Goal: Transaction & Acquisition: Book appointment/travel/reservation

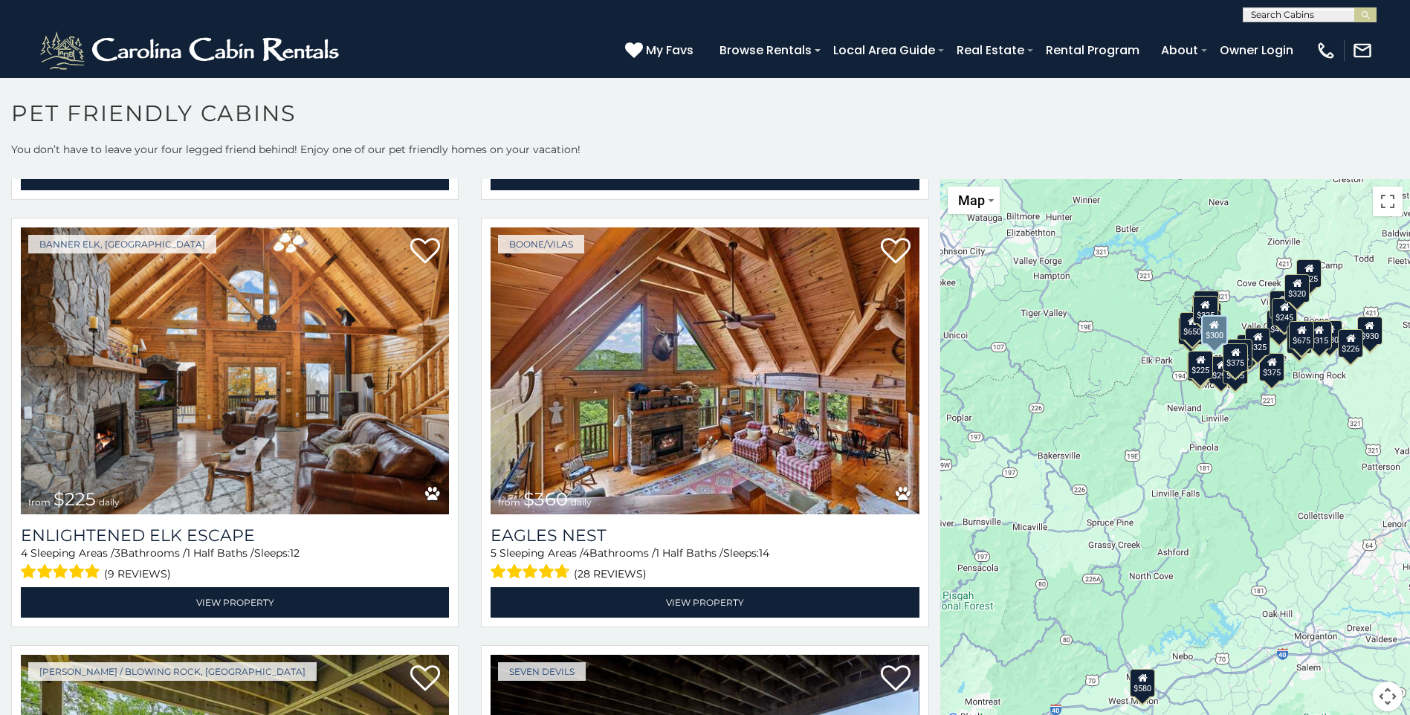
scroll to position [5128, 0]
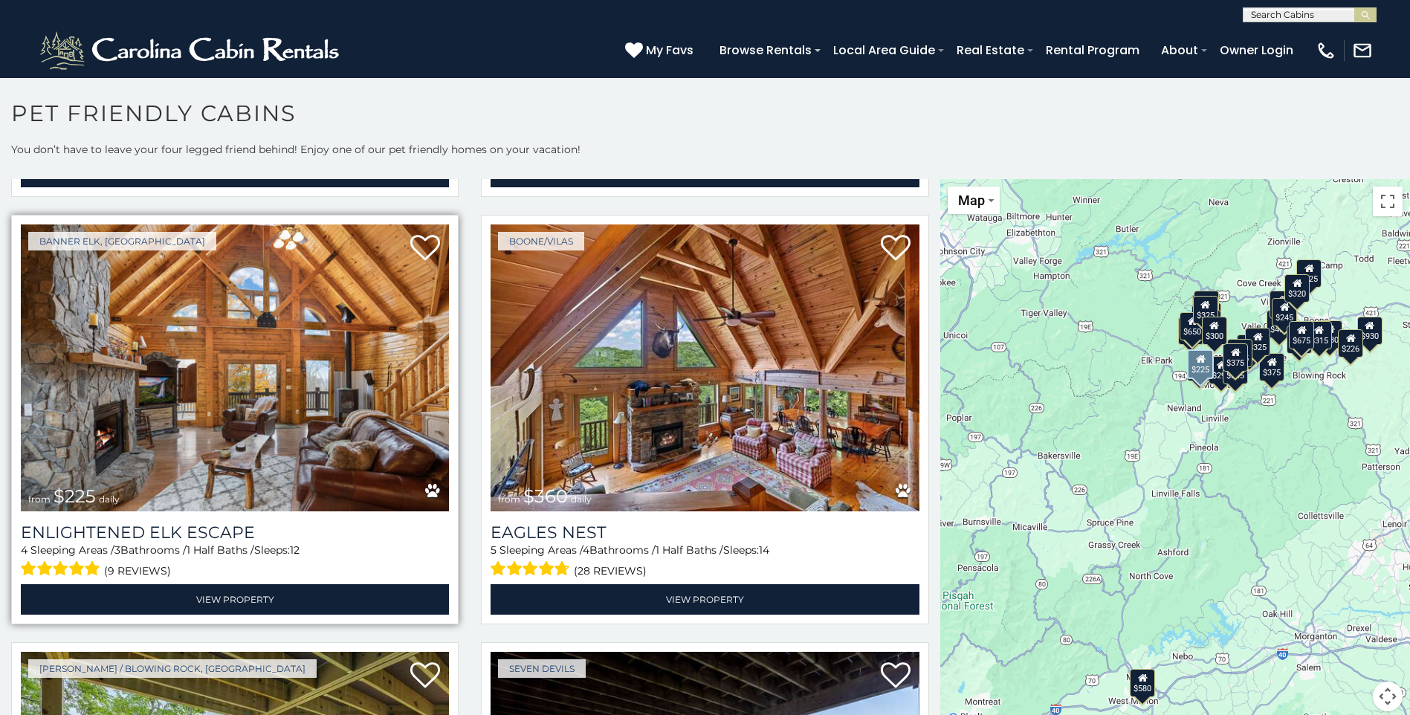
click at [262, 332] on img at bounding box center [235, 367] width 428 height 287
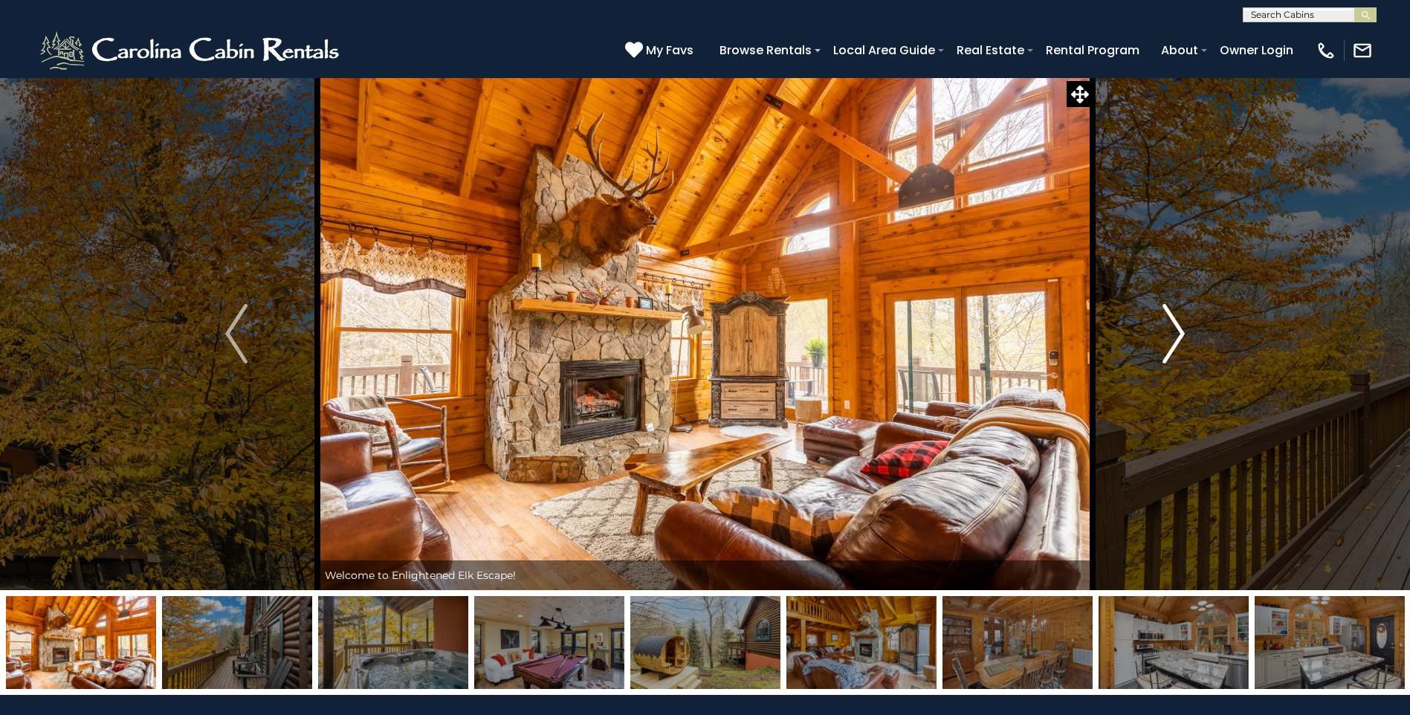
click at [1179, 329] on img "Next" at bounding box center [1173, 333] width 22 height 59
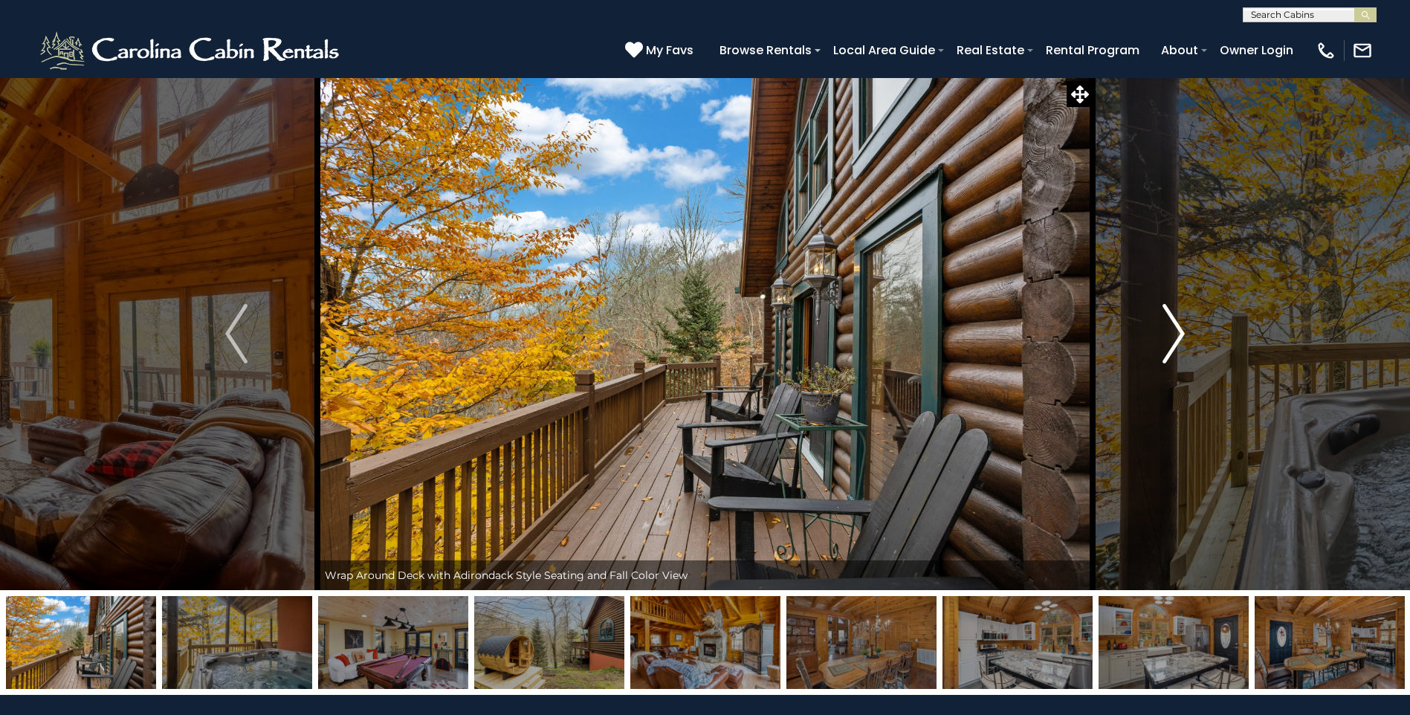
click at [1179, 329] on img "Next" at bounding box center [1173, 333] width 22 height 59
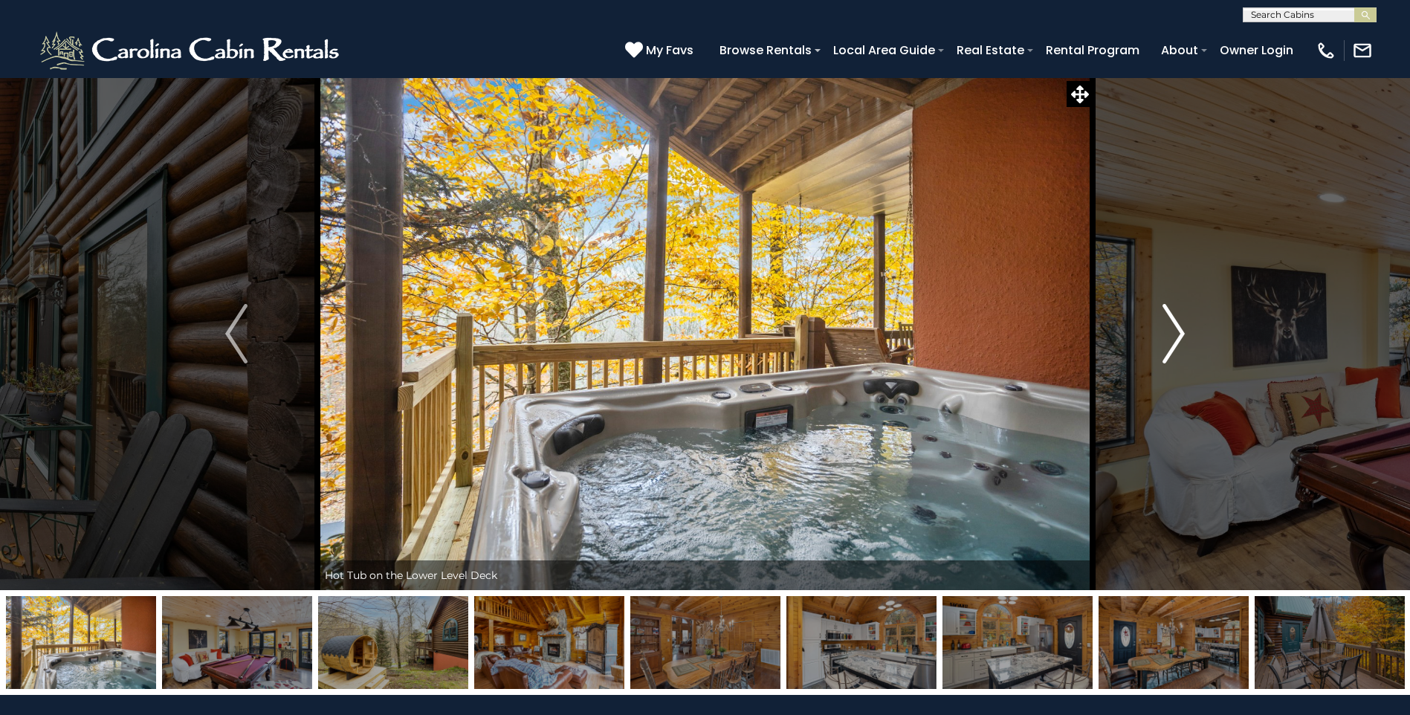
click at [1179, 329] on img "Next" at bounding box center [1173, 333] width 22 height 59
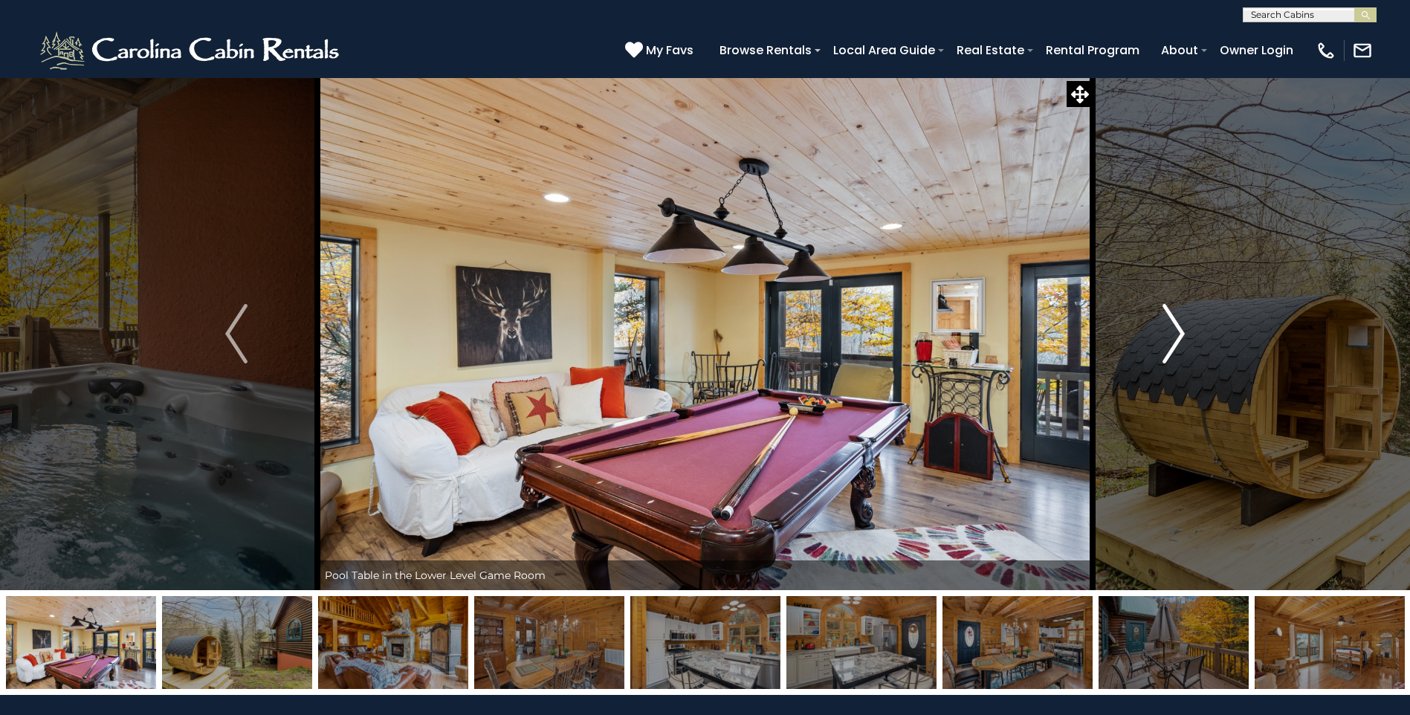
click at [1179, 329] on img "Next" at bounding box center [1173, 333] width 22 height 59
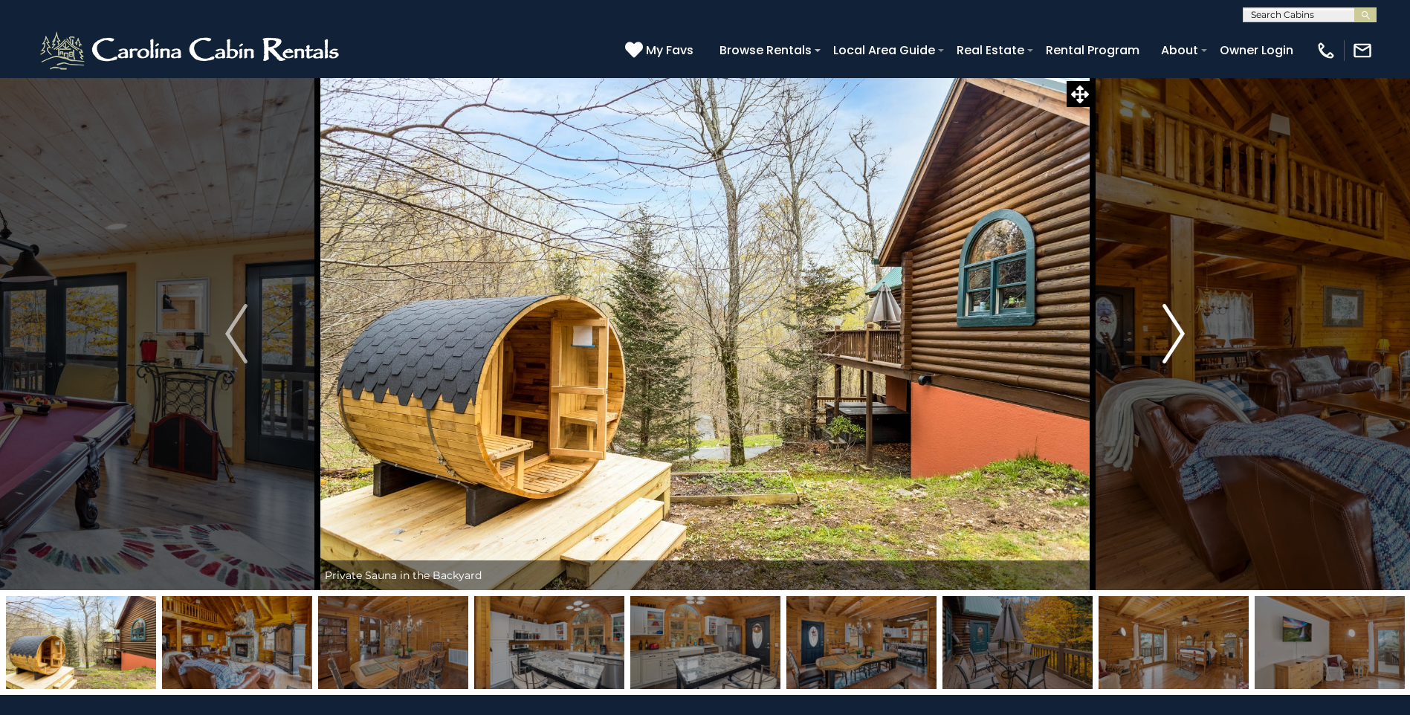
click at [1179, 329] on img "Next" at bounding box center [1173, 333] width 22 height 59
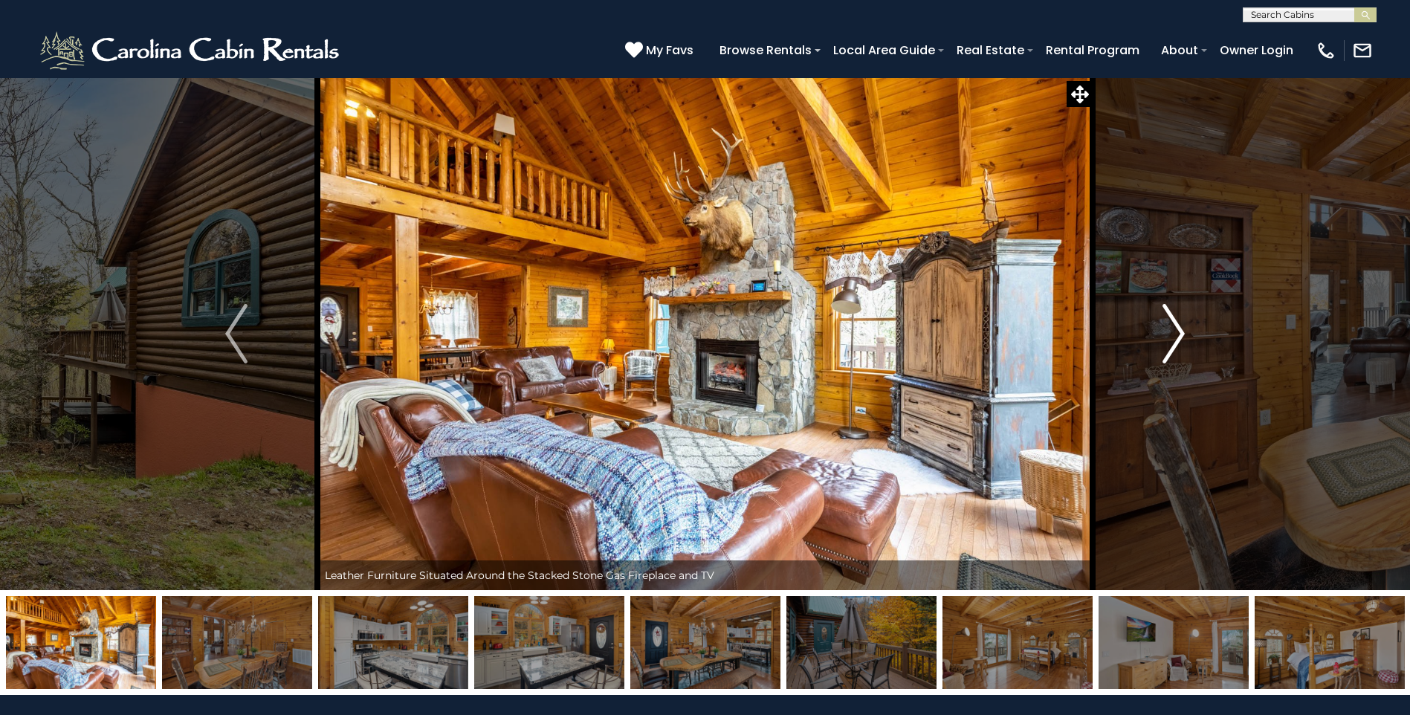
click at [1179, 329] on img "Next" at bounding box center [1173, 333] width 22 height 59
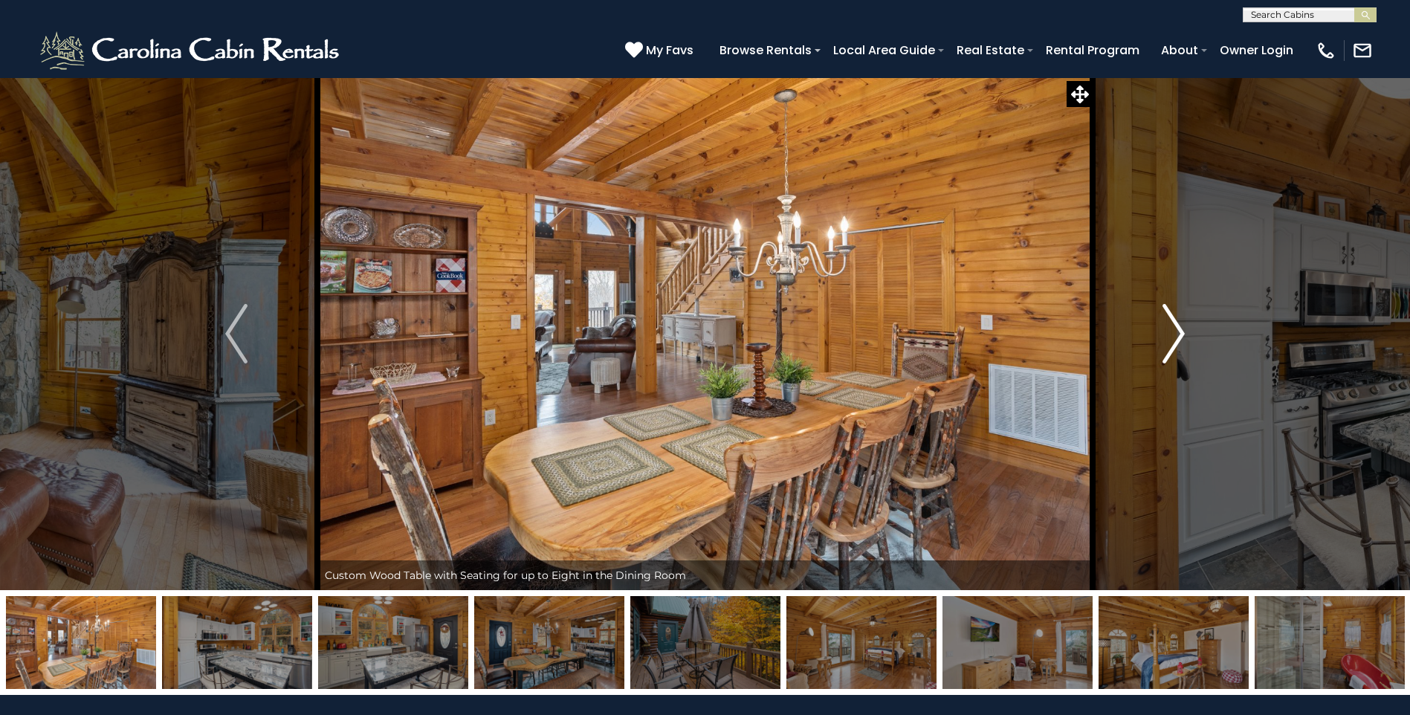
click at [1179, 329] on img "Next" at bounding box center [1173, 333] width 22 height 59
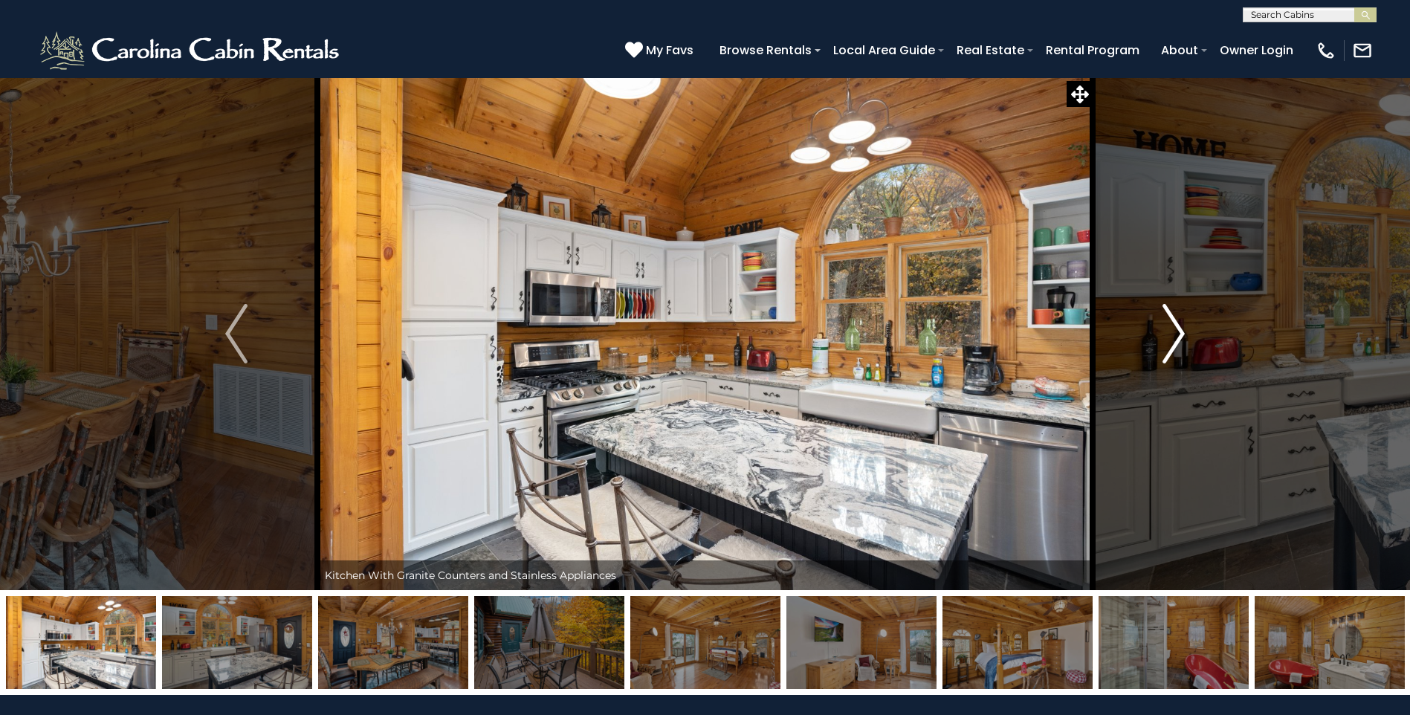
click at [1179, 329] on img "Next" at bounding box center [1173, 333] width 22 height 59
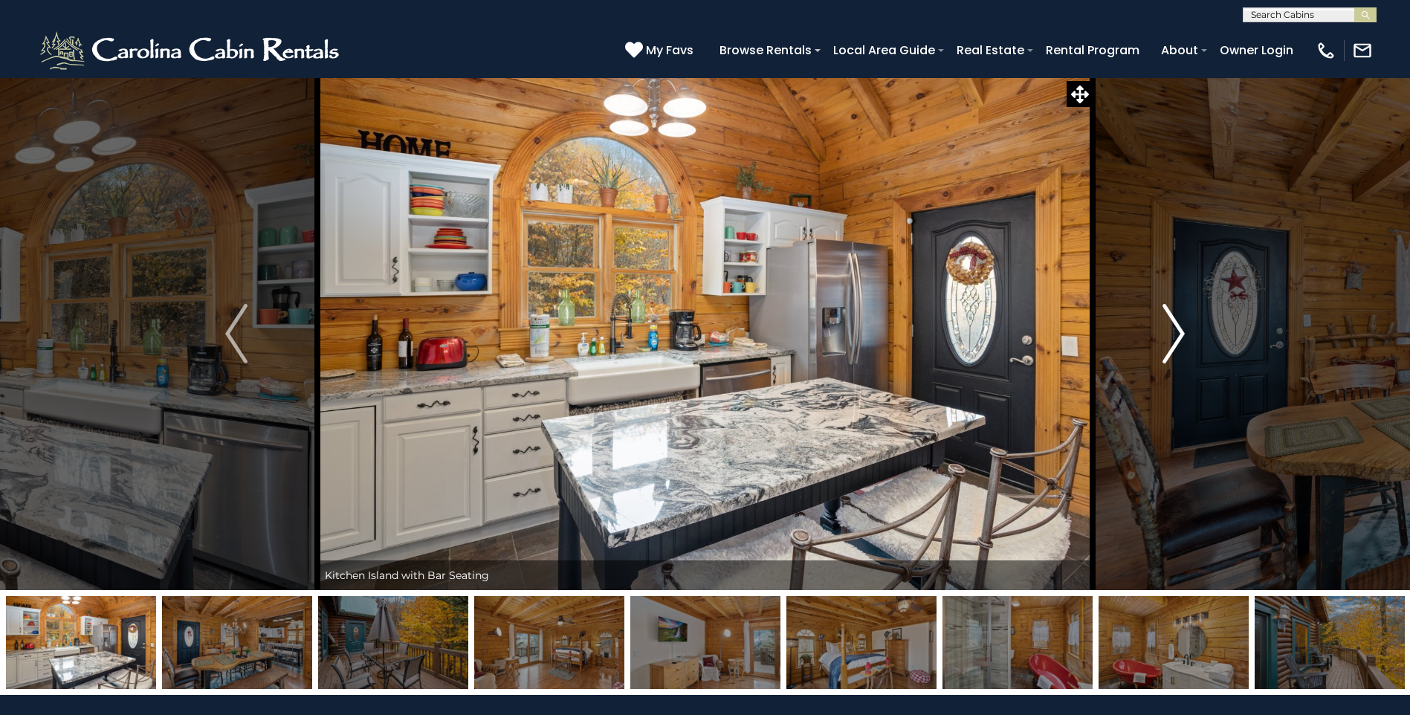
click at [1179, 329] on img "Next" at bounding box center [1173, 333] width 22 height 59
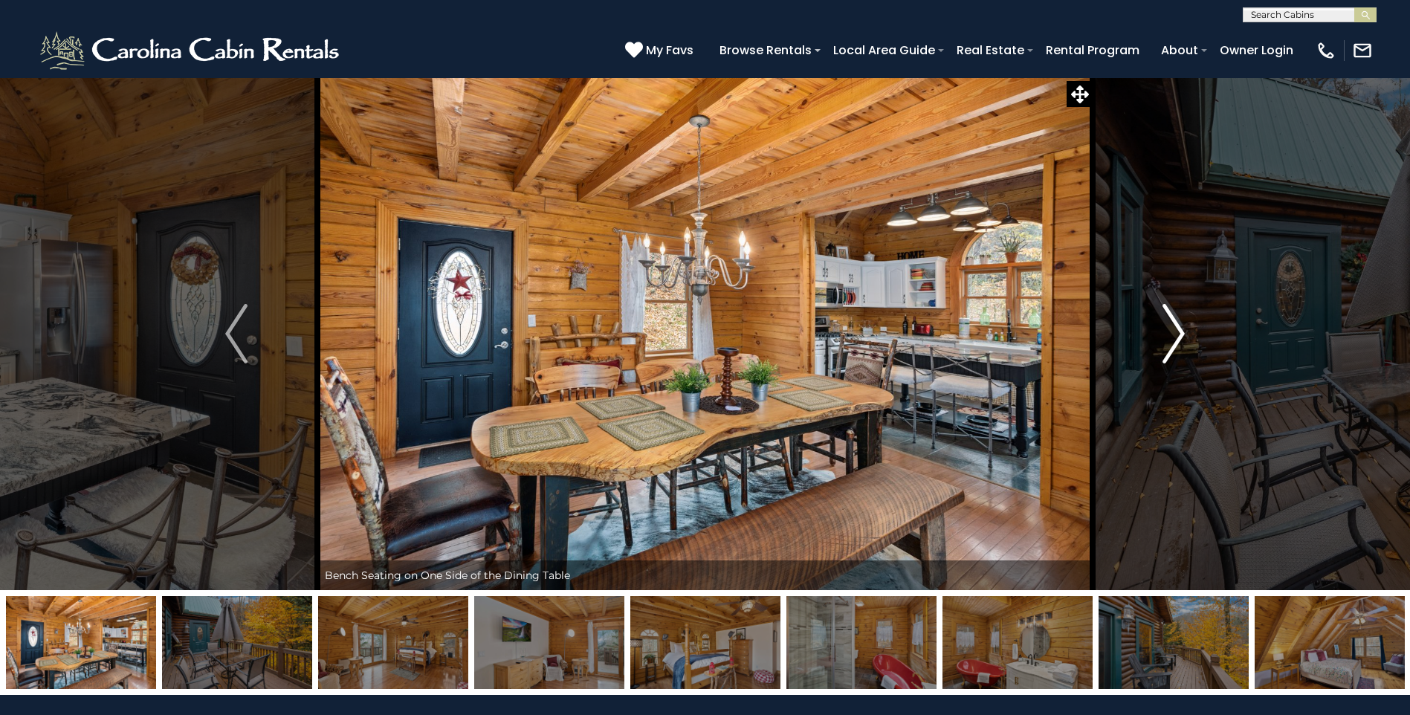
click at [1179, 329] on img "Next" at bounding box center [1173, 333] width 22 height 59
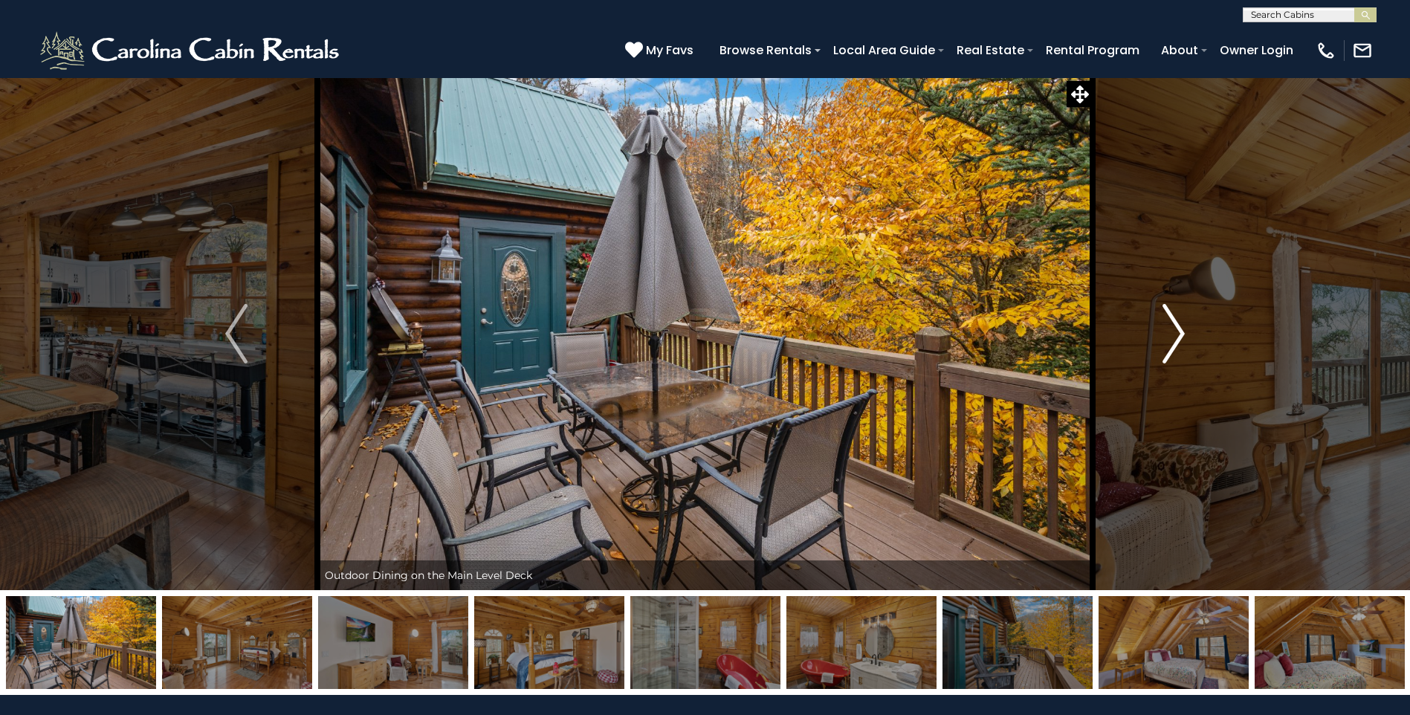
click at [1179, 329] on img "Next" at bounding box center [1173, 333] width 22 height 59
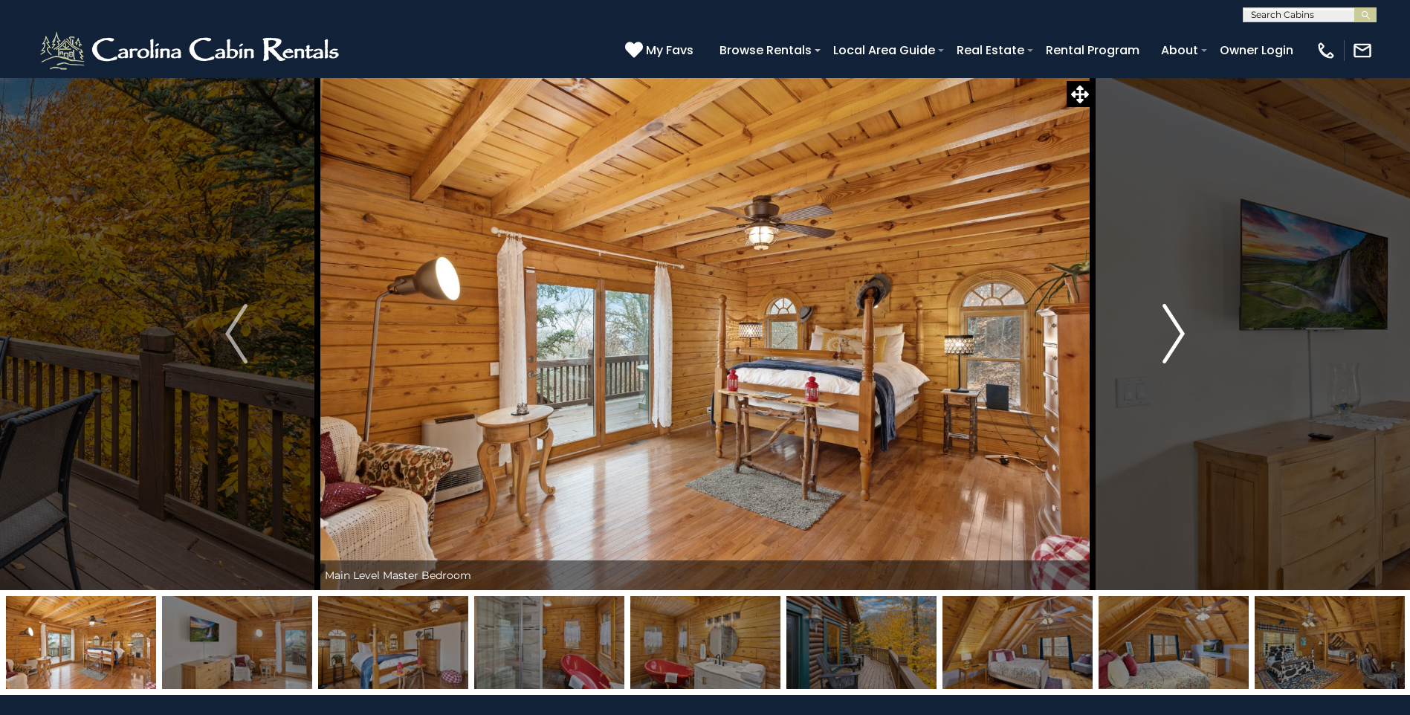
click at [1179, 329] on img "Next" at bounding box center [1173, 333] width 22 height 59
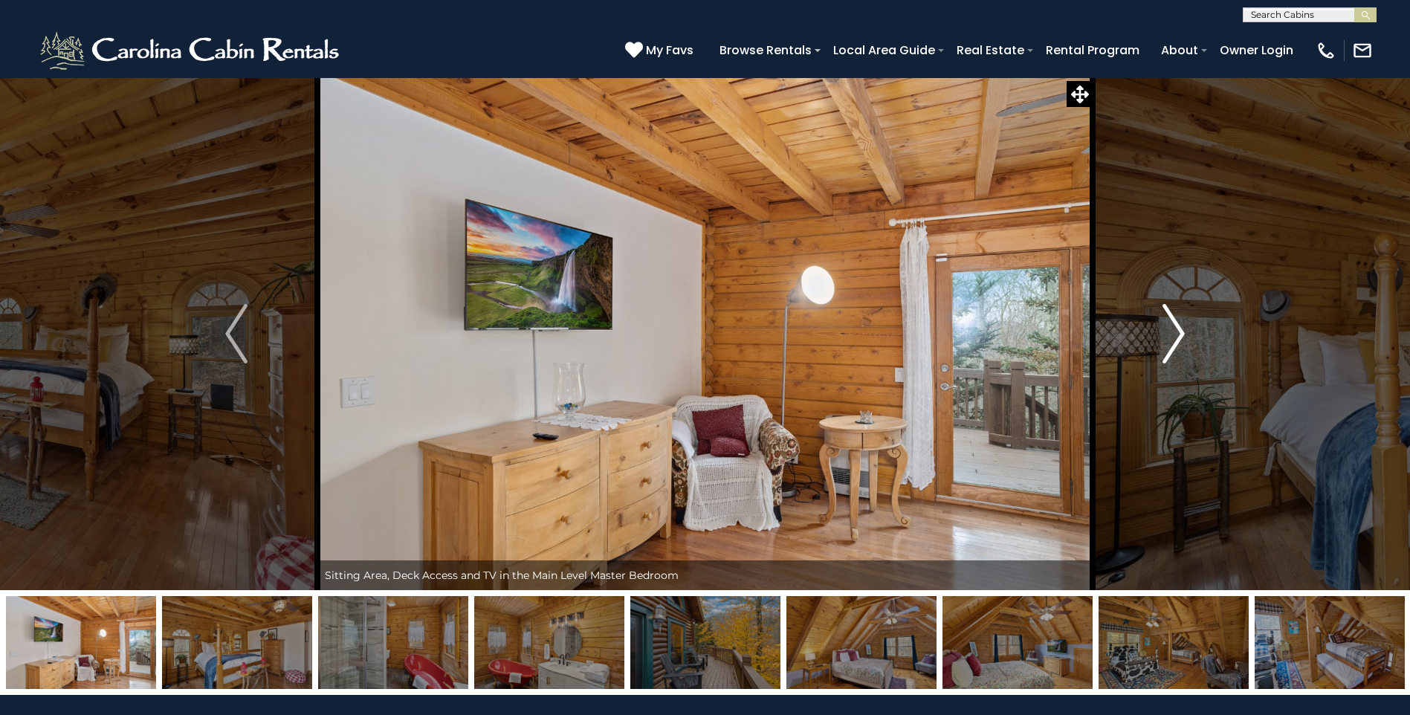
click at [1179, 329] on img "Next" at bounding box center [1173, 333] width 22 height 59
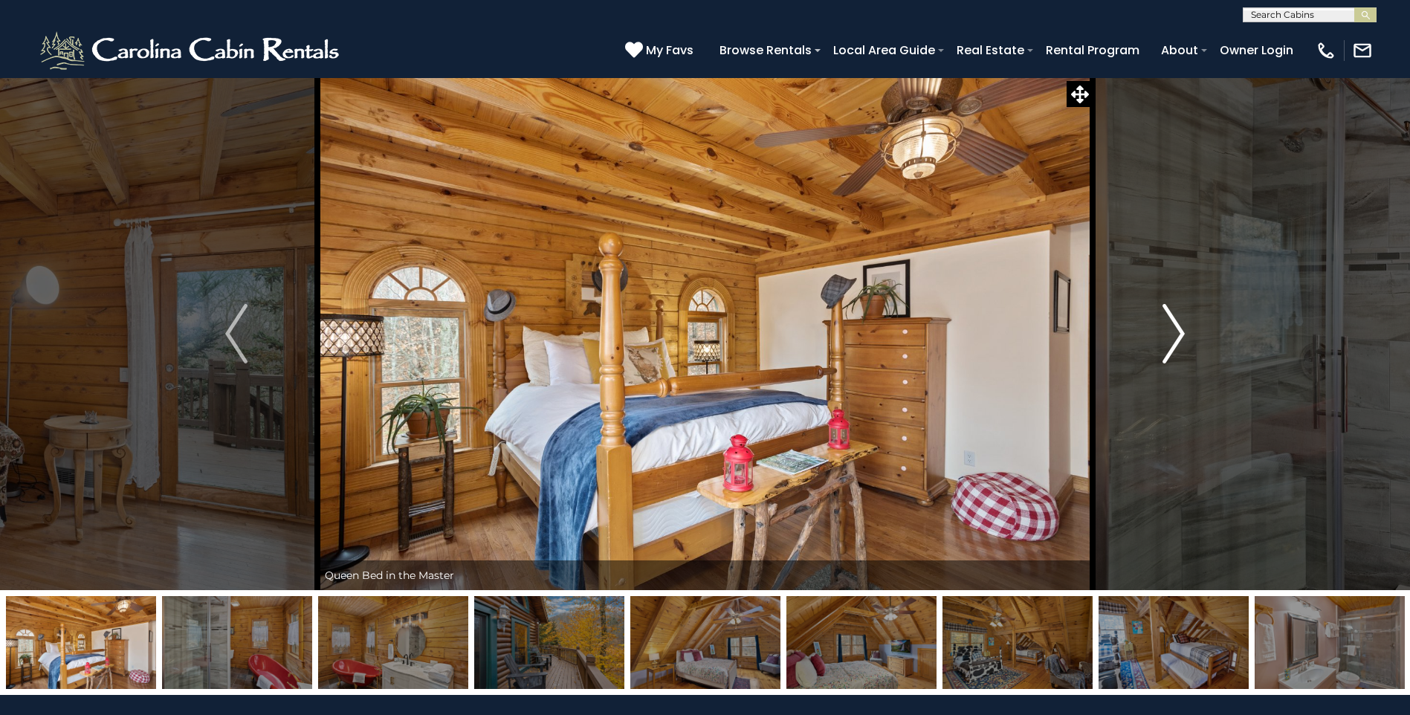
click at [1179, 329] on img "Next" at bounding box center [1173, 333] width 22 height 59
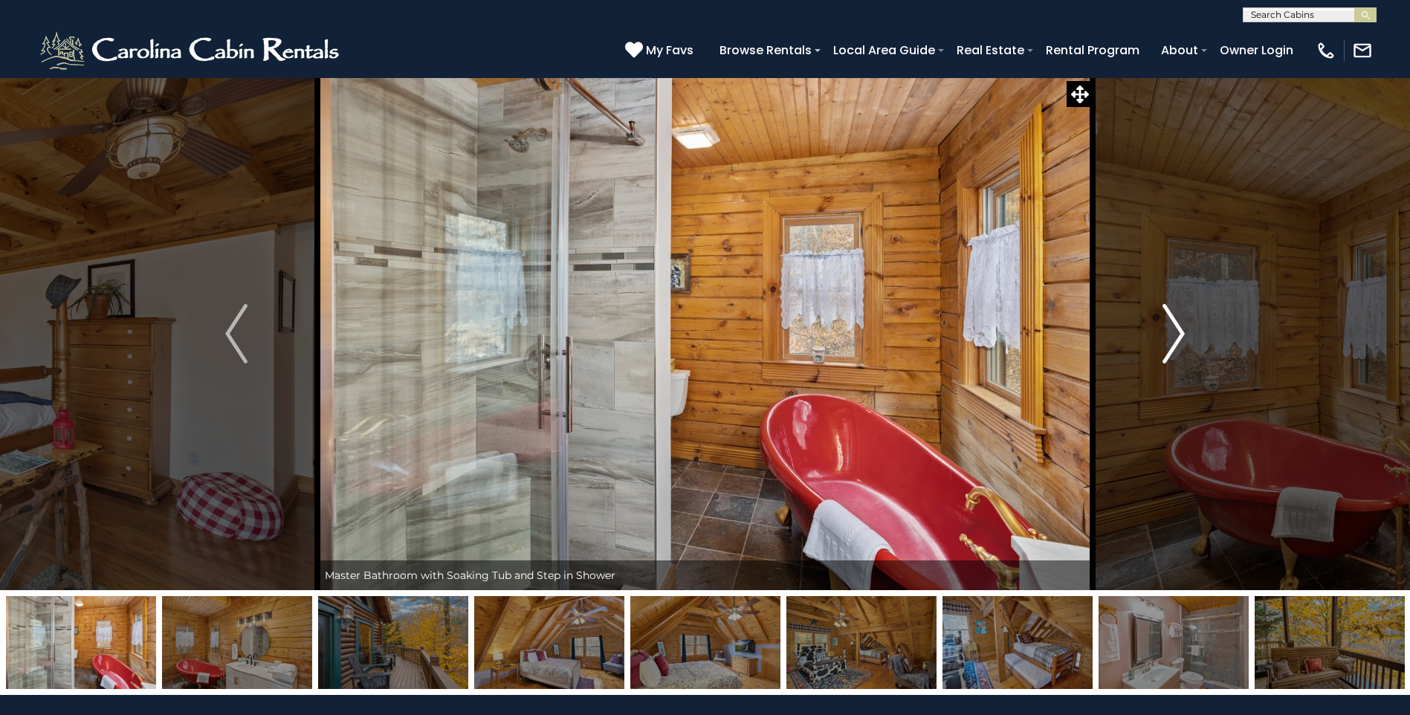
click at [1179, 329] on img "Next" at bounding box center [1173, 333] width 22 height 59
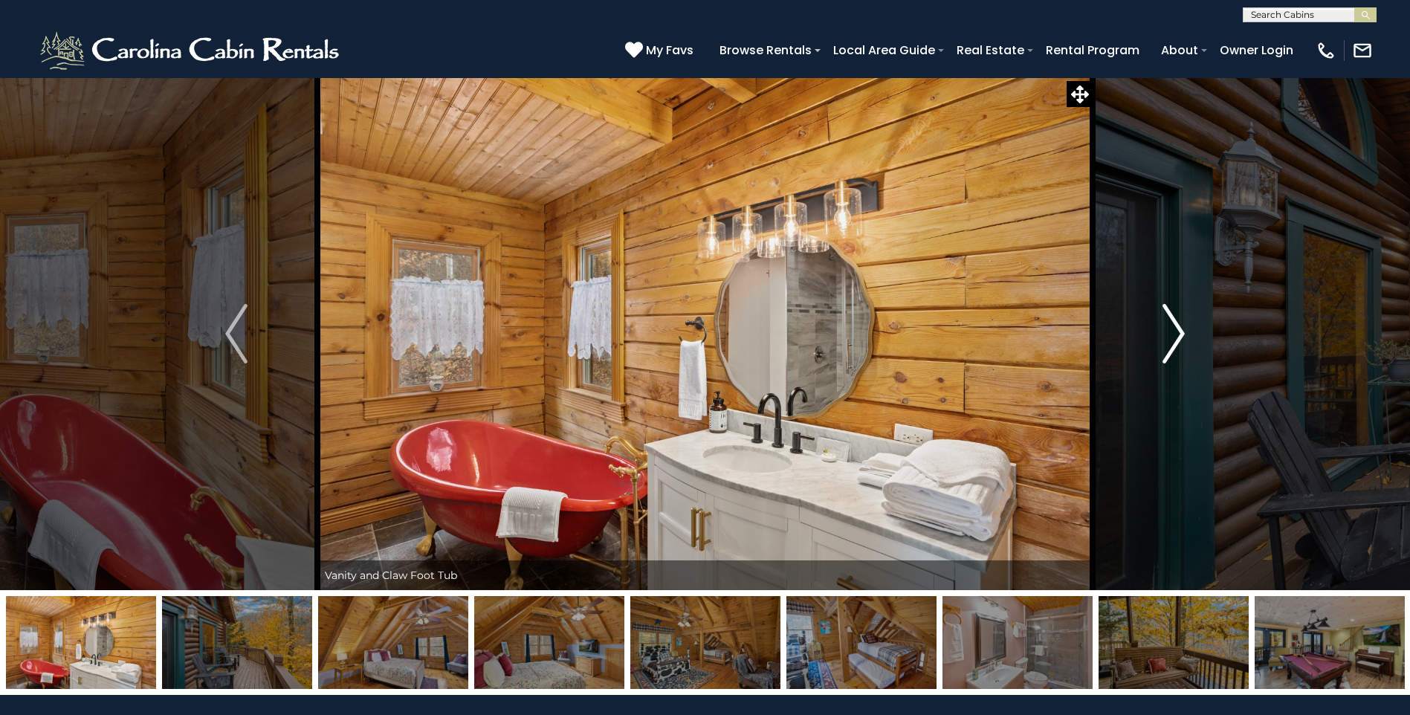
click at [1179, 329] on img "Next" at bounding box center [1173, 333] width 22 height 59
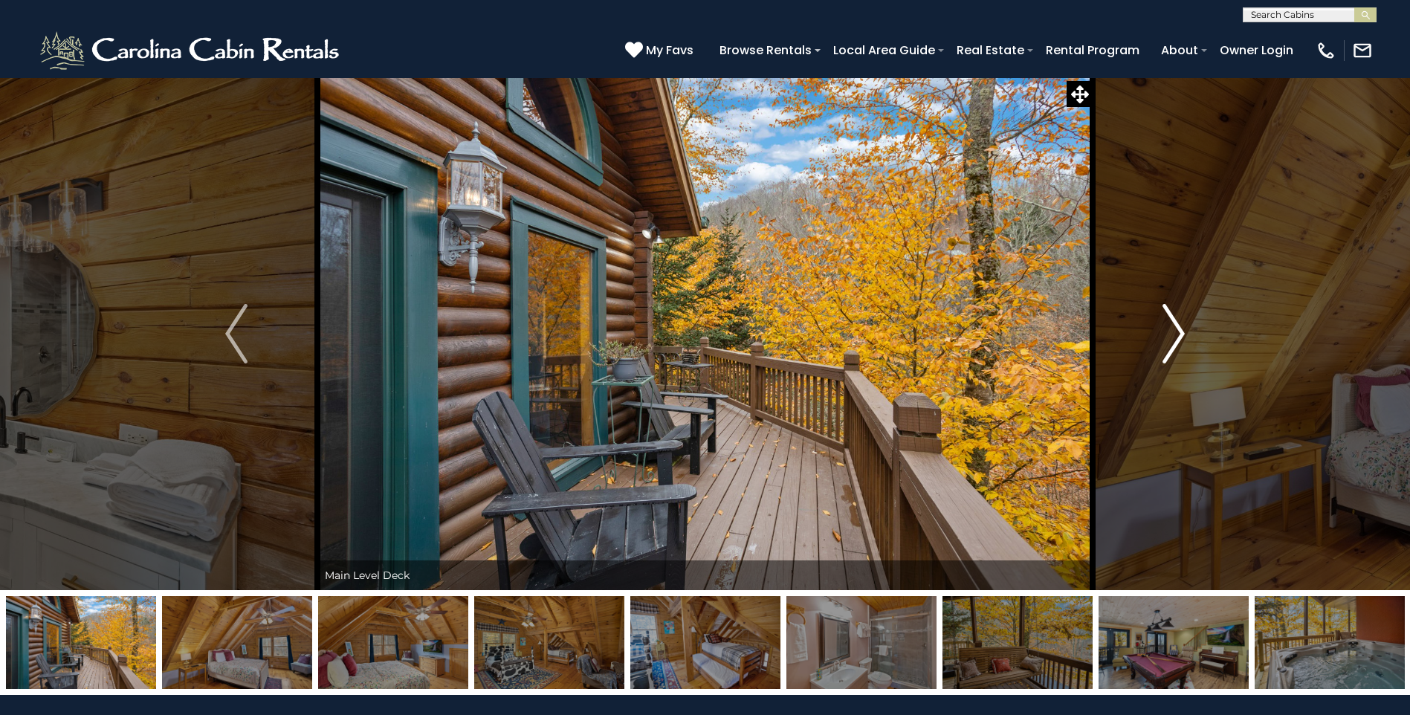
click at [1179, 329] on img "Next" at bounding box center [1173, 333] width 22 height 59
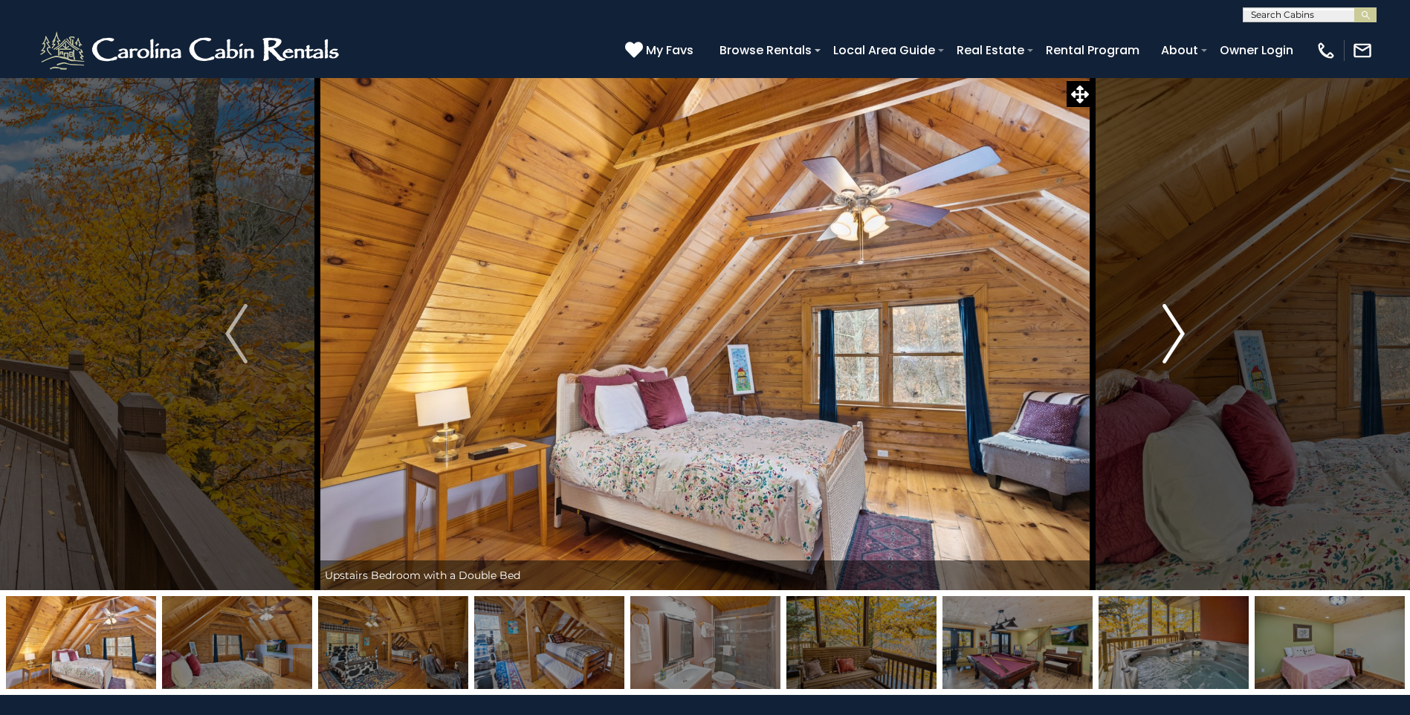
click at [1179, 329] on img "Next" at bounding box center [1173, 333] width 22 height 59
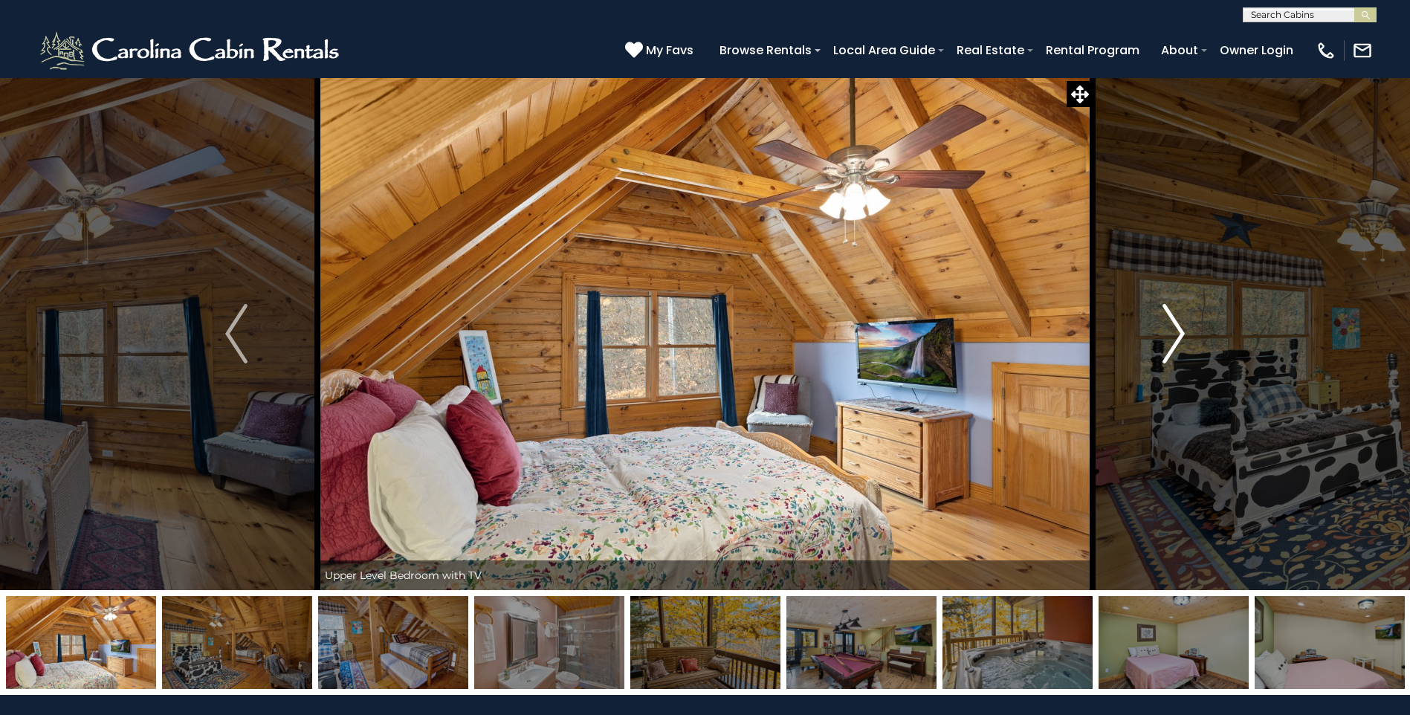
click at [1179, 329] on img "Next" at bounding box center [1173, 333] width 22 height 59
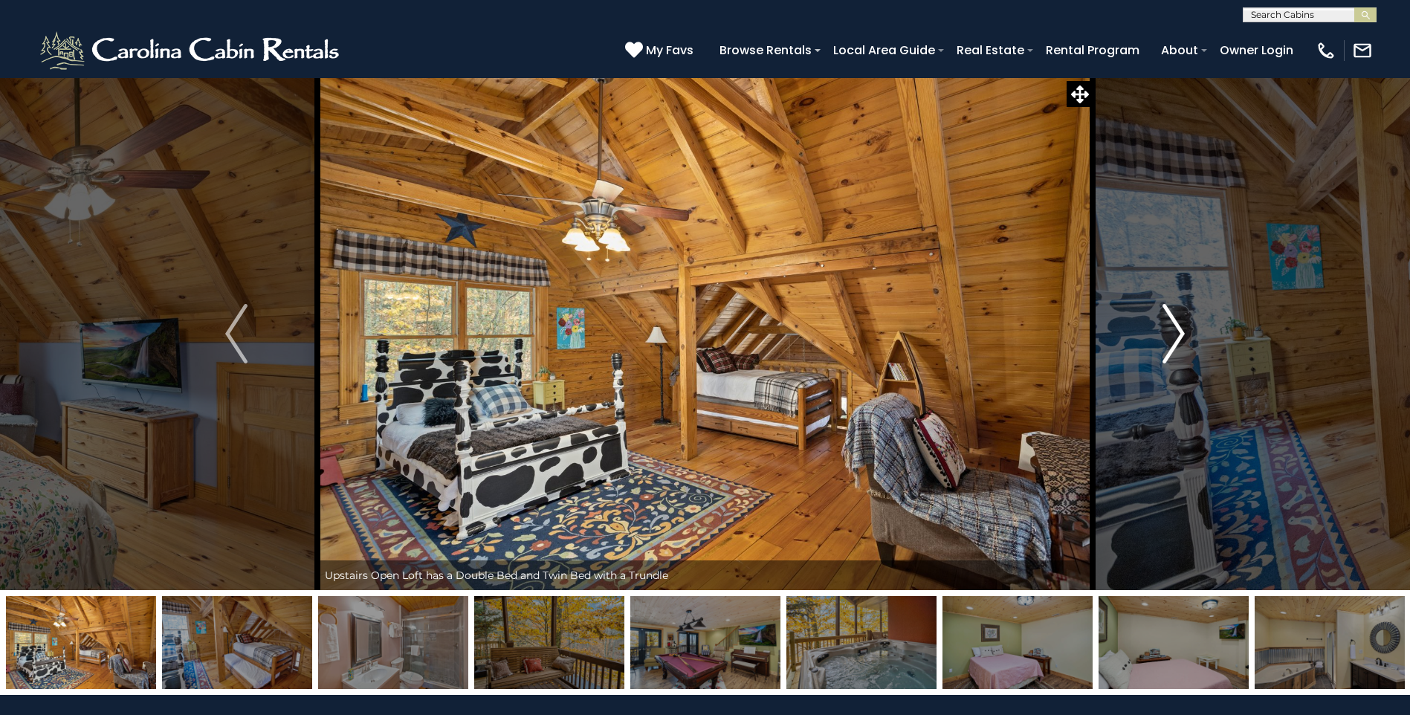
click at [1179, 329] on img "Next" at bounding box center [1173, 333] width 22 height 59
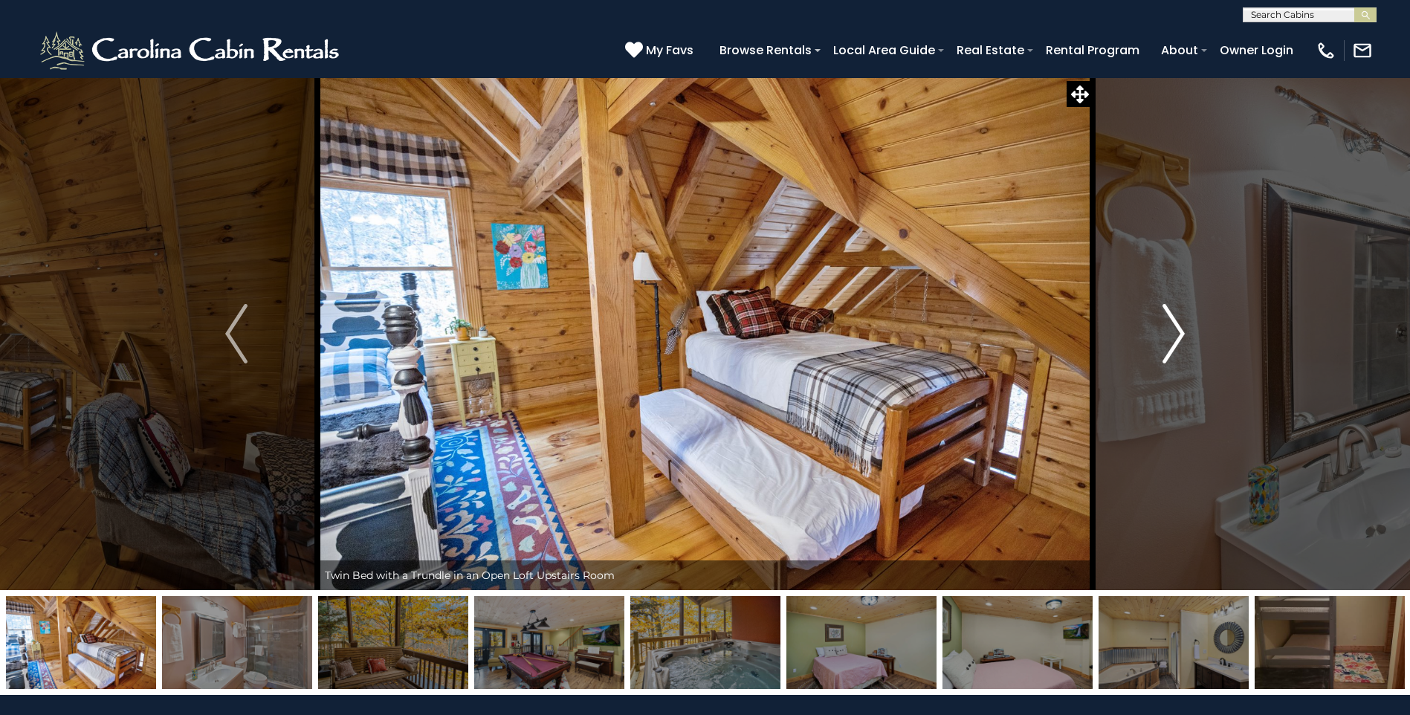
click at [1179, 329] on img "Next" at bounding box center [1173, 333] width 22 height 59
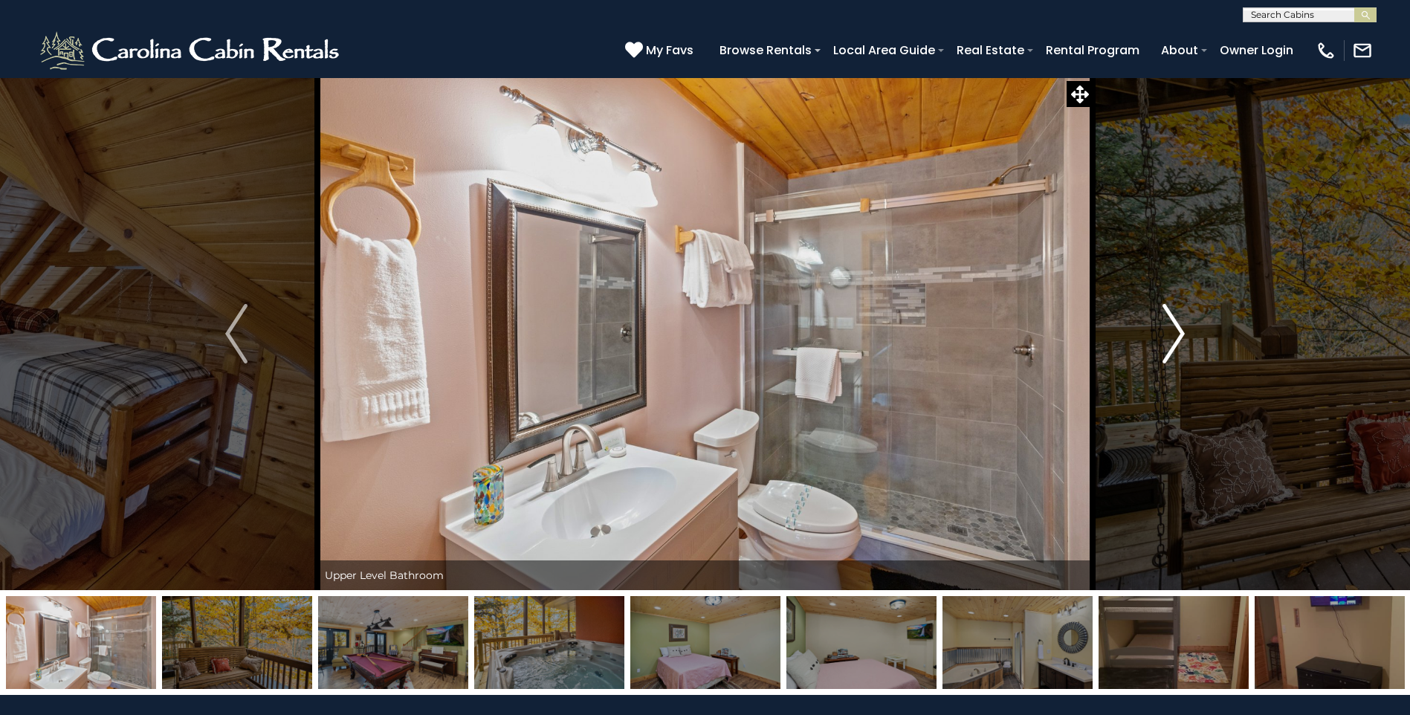
click at [1179, 329] on img "Next" at bounding box center [1173, 333] width 22 height 59
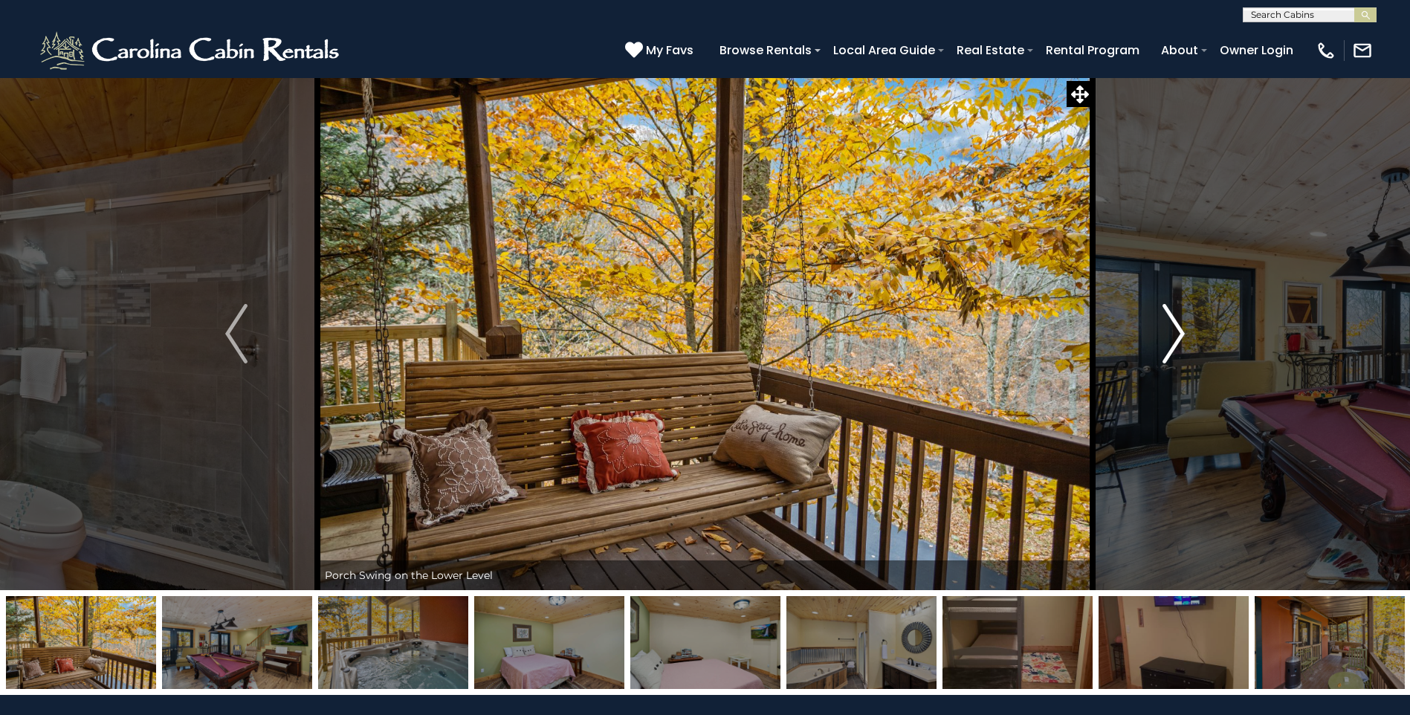
click at [1179, 329] on img "Next" at bounding box center [1173, 333] width 22 height 59
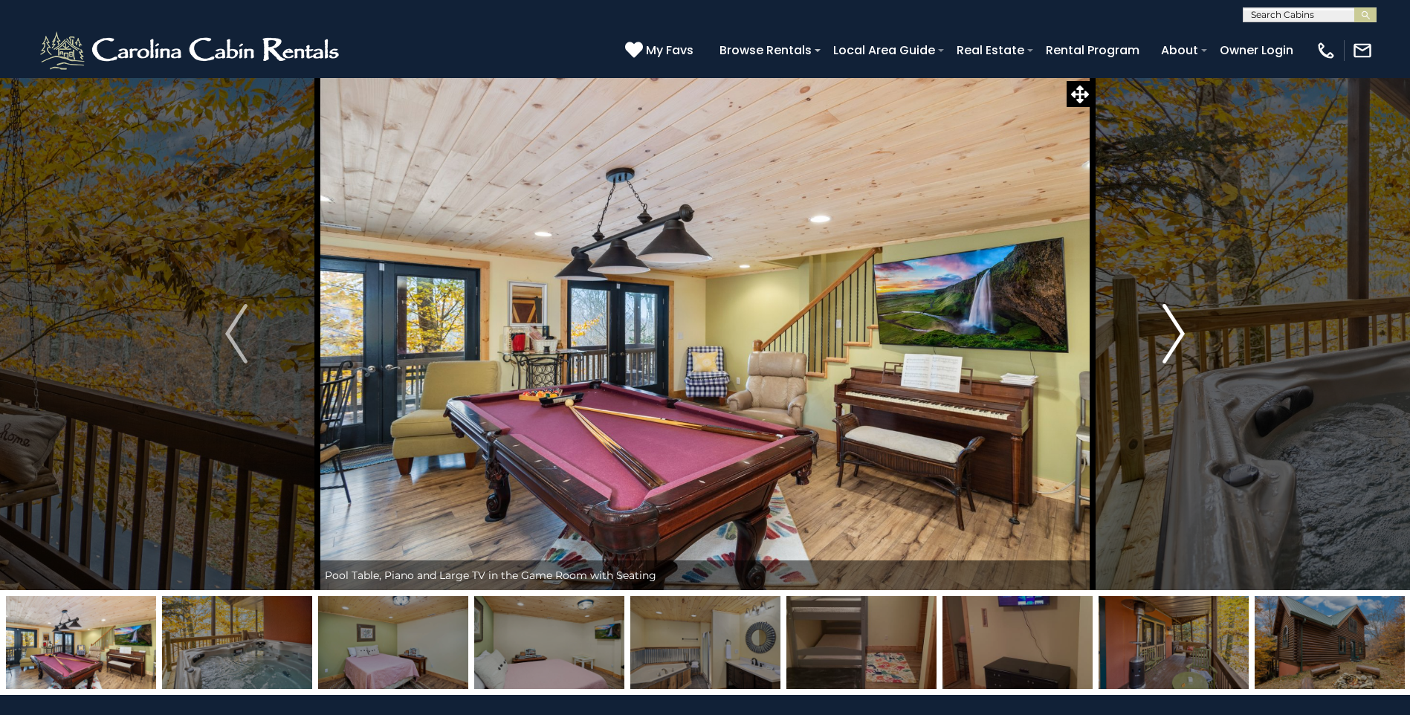
click at [1179, 329] on img "Next" at bounding box center [1173, 333] width 22 height 59
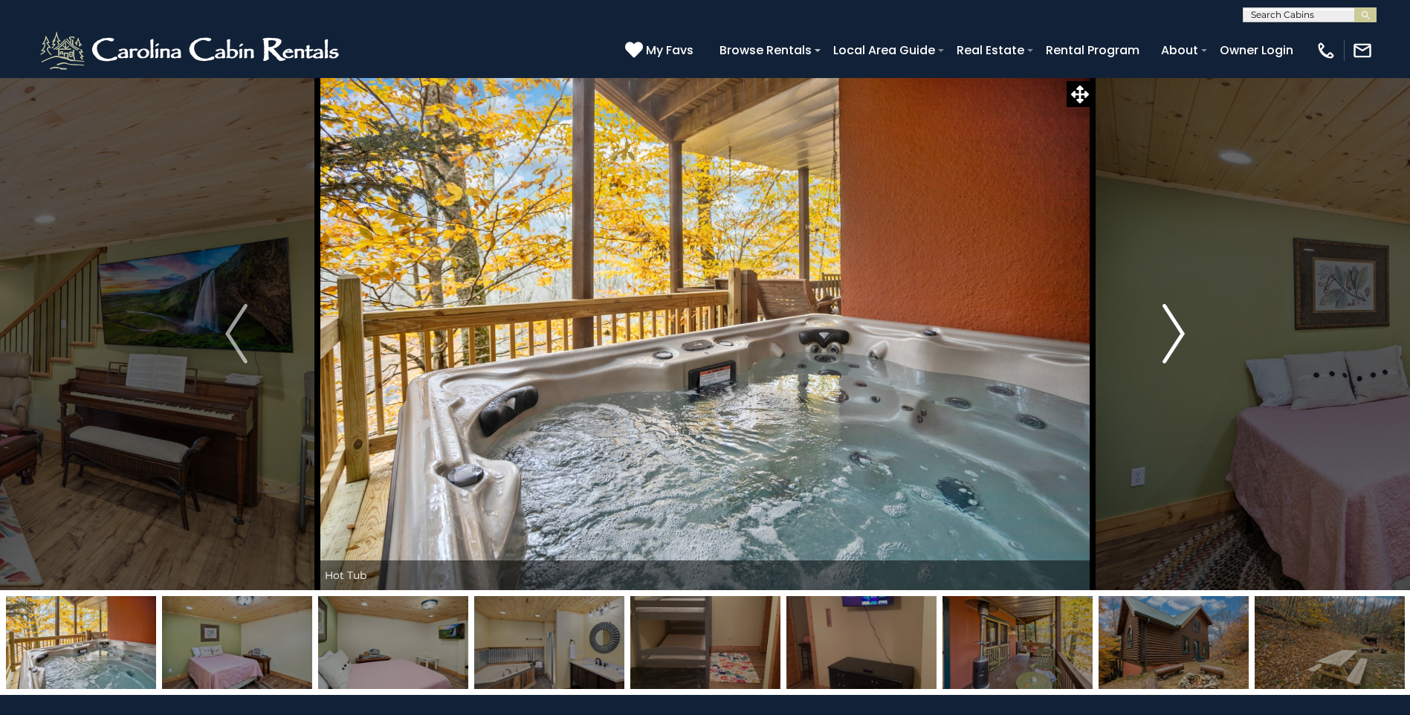
click at [1179, 329] on img "Next" at bounding box center [1173, 333] width 22 height 59
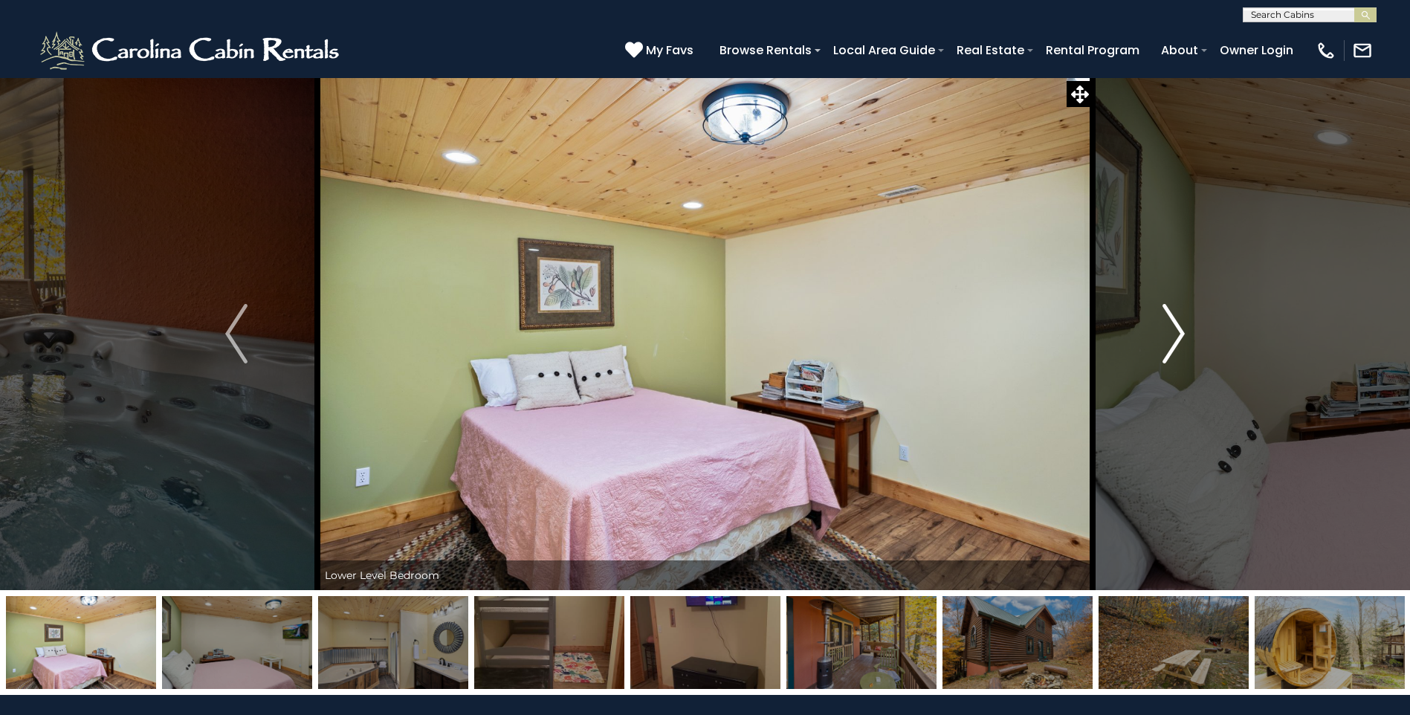
click at [1179, 329] on img "Next" at bounding box center [1173, 333] width 22 height 59
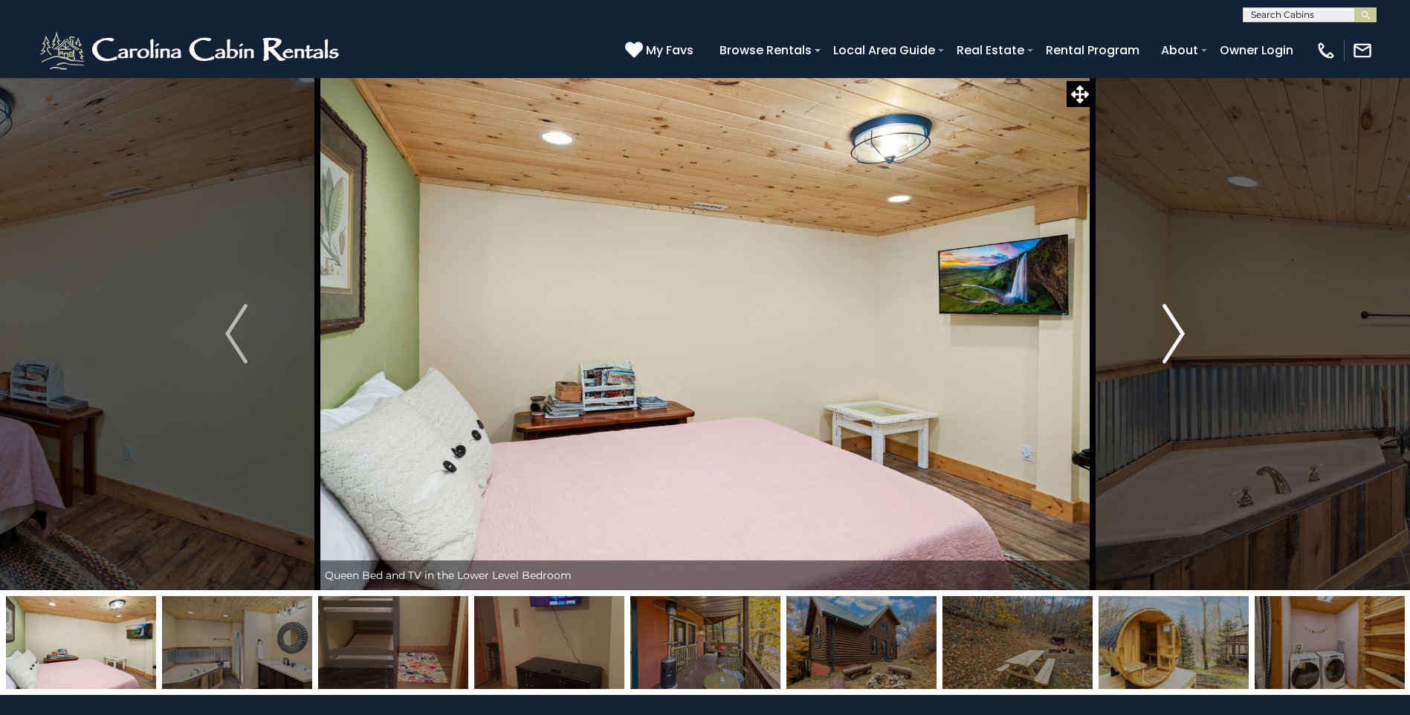
click at [1179, 329] on img "Next" at bounding box center [1173, 333] width 22 height 59
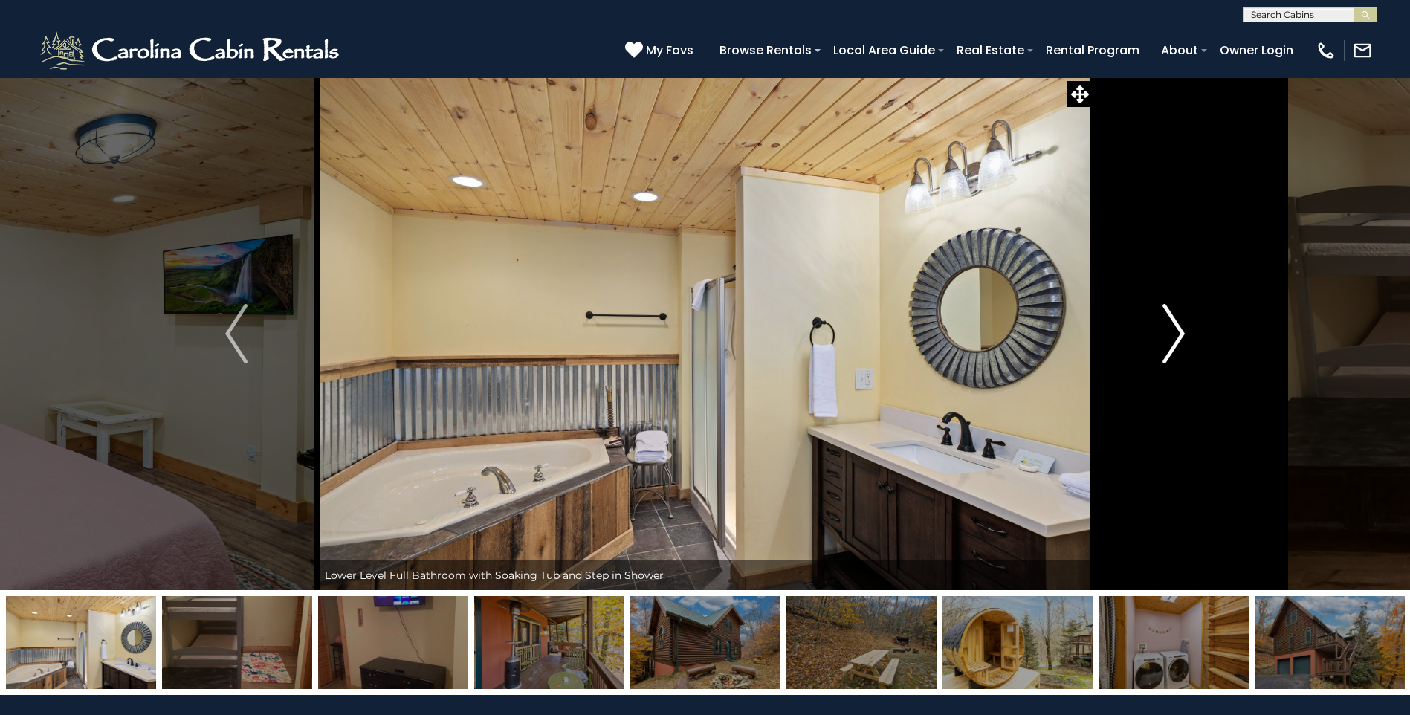
click at [1179, 329] on img "Next" at bounding box center [1173, 333] width 22 height 59
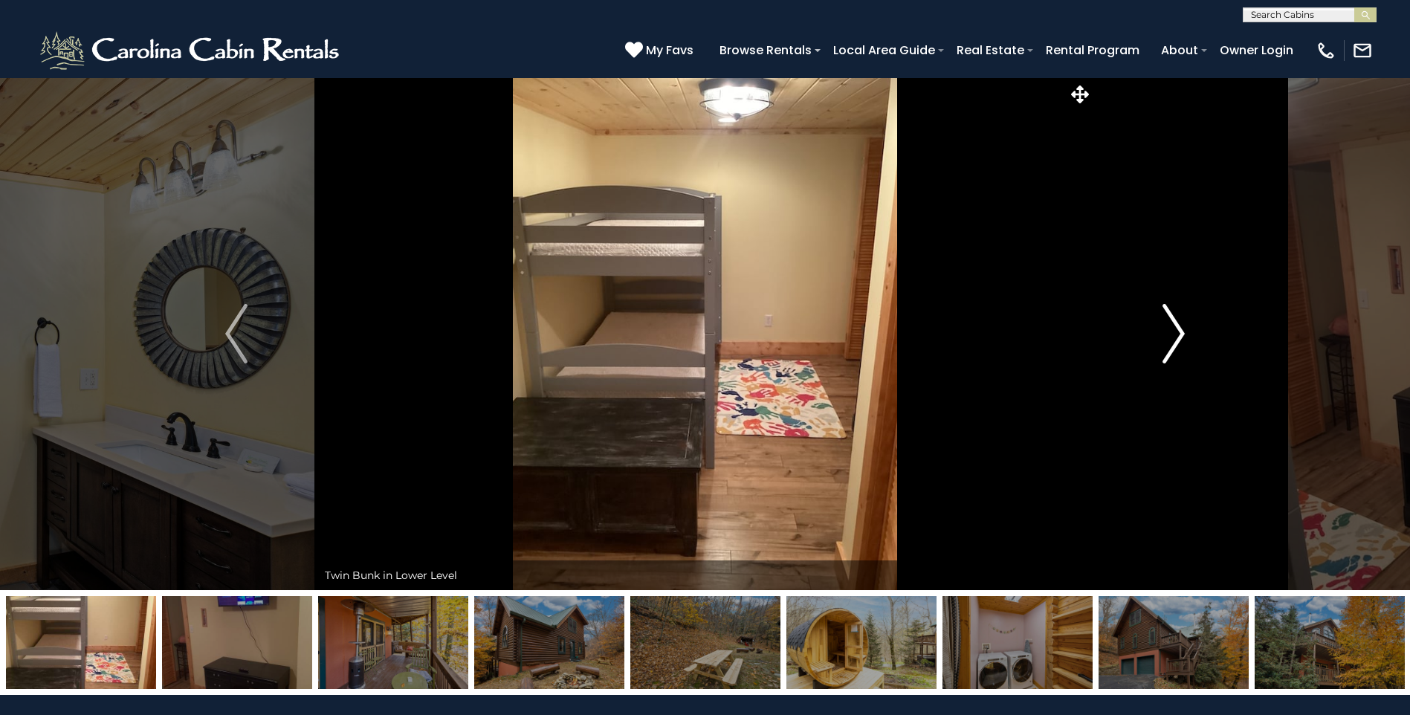
click at [1179, 329] on img "Next" at bounding box center [1173, 333] width 22 height 59
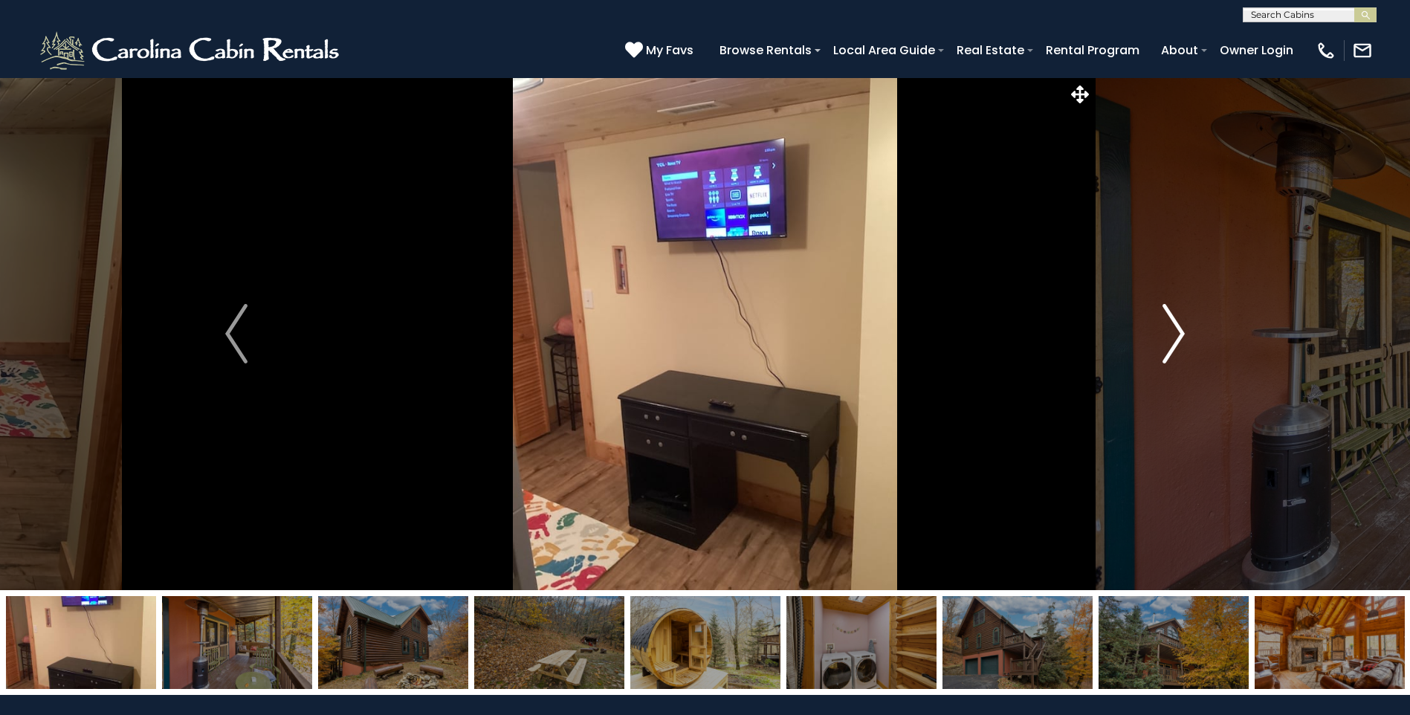
click at [1179, 329] on img "Next" at bounding box center [1173, 333] width 22 height 59
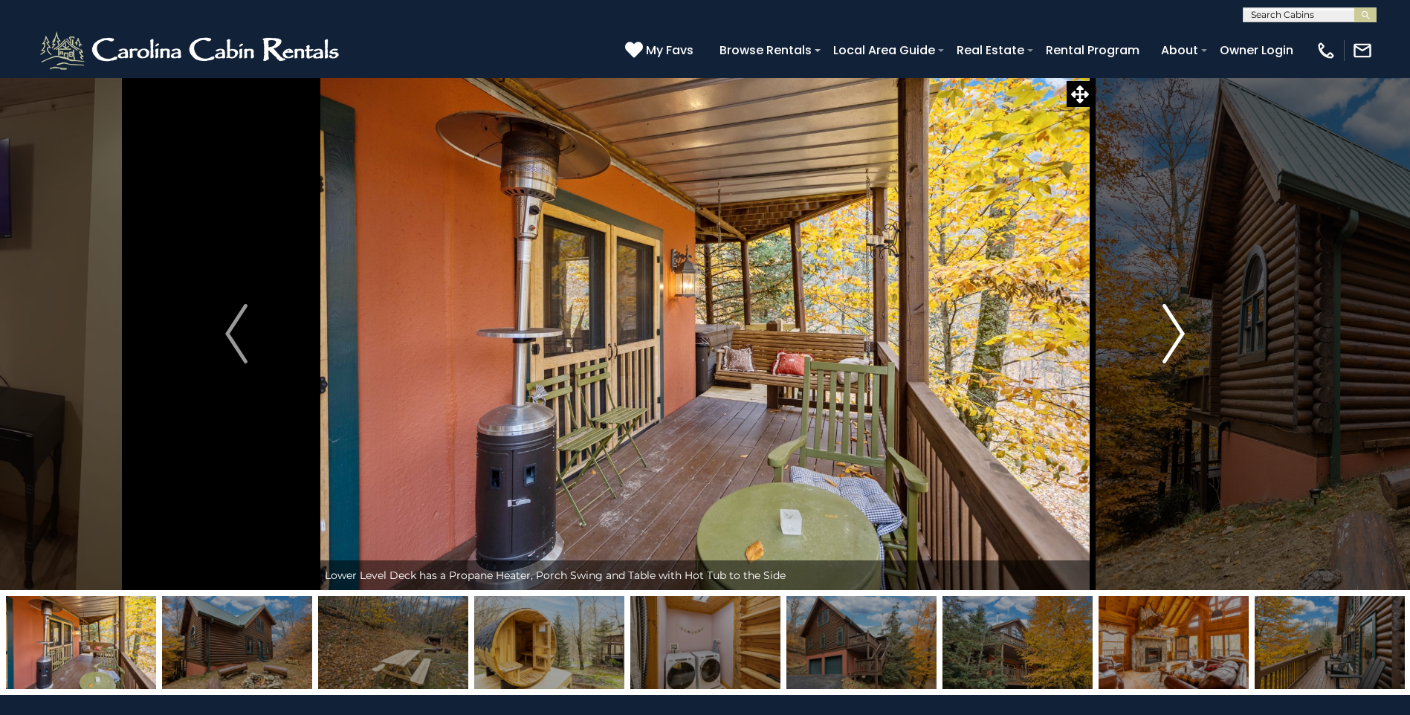
click at [1179, 329] on img "Next" at bounding box center [1173, 333] width 22 height 59
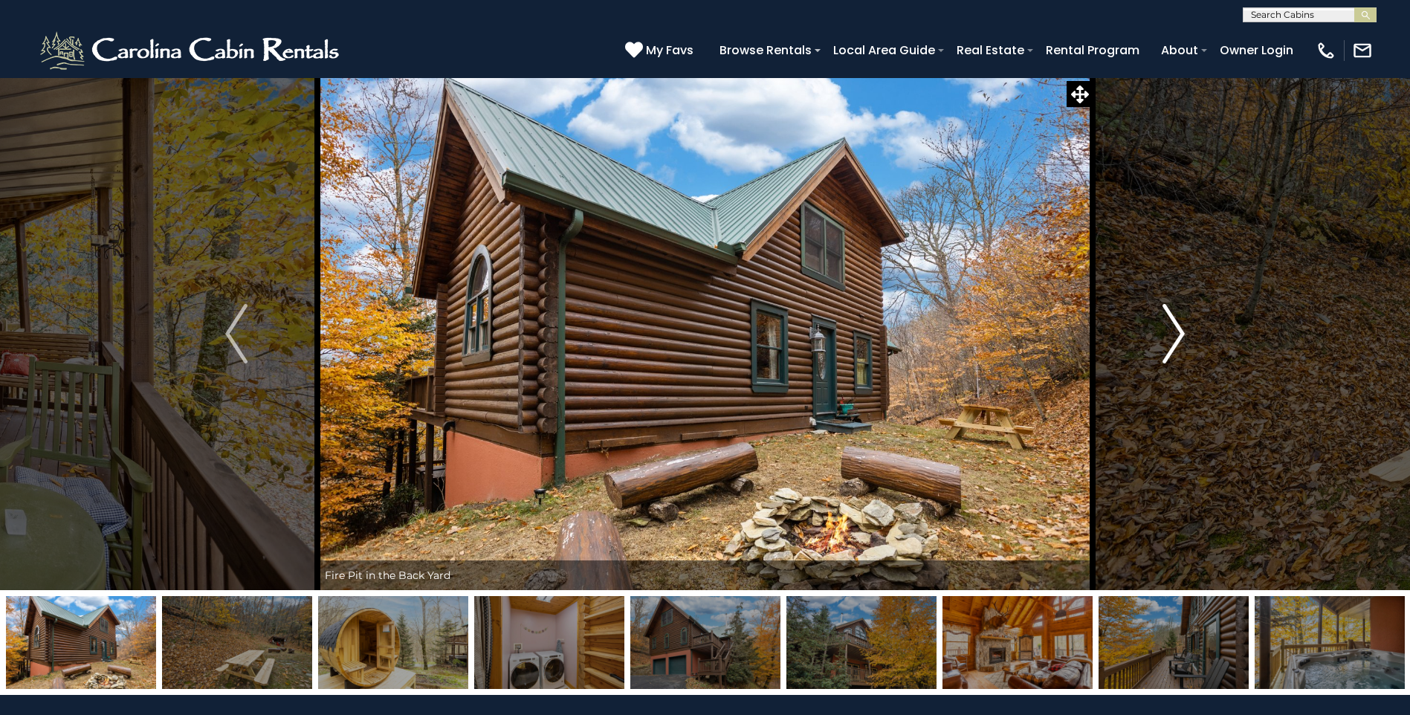
click at [1179, 329] on img "Next" at bounding box center [1173, 333] width 22 height 59
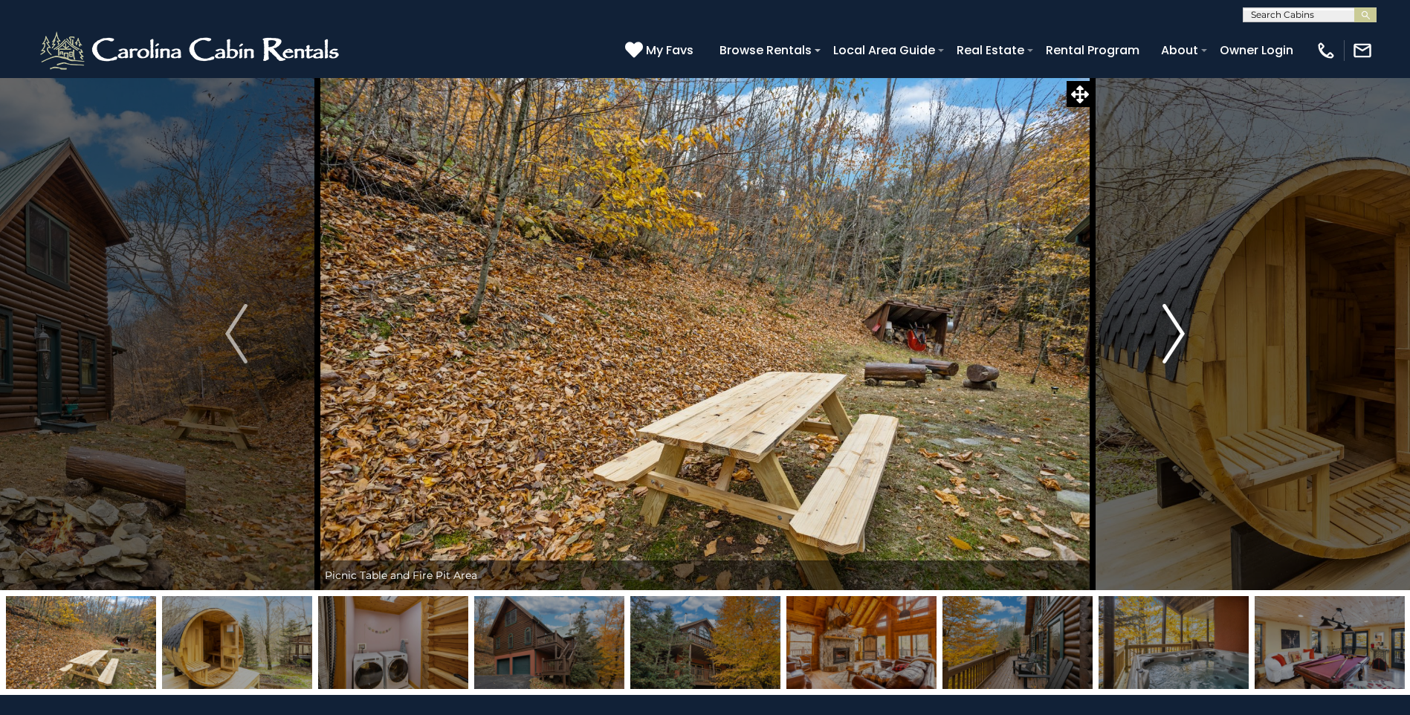
click at [1179, 329] on img "Next" at bounding box center [1173, 333] width 22 height 59
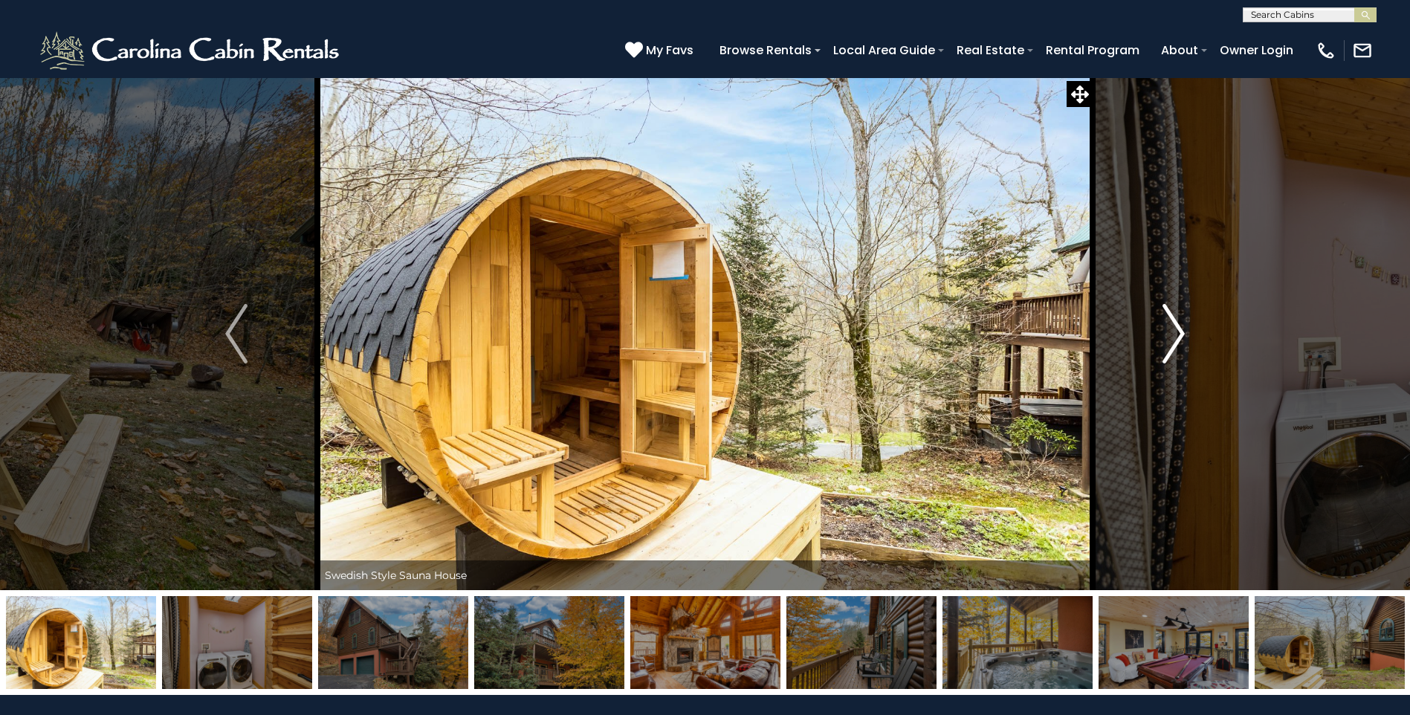
click at [1179, 329] on img "Next" at bounding box center [1173, 333] width 22 height 59
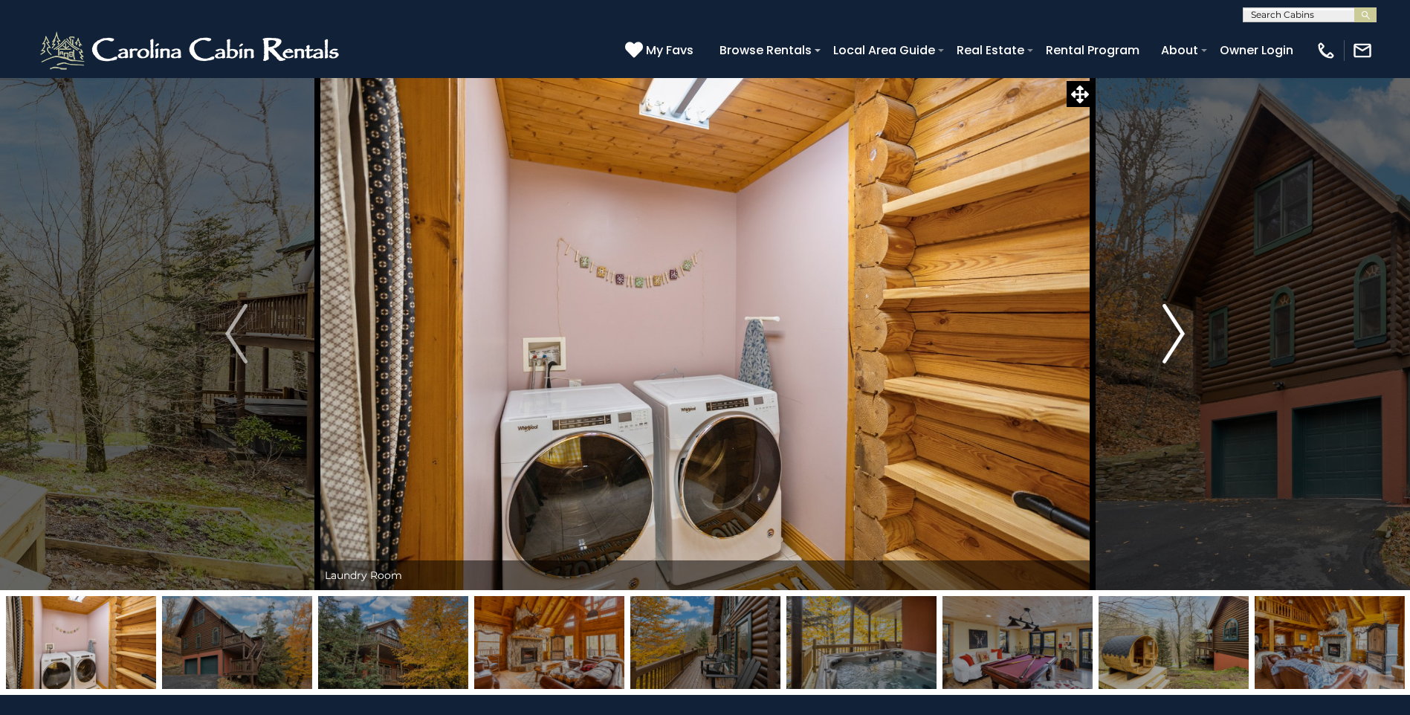
click at [1179, 329] on img "Next" at bounding box center [1173, 333] width 22 height 59
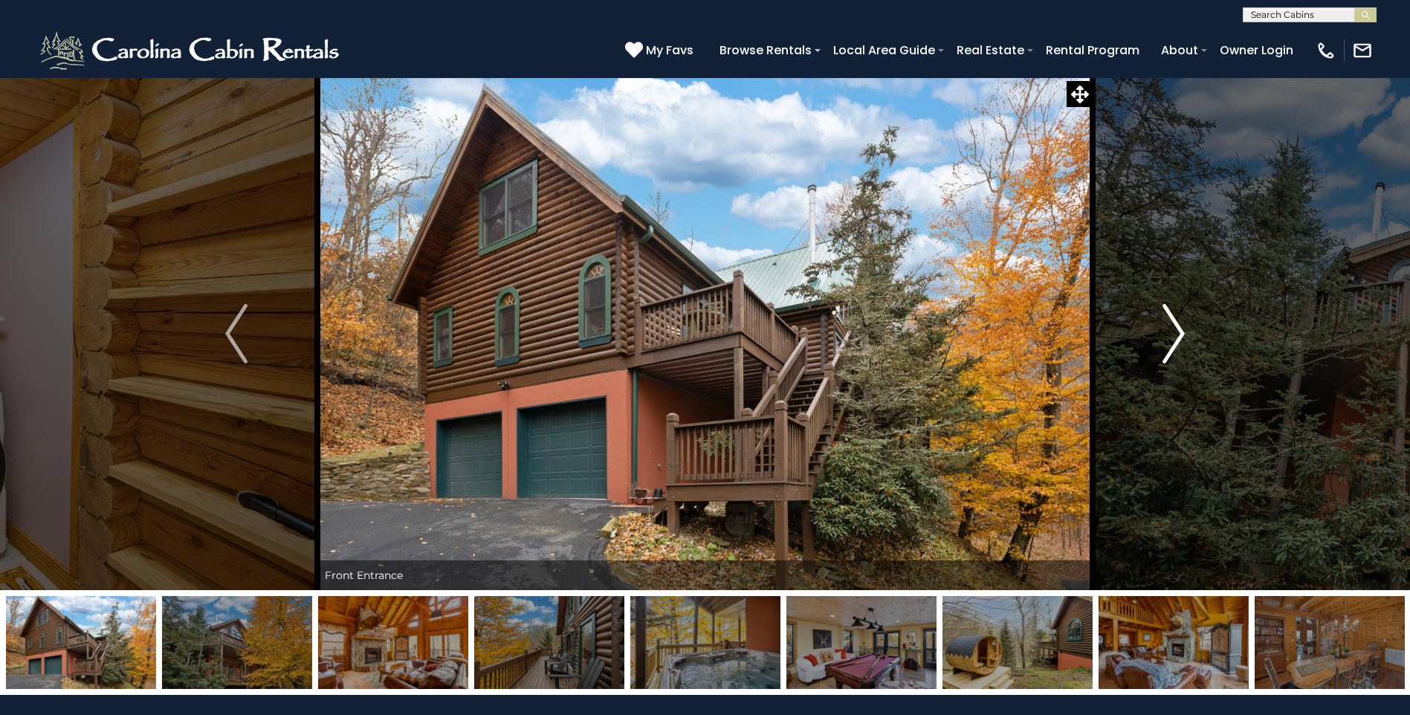
click at [1179, 329] on img "Next" at bounding box center [1173, 333] width 22 height 59
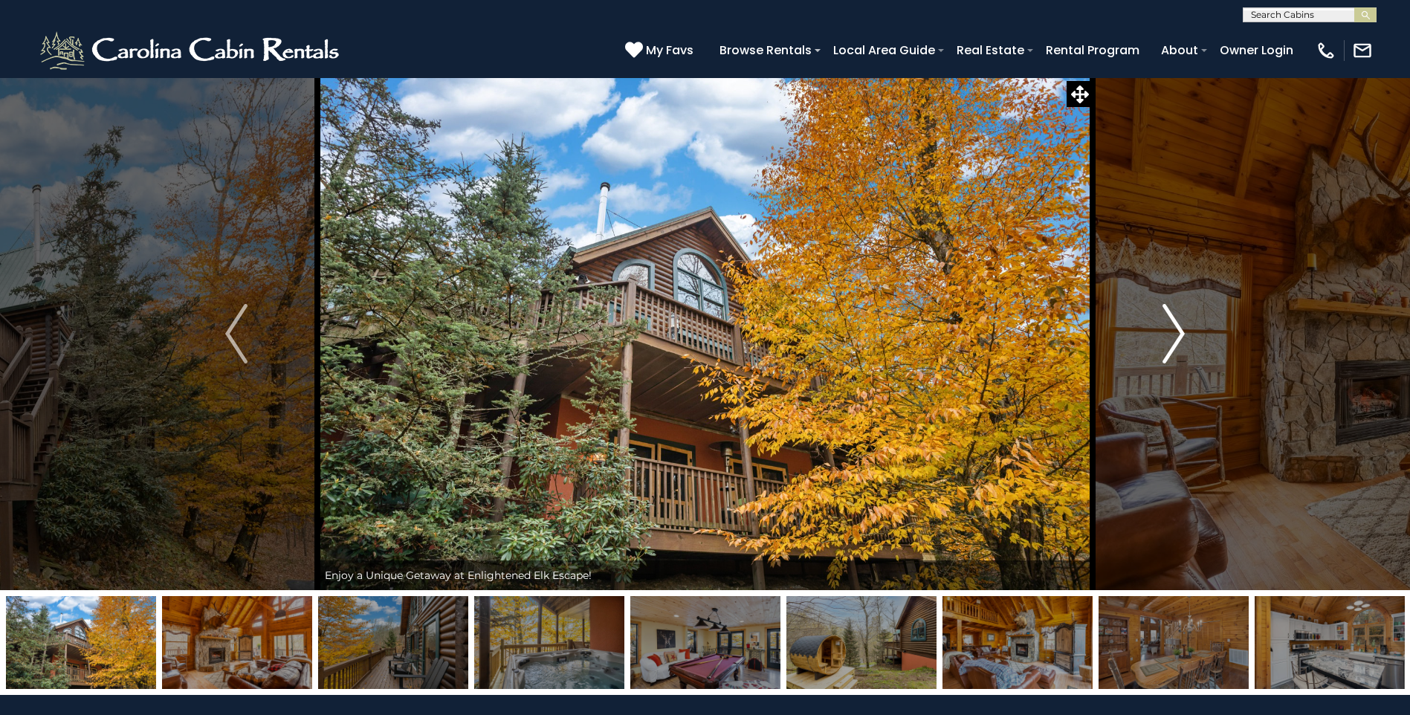
click at [1179, 329] on img "Next" at bounding box center [1173, 333] width 22 height 59
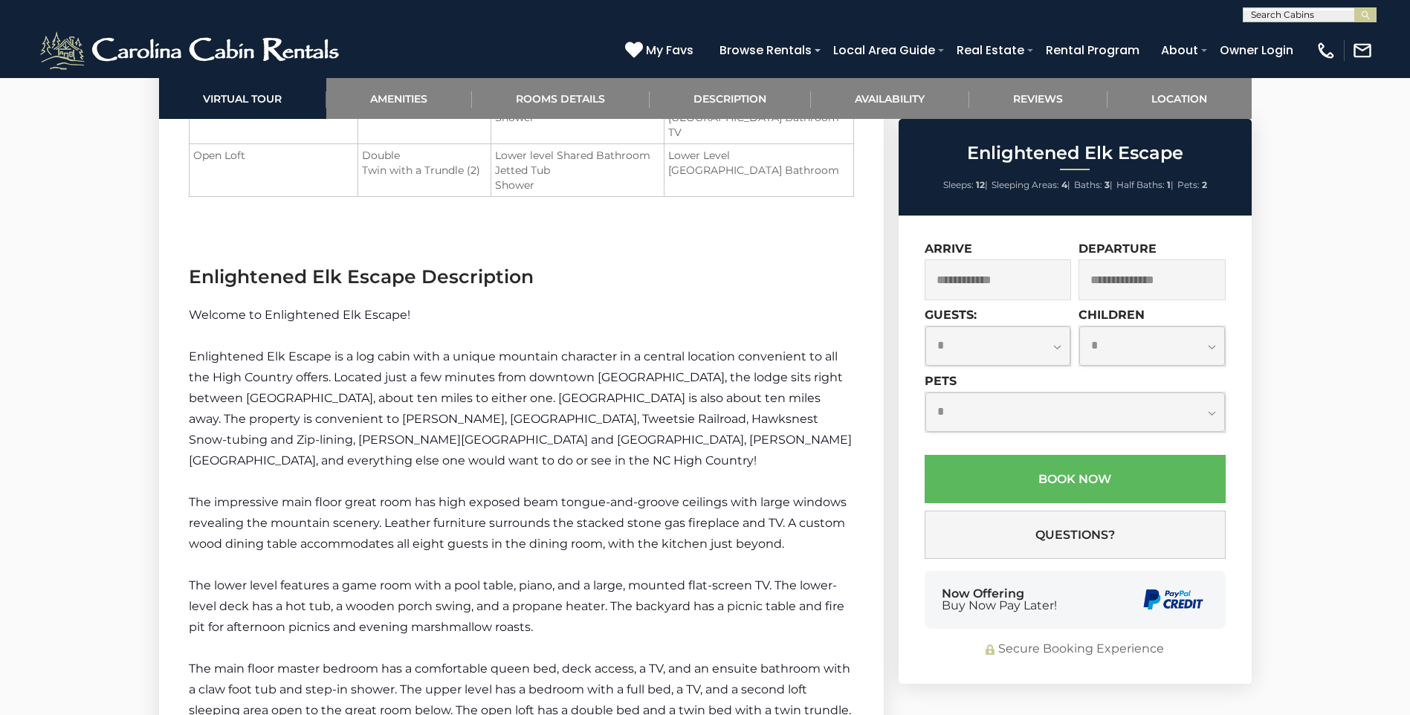
scroll to position [2007, 0]
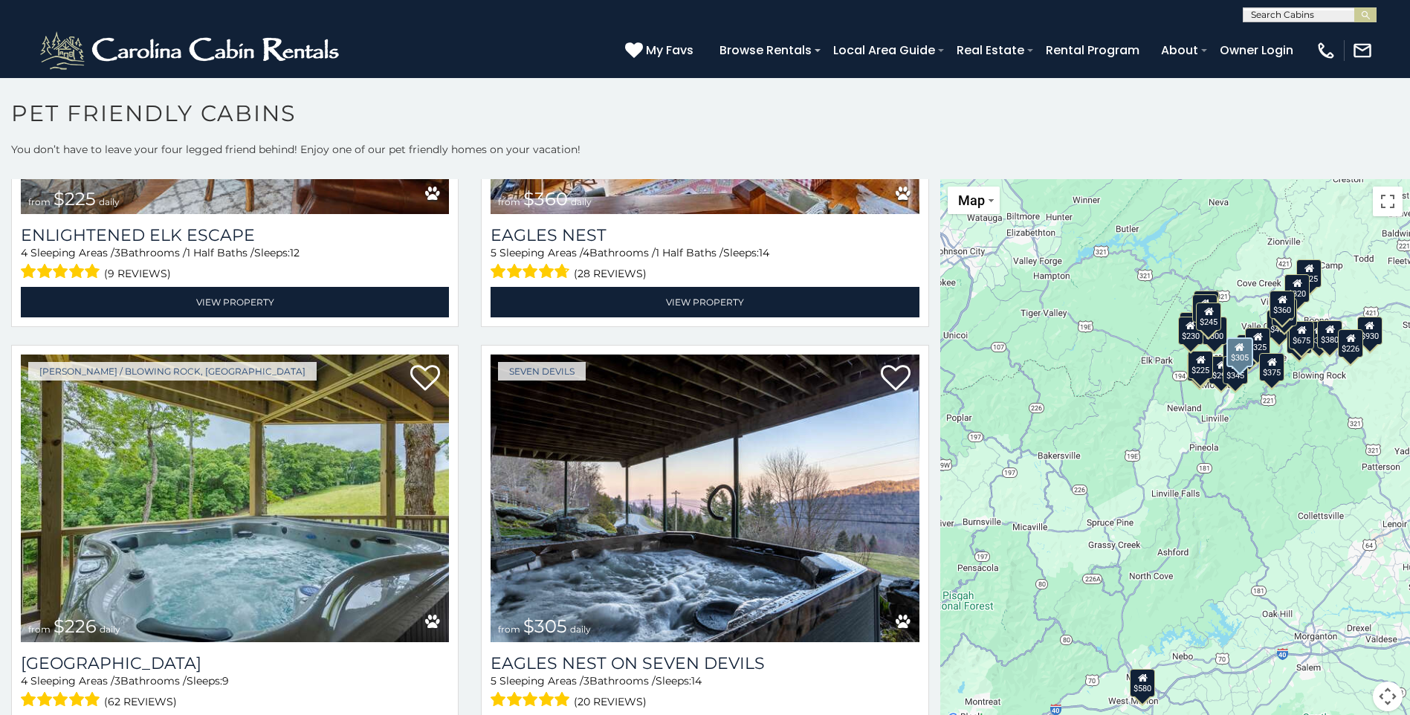
scroll to position [5574, 0]
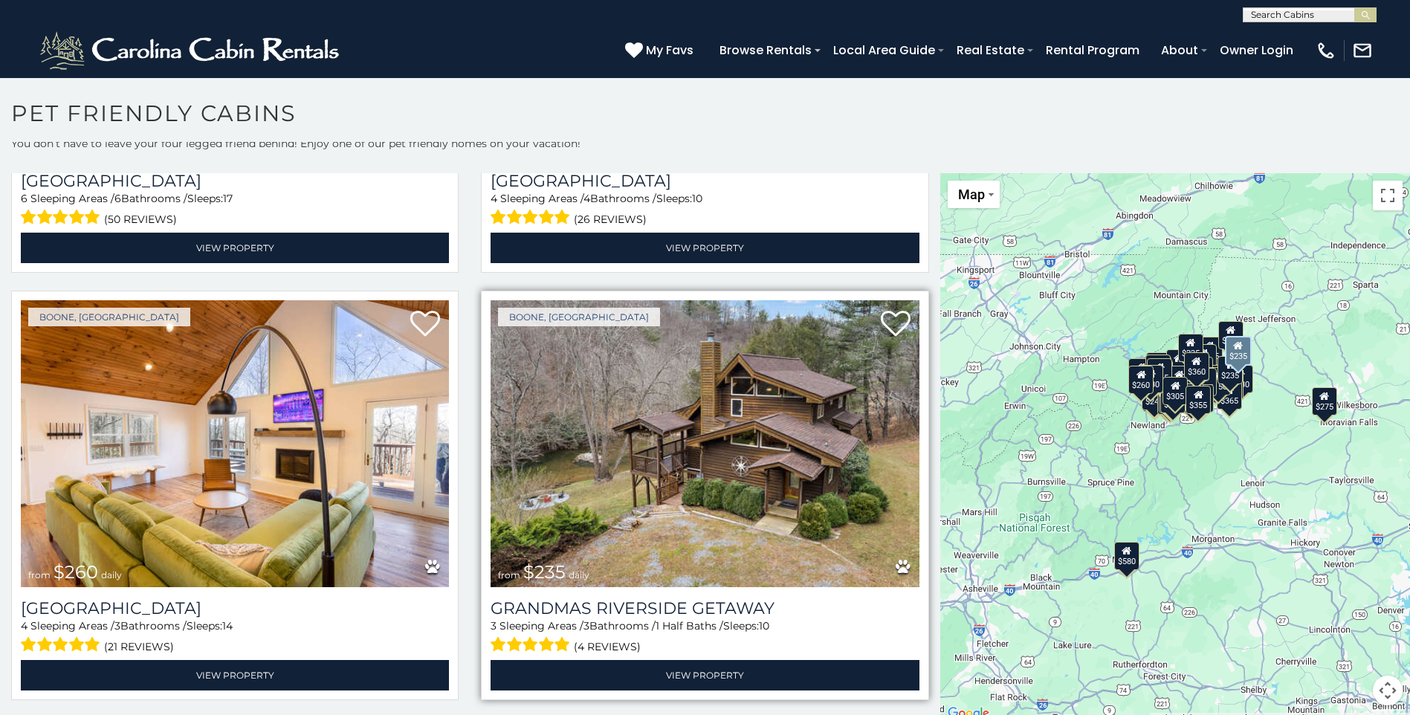
scroll to position [7692, 0]
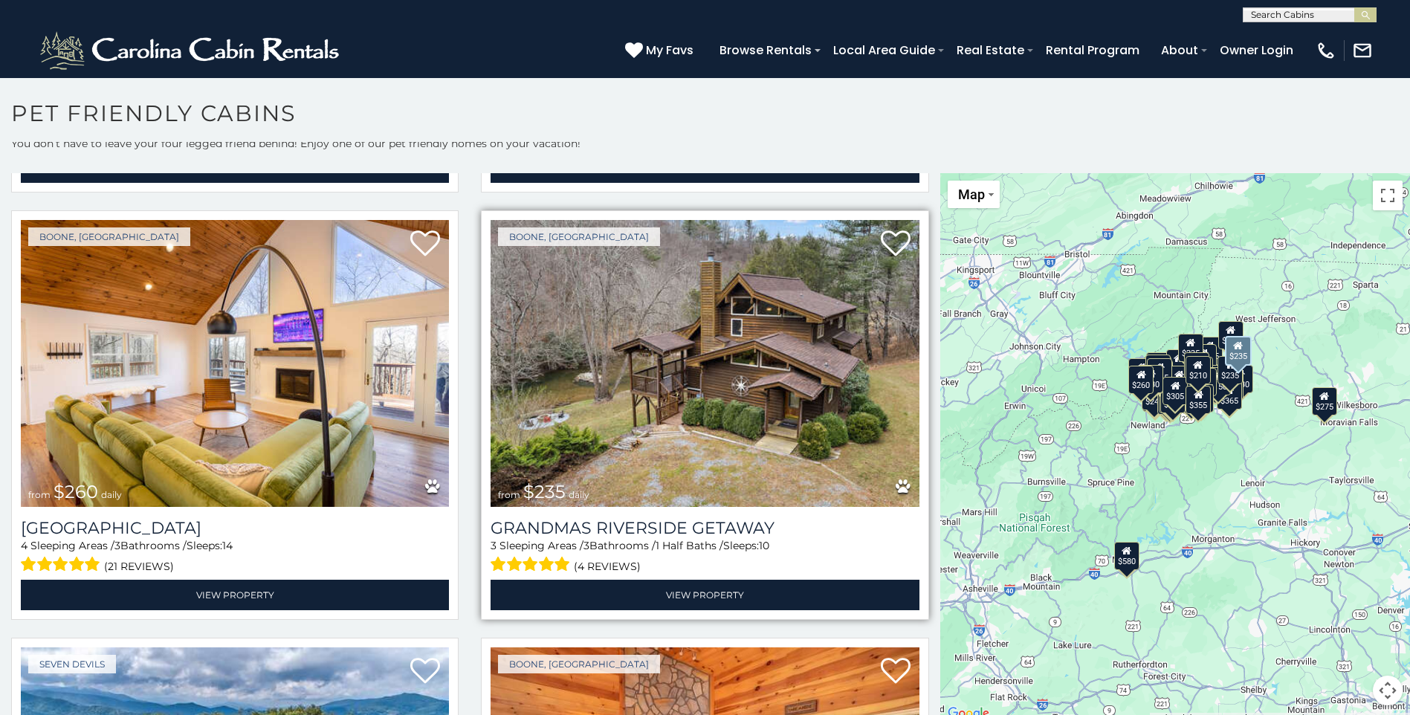
click at [728, 297] on img at bounding box center [705, 363] width 428 height 287
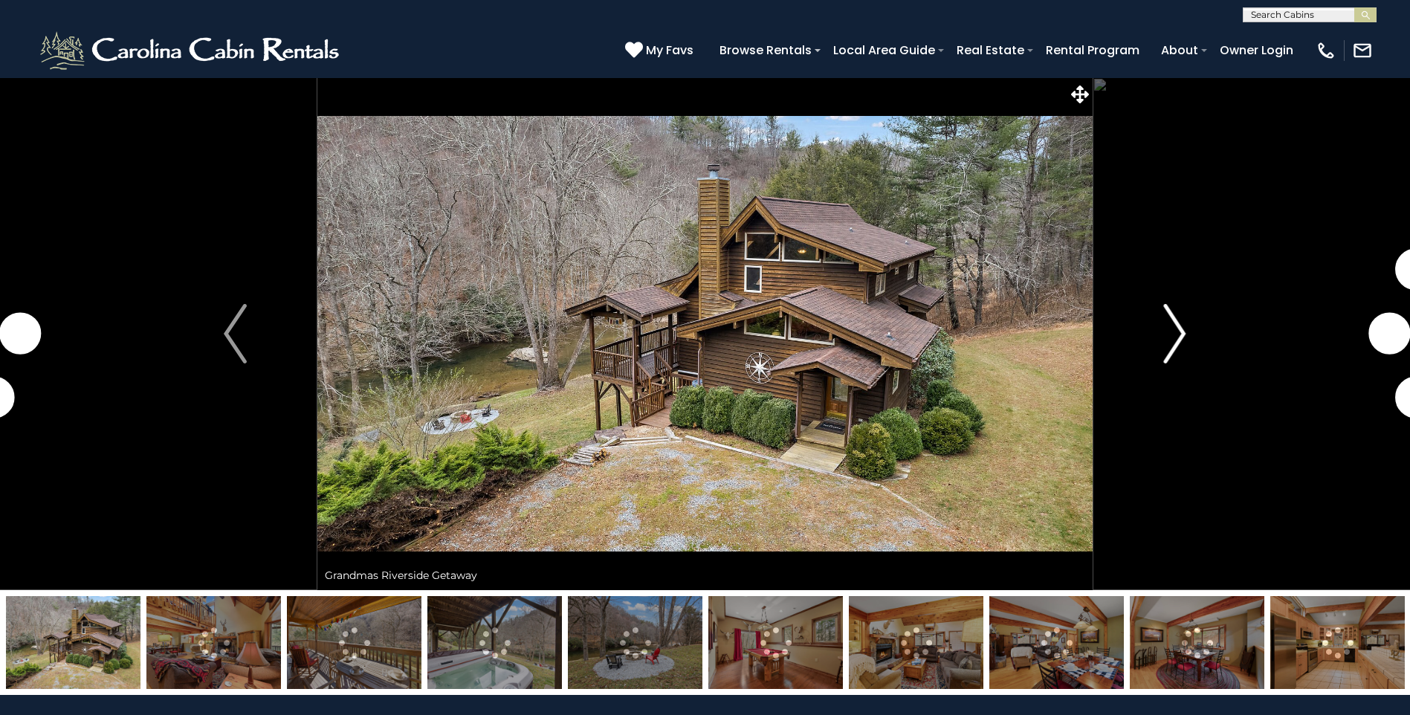
click at [1182, 331] on img "Next" at bounding box center [1174, 333] width 22 height 59
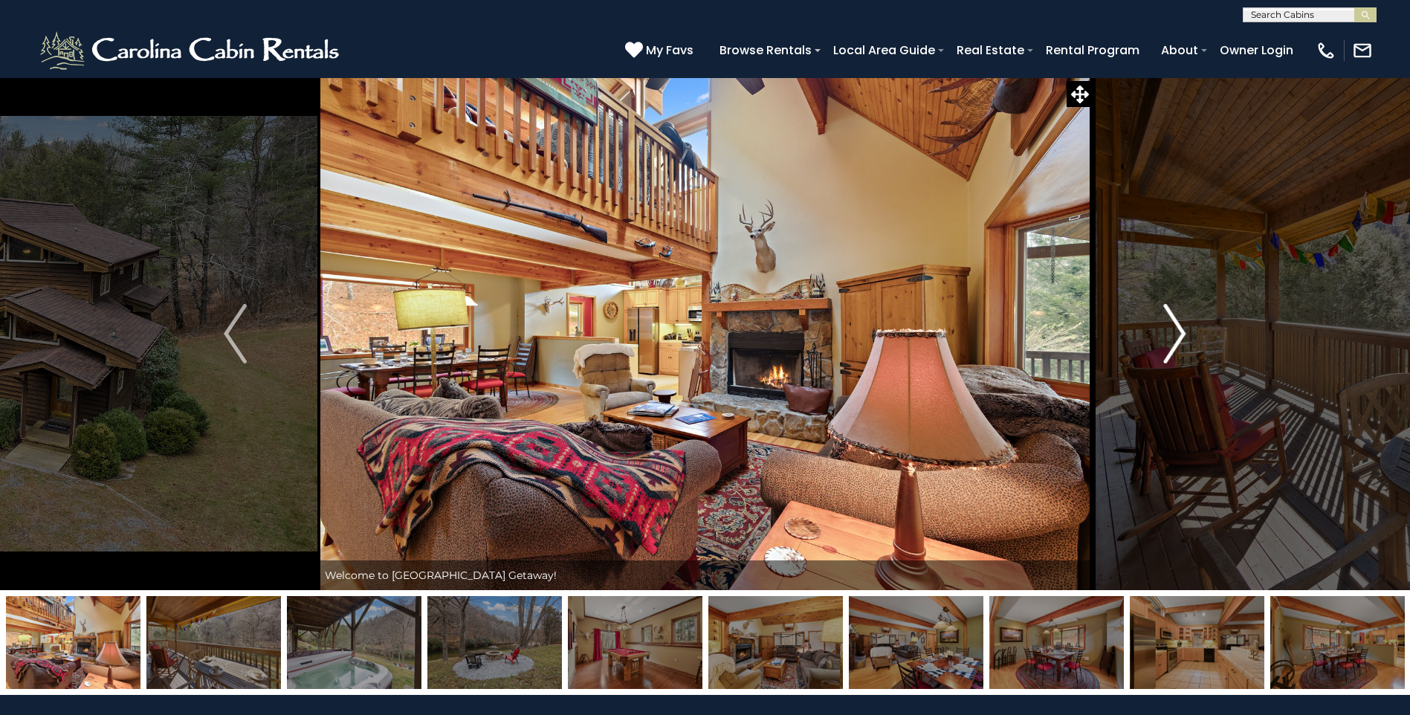
click at [1182, 331] on img "Next" at bounding box center [1174, 333] width 22 height 59
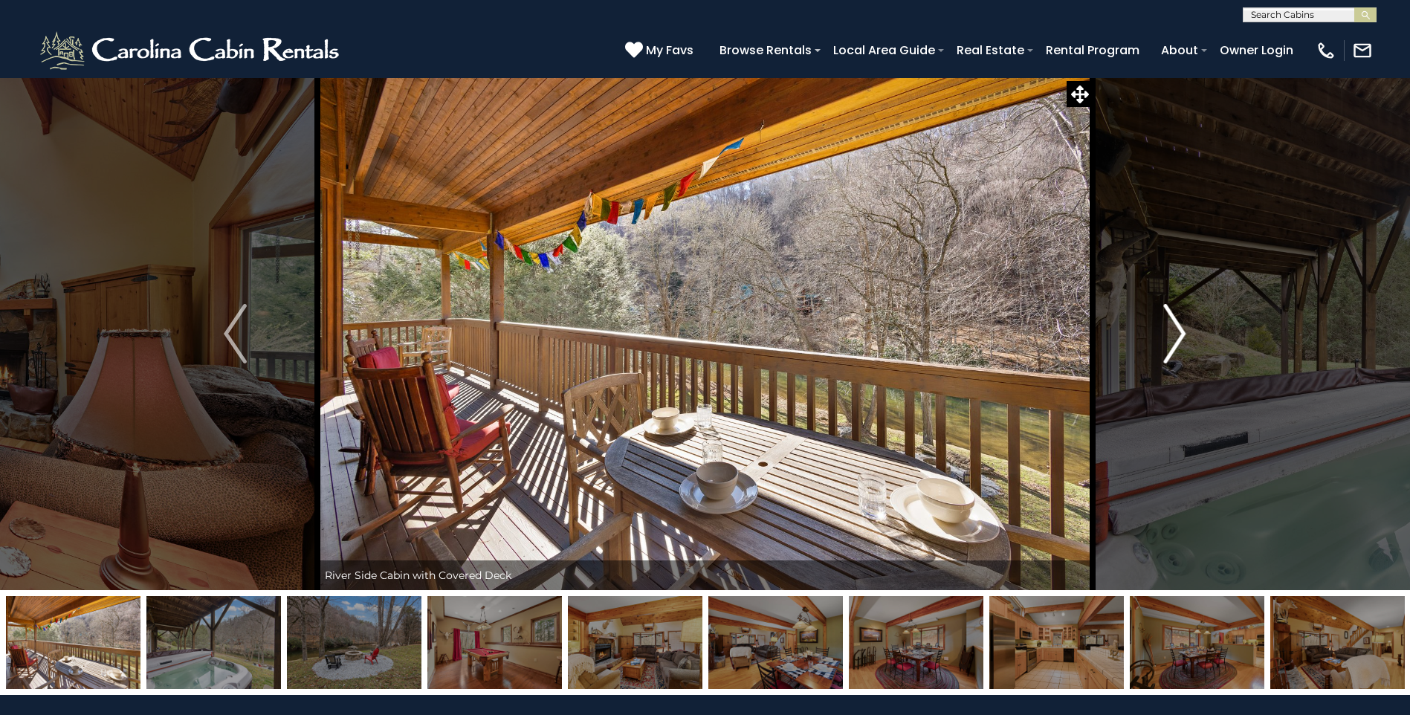
click at [1182, 331] on img "Next" at bounding box center [1174, 333] width 22 height 59
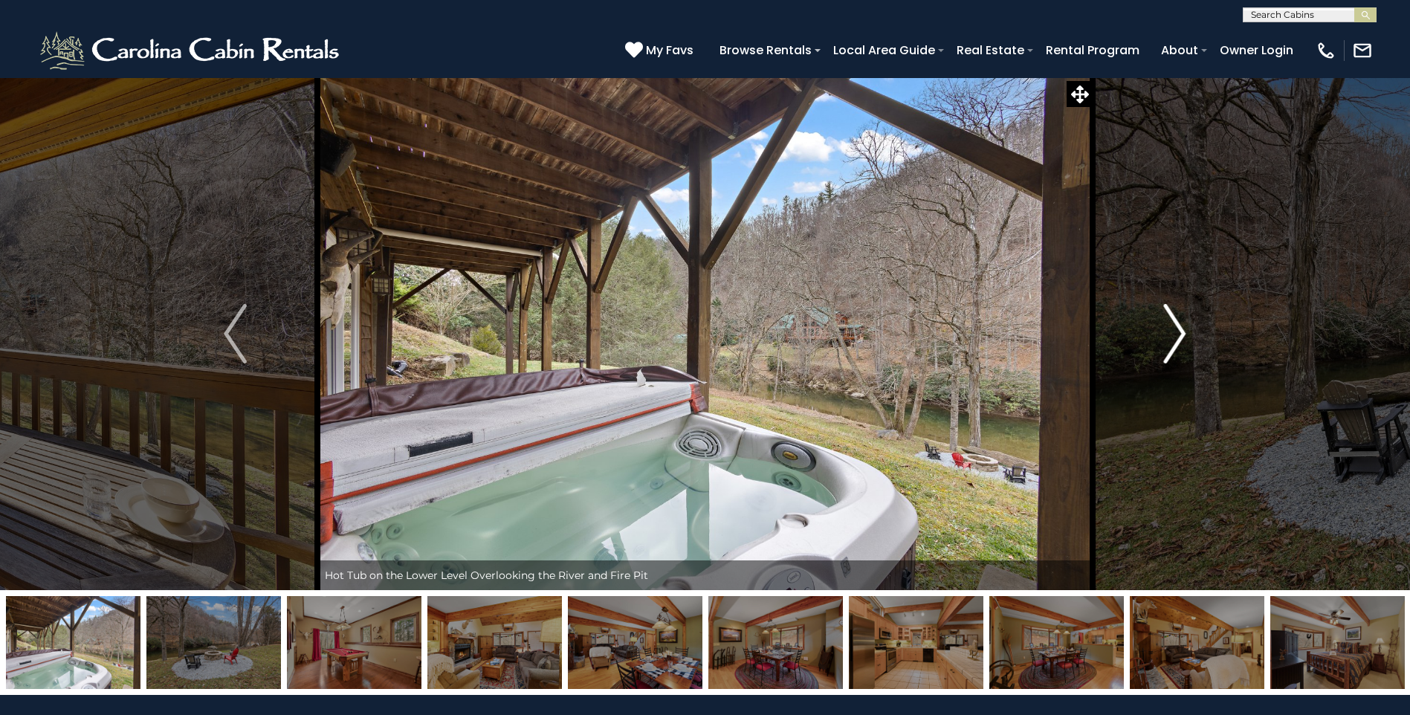
click at [1182, 331] on img "Next" at bounding box center [1174, 333] width 22 height 59
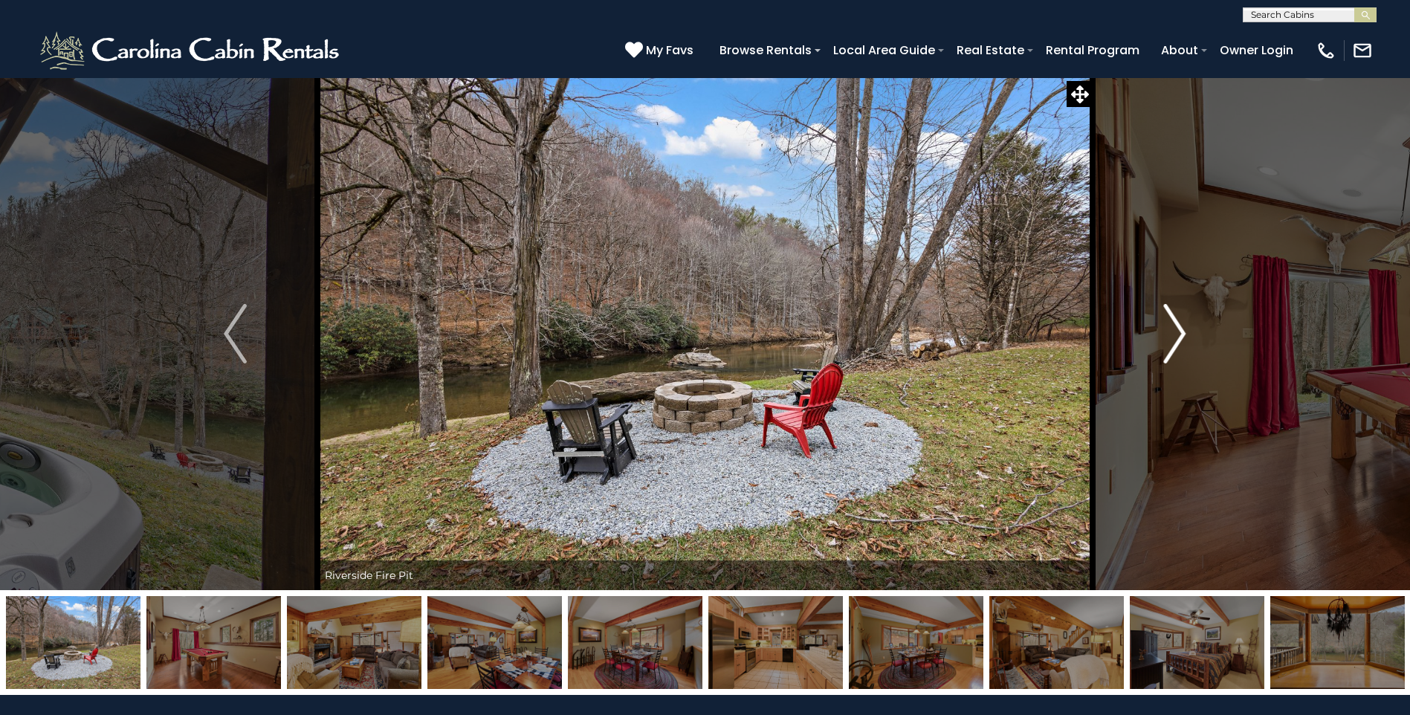
click at [1182, 331] on img "Next" at bounding box center [1174, 333] width 22 height 59
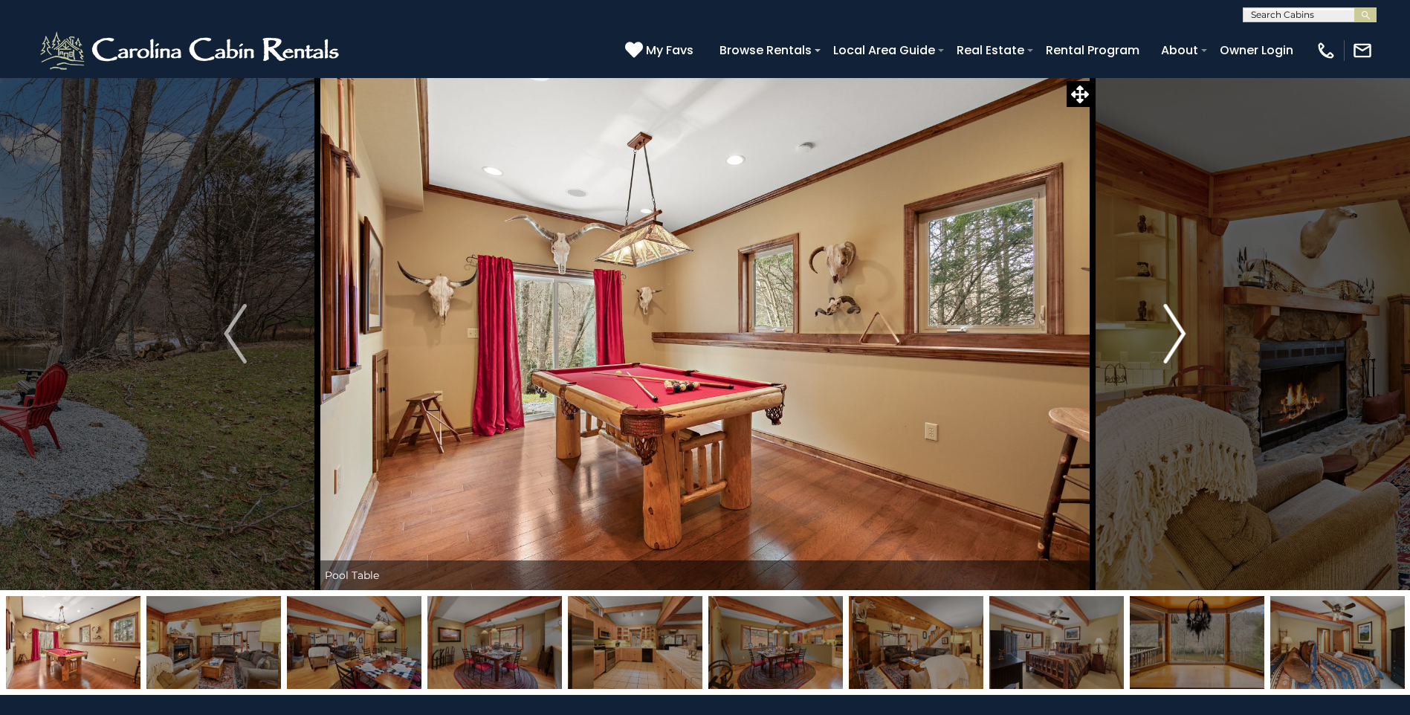
click at [1182, 331] on img "Next" at bounding box center [1174, 333] width 22 height 59
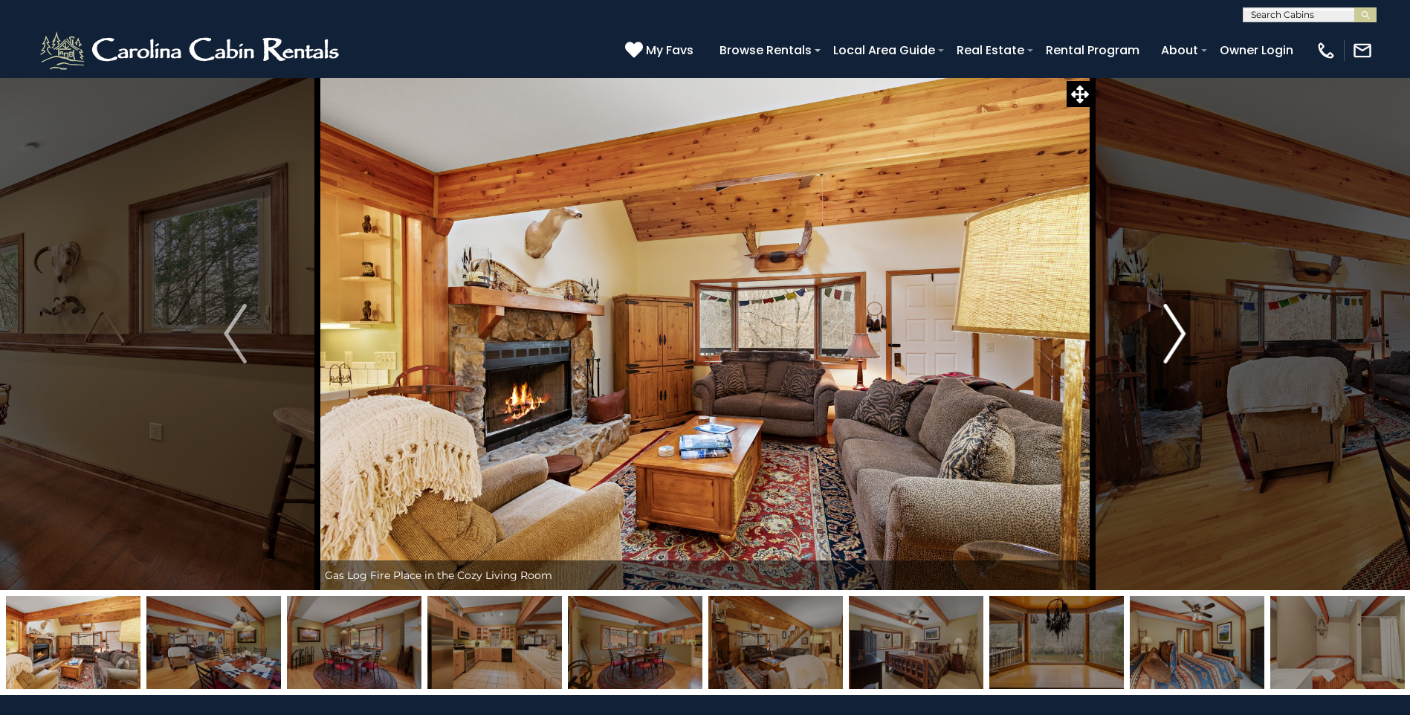
click at [1182, 331] on img "Next" at bounding box center [1174, 333] width 22 height 59
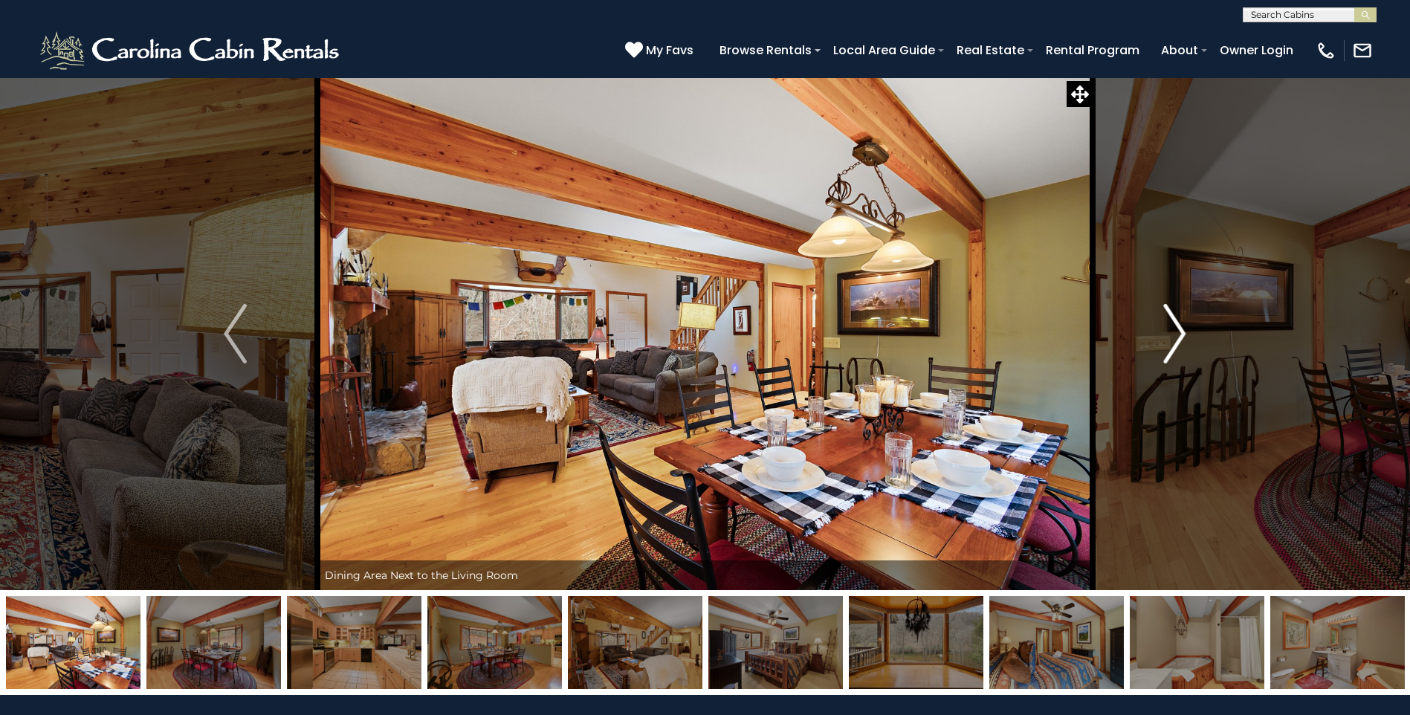
click at [1182, 331] on img "Next" at bounding box center [1174, 333] width 22 height 59
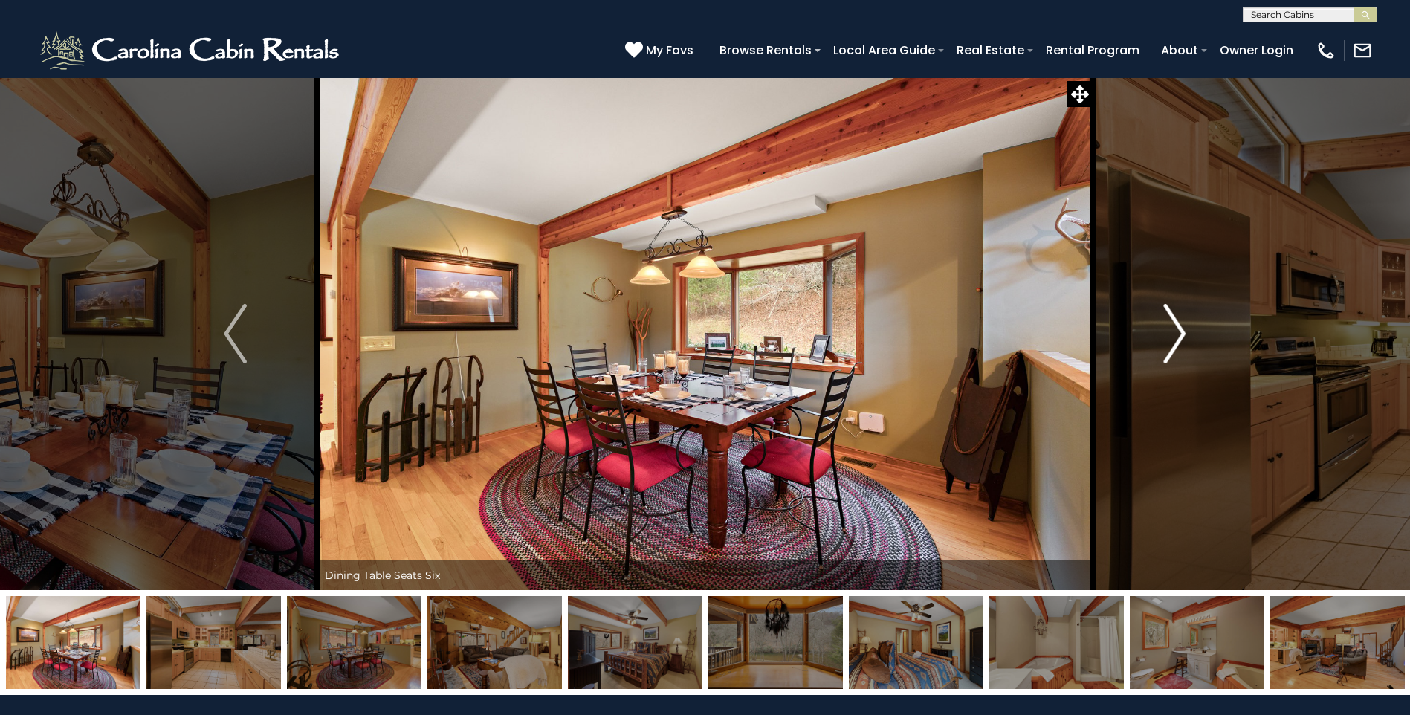
click at [1182, 329] on img "Next" at bounding box center [1174, 333] width 22 height 59
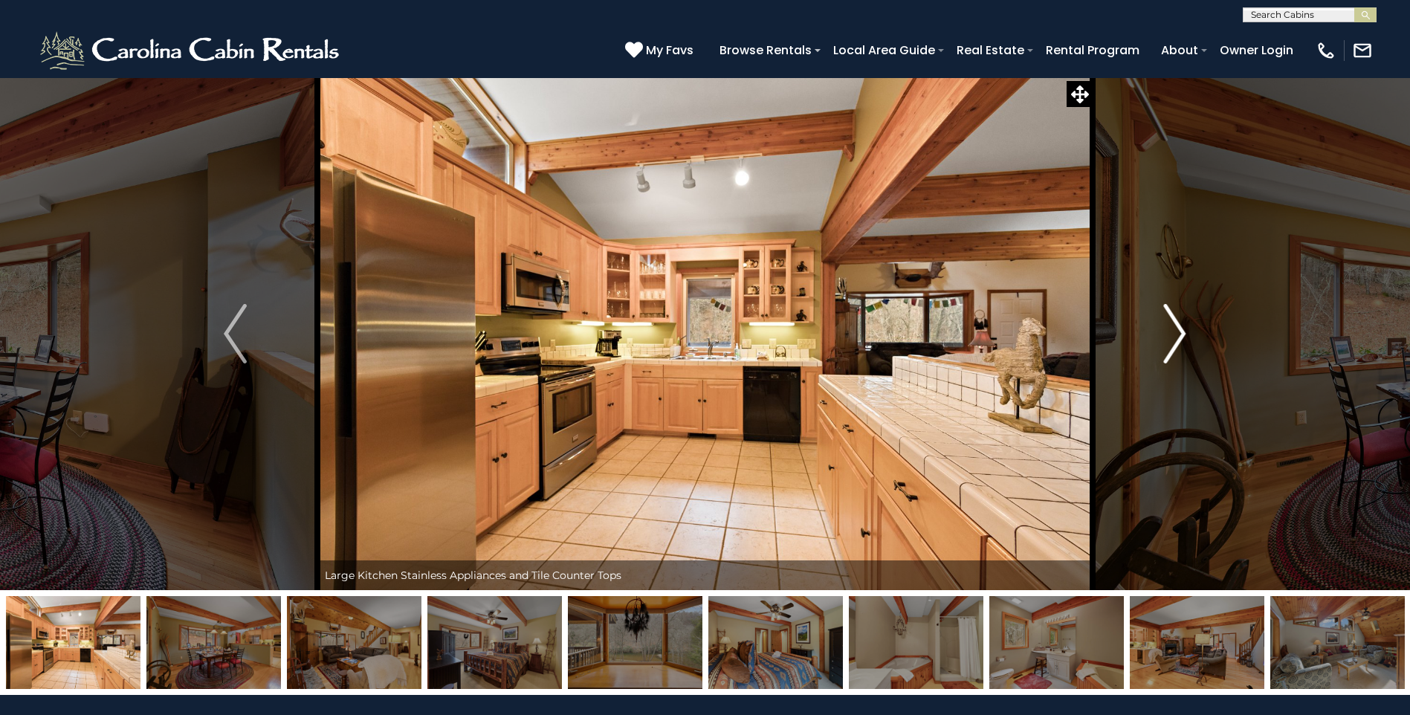
click at [1182, 329] on img "Next" at bounding box center [1174, 333] width 22 height 59
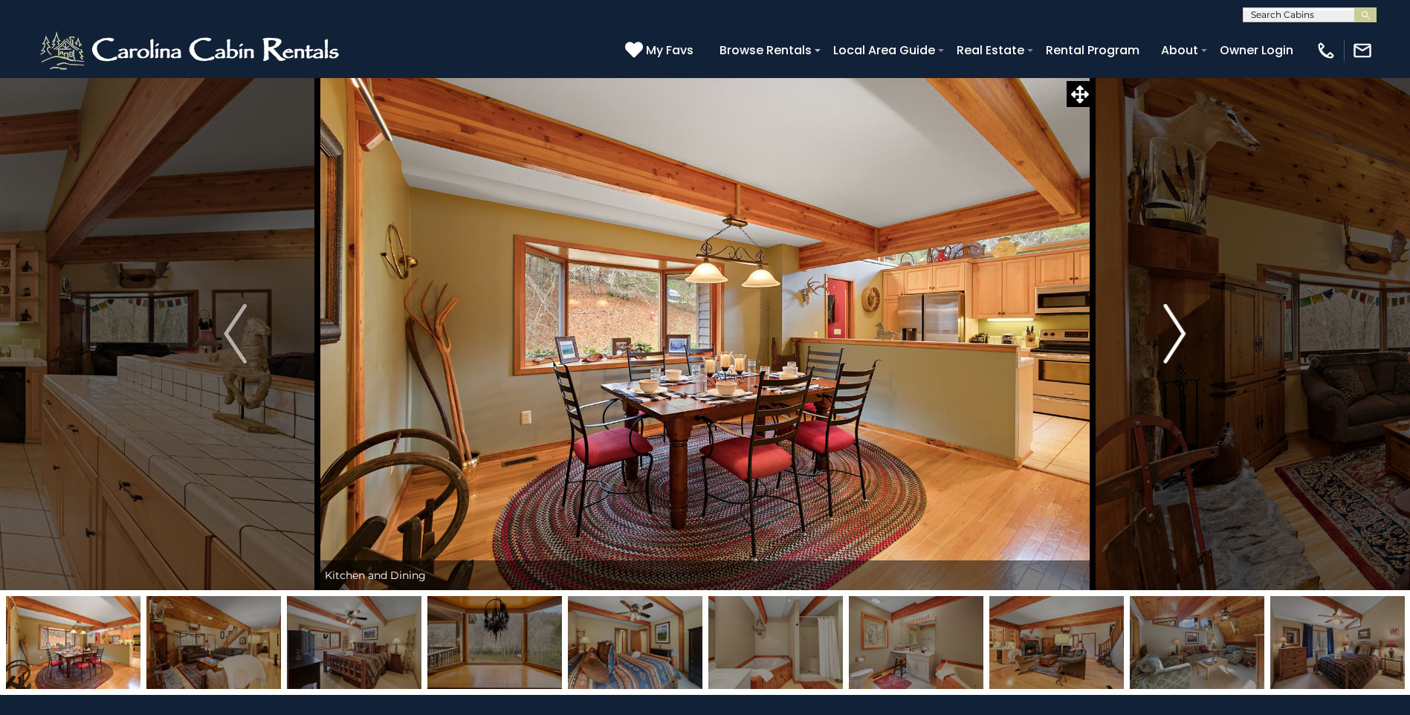
click at [1182, 328] on img "Next" at bounding box center [1174, 333] width 22 height 59
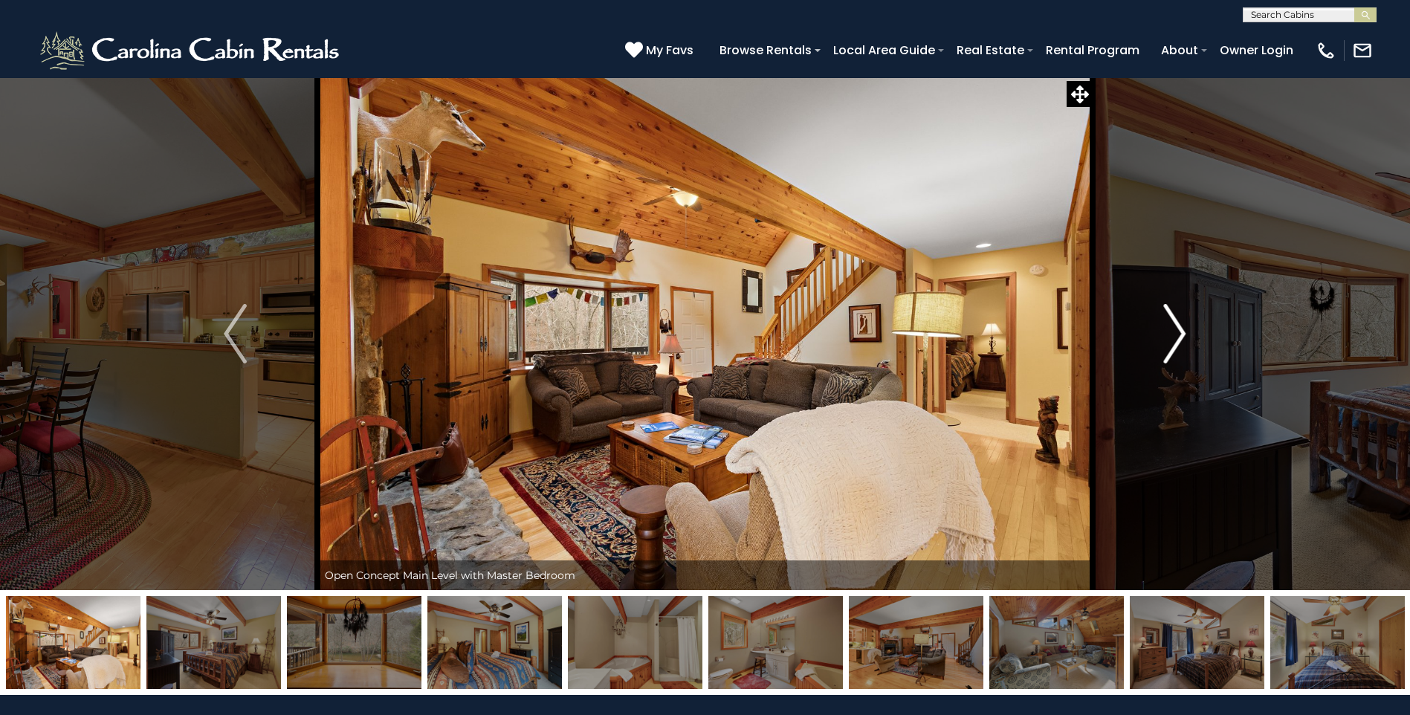
click at [1182, 328] on img "Next" at bounding box center [1174, 333] width 22 height 59
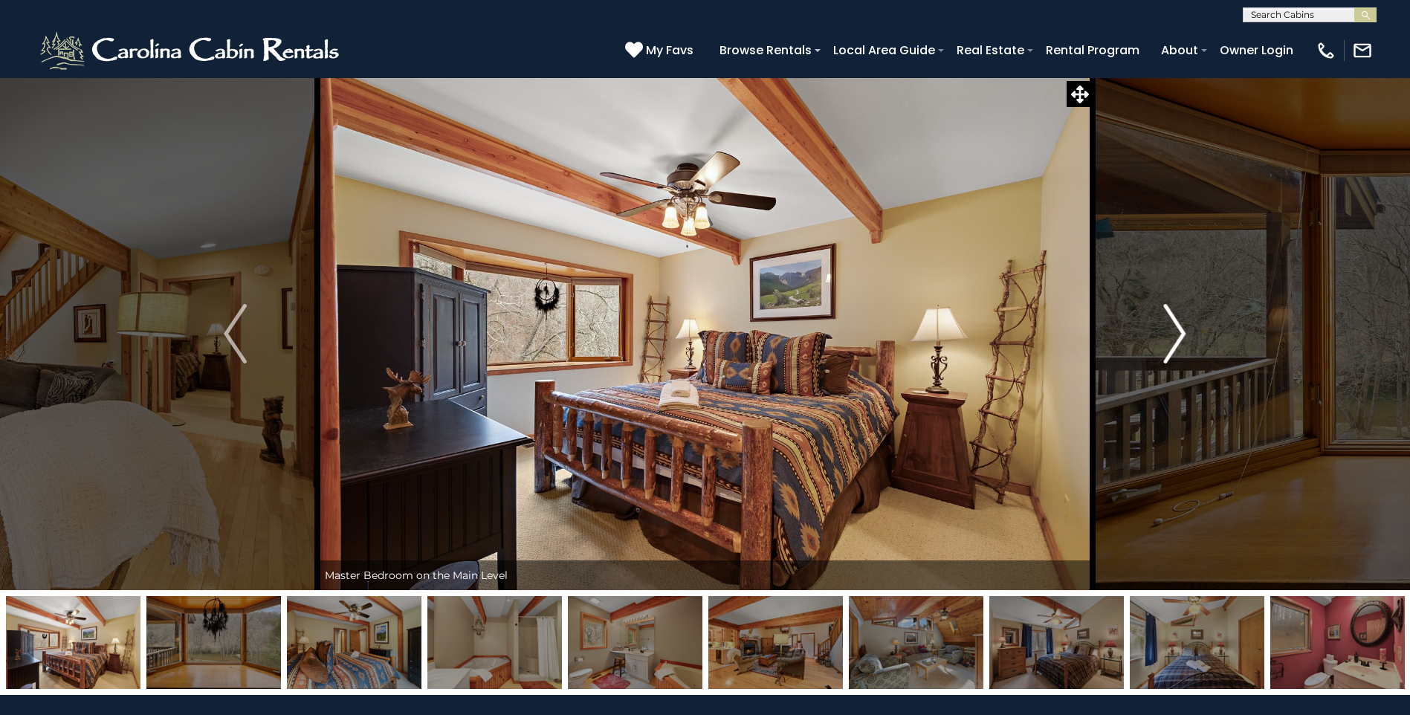
click at [1182, 328] on img "Next" at bounding box center [1174, 333] width 22 height 59
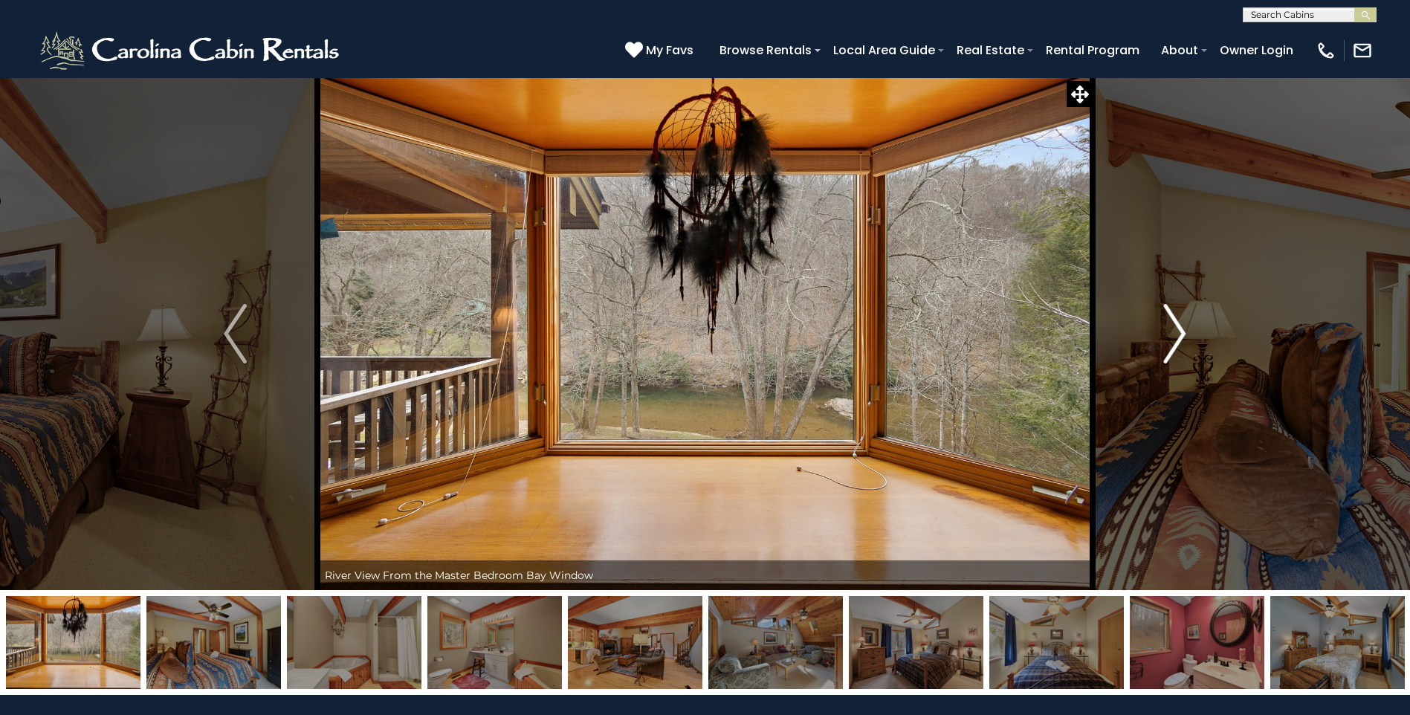
click at [1182, 328] on img "Next" at bounding box center [1174, 333] width 22 height 59
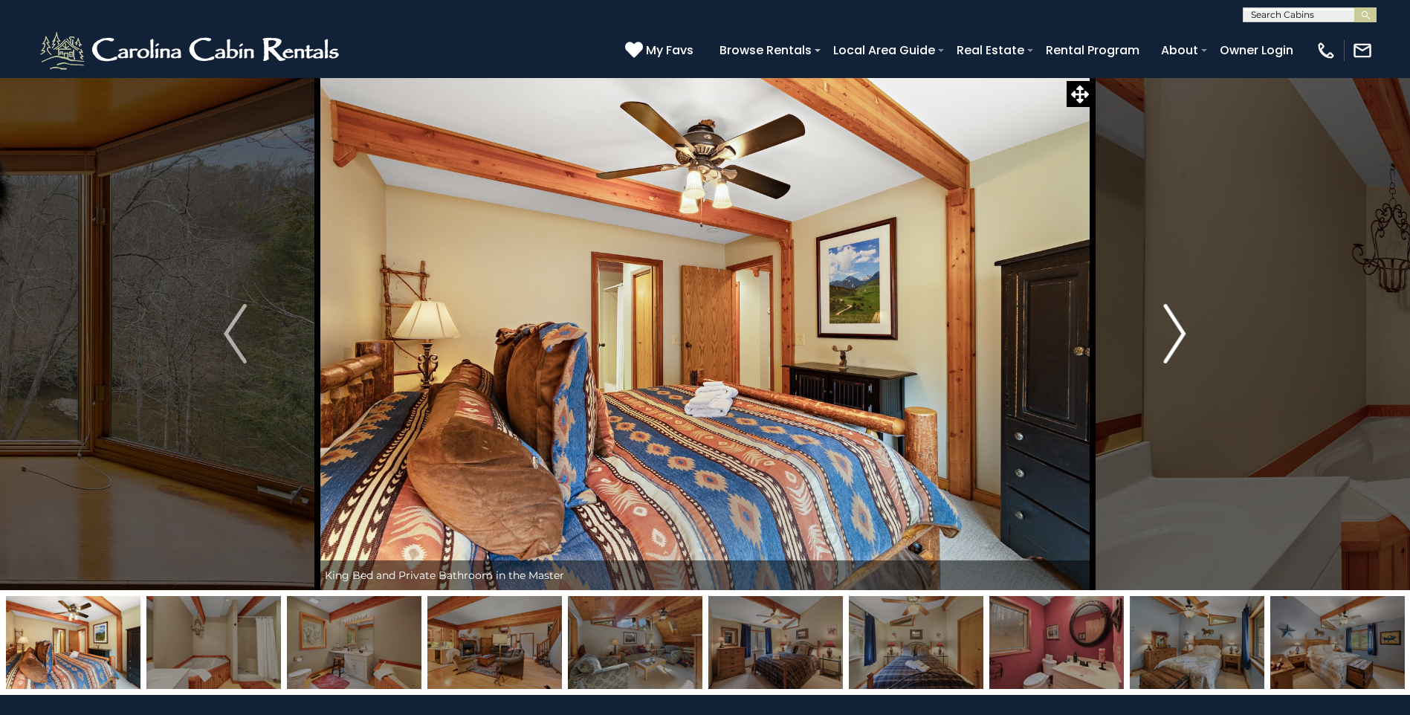
click at [1182, 328] on img "Next" at bounding box center [1174, 333] width 22 height 59
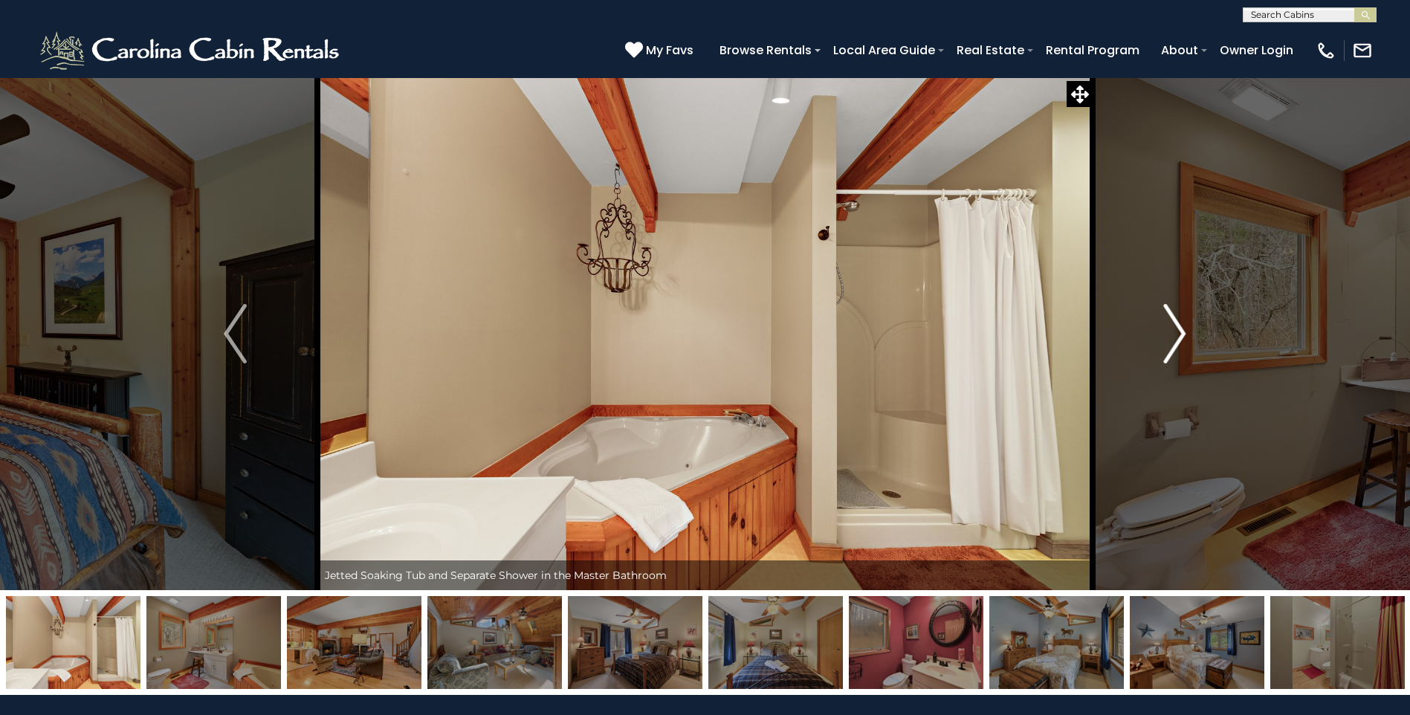
click at [1182, 328] on img "Next" at bounding box center [1174, 333] width 22 height 59
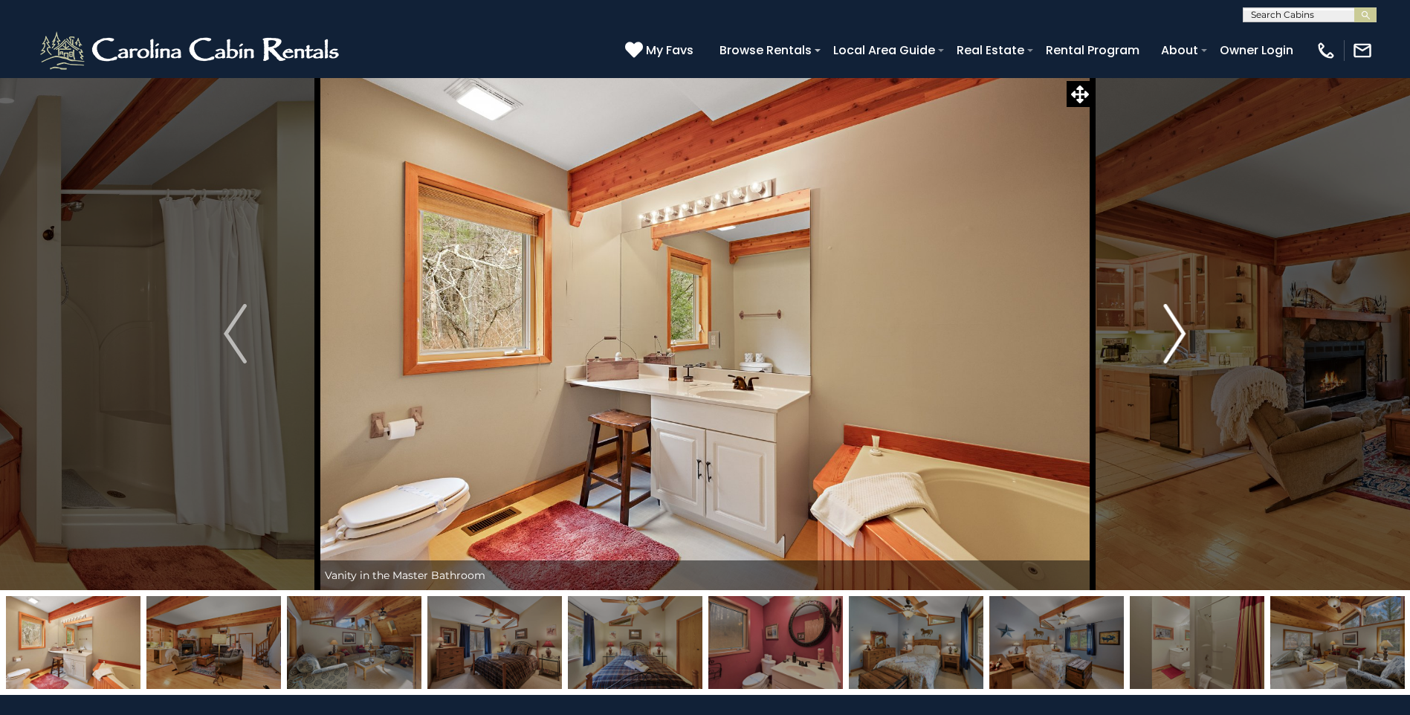
click at [1182, 328] on img "Next" at bounding box center [1174, 333] width 22 height 59
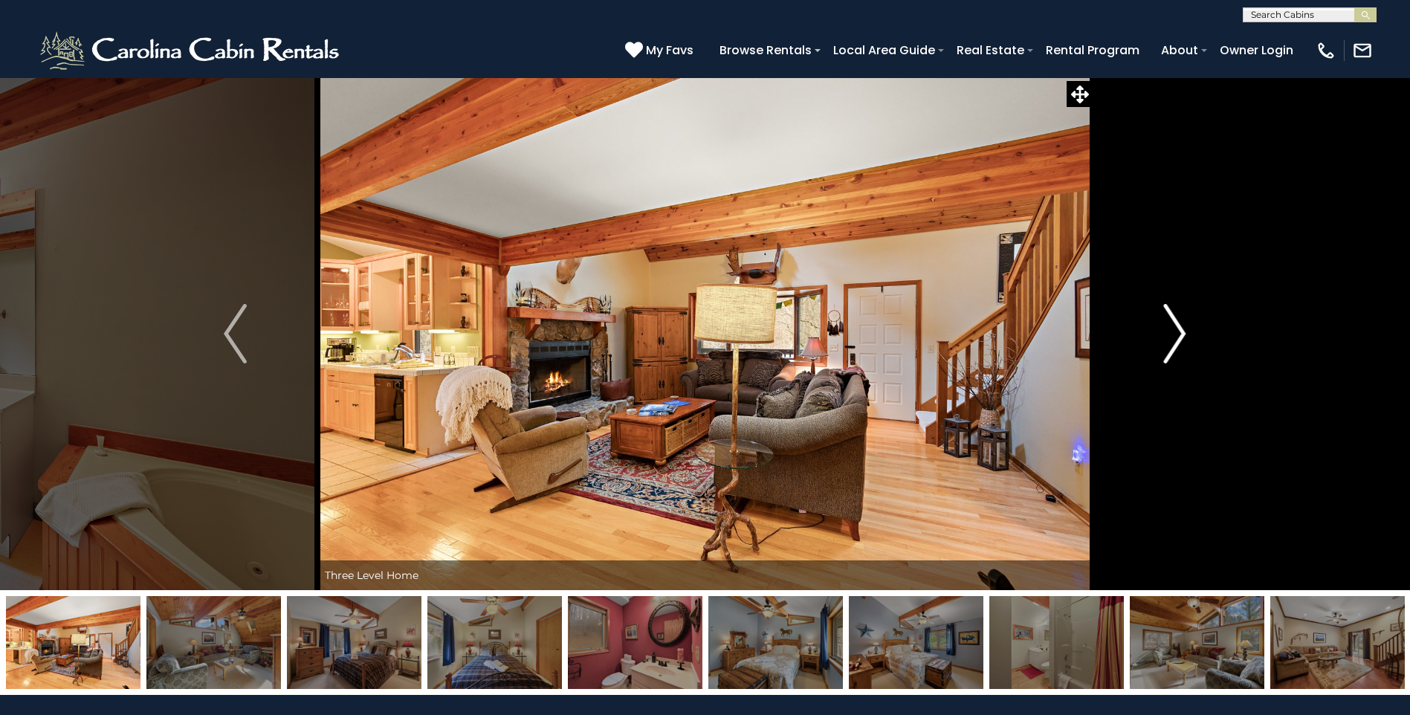
click at [1182, 328] on img "Next" at bounding box center [1174, 333] width 22 height 59
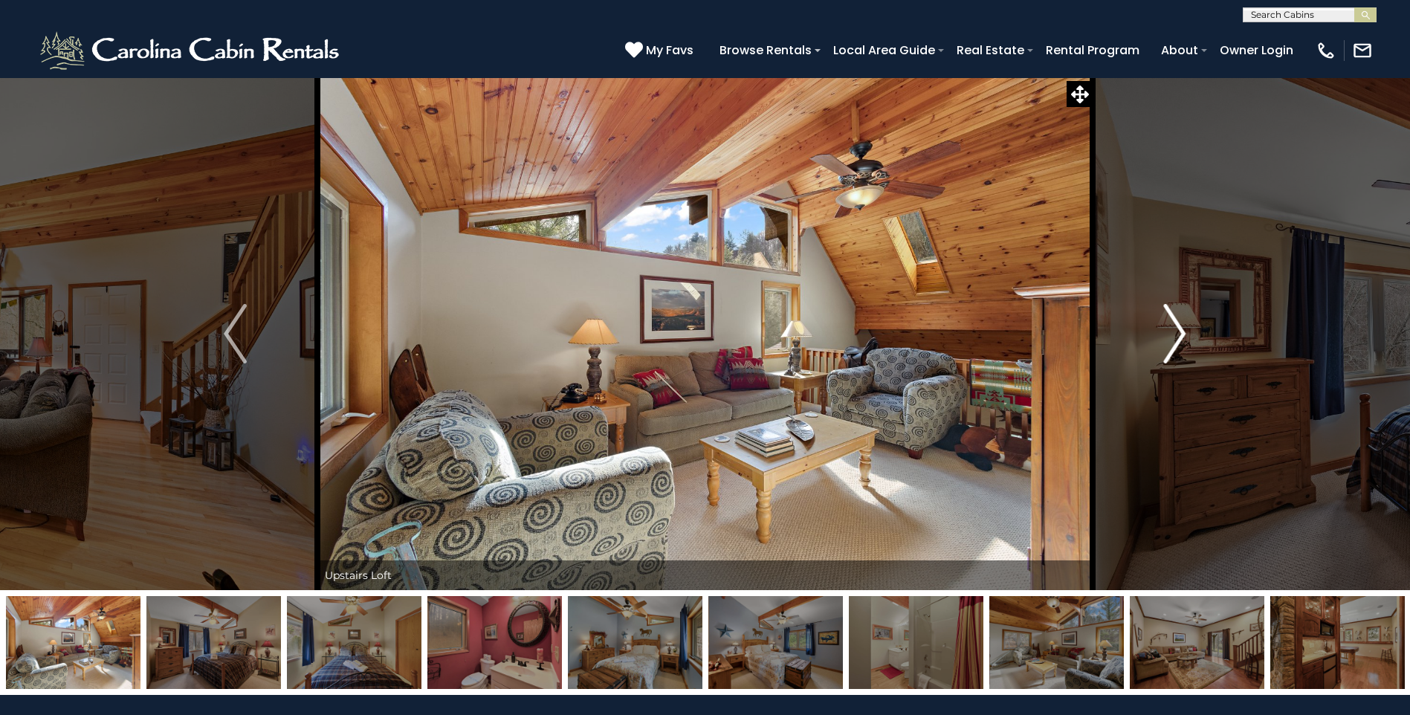
click at [1182, 328] on img "Next" at bounding box center [1174, 333] width 22 height 59
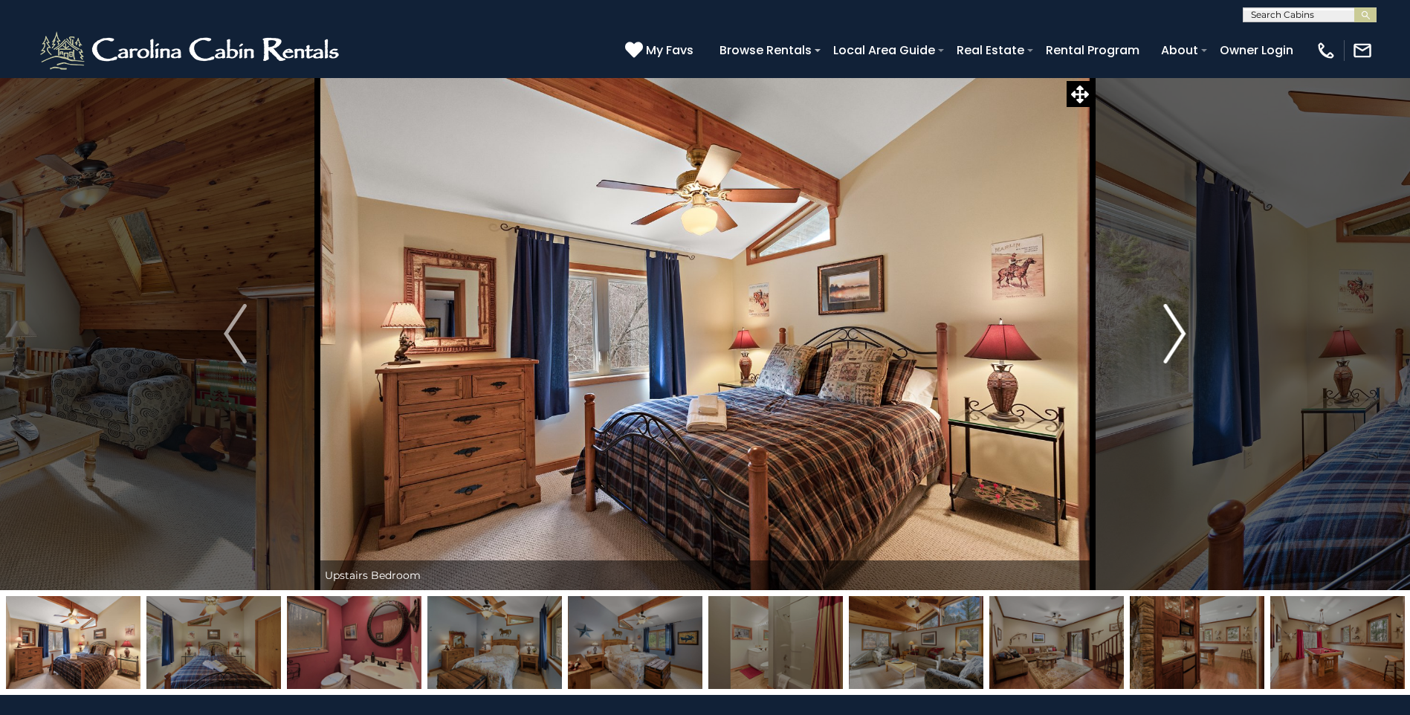
click at [1182, 328] on img "Next" at bounding box center [1174, 333] width 22 height 59
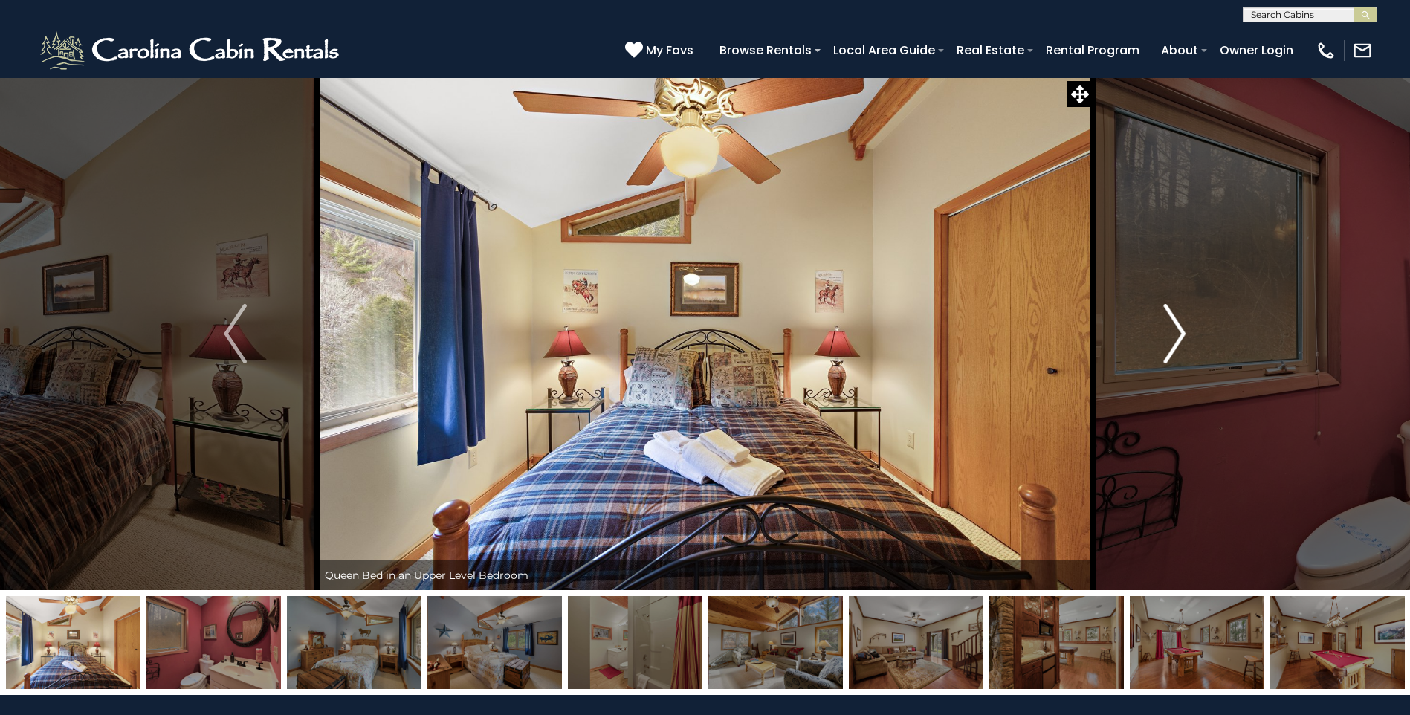
click at [1182, 328] on img "Next" at bounding box center [1174, 333] width 22 height 59
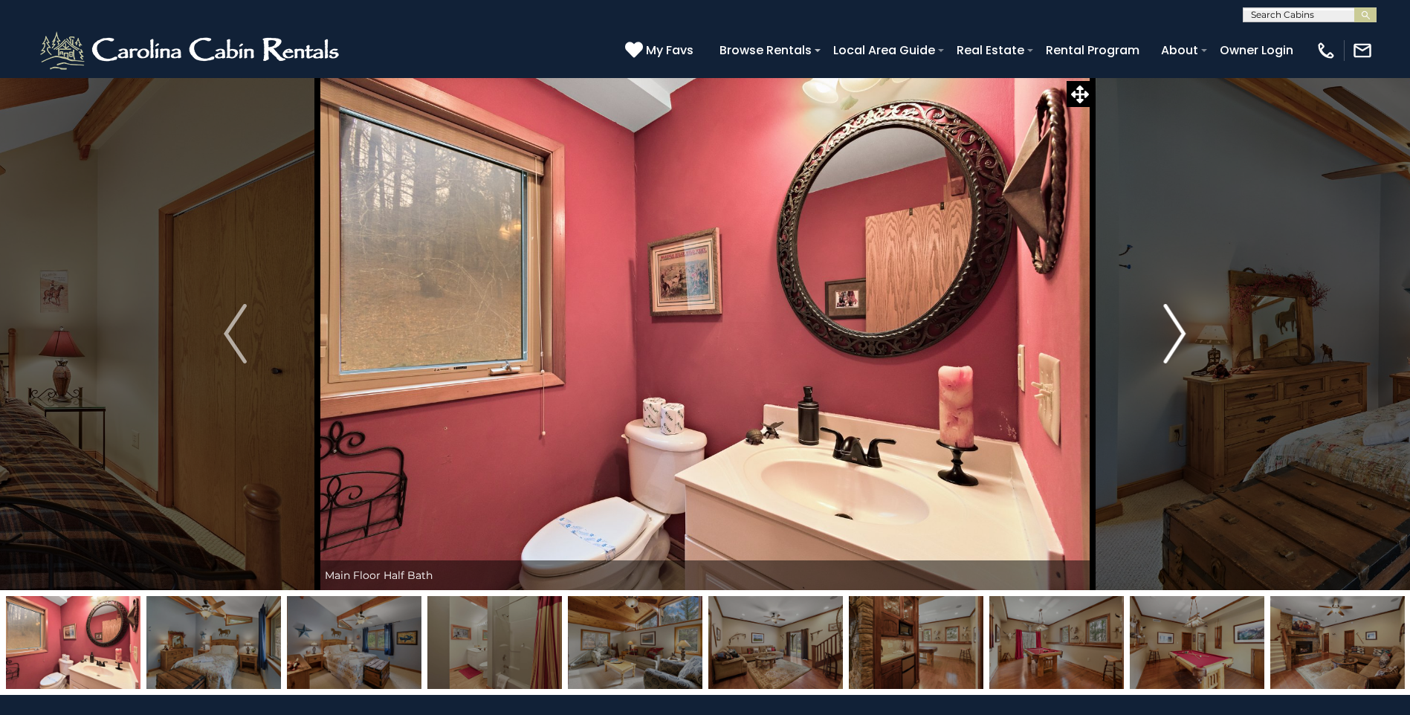
click at [1182, 328] on img "Next" at bounding box center [1174, 333] width 22 height 59
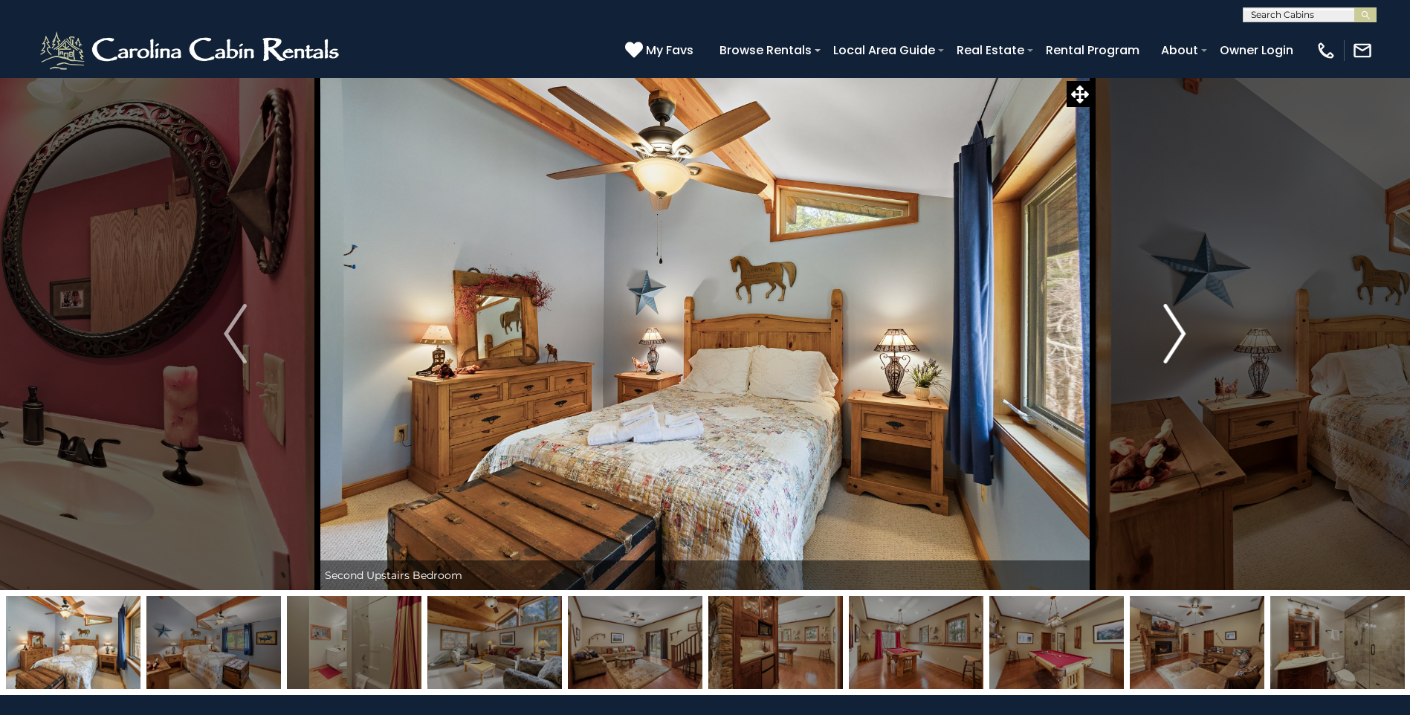
click at [1182, 328] on img "Next" at bounding box center [1174, 333] width 22 height 59
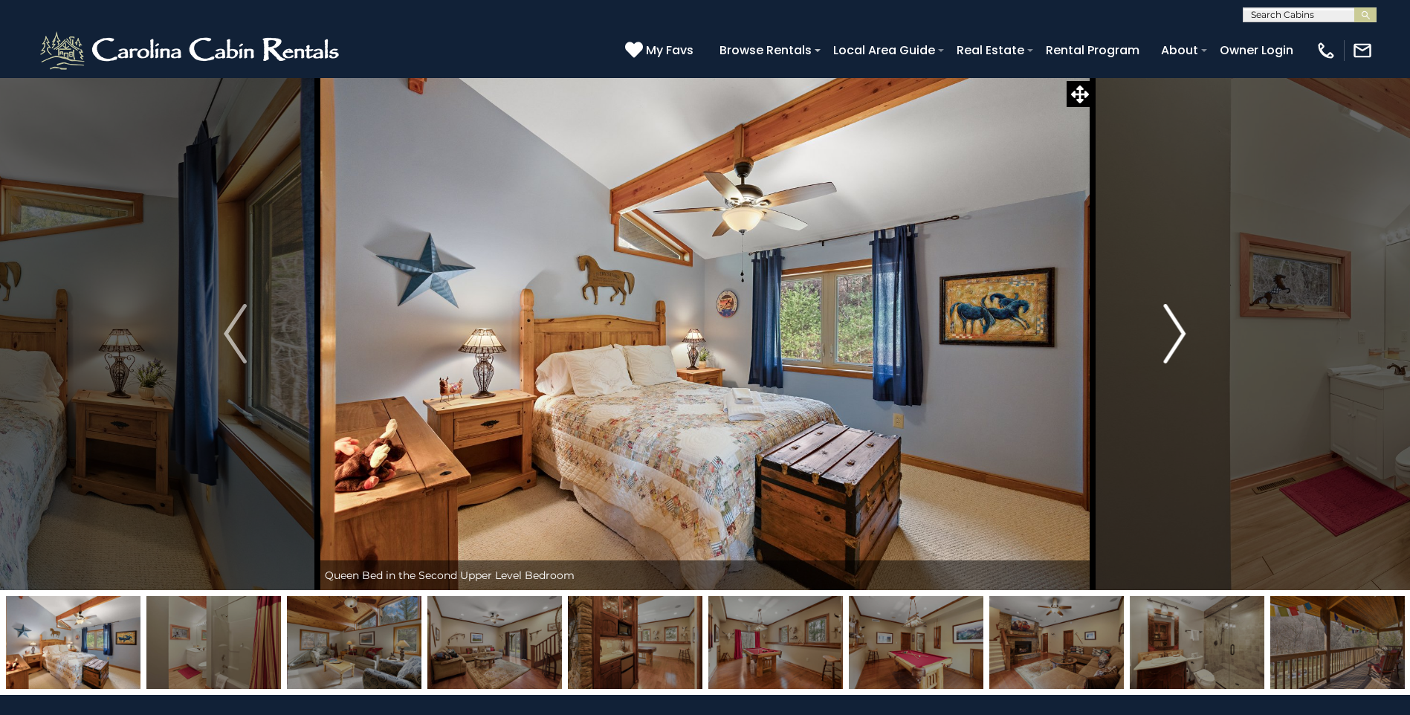
click at [1182, 328] on img "Next" at bounding box center [1174, 333] width 22 height 59
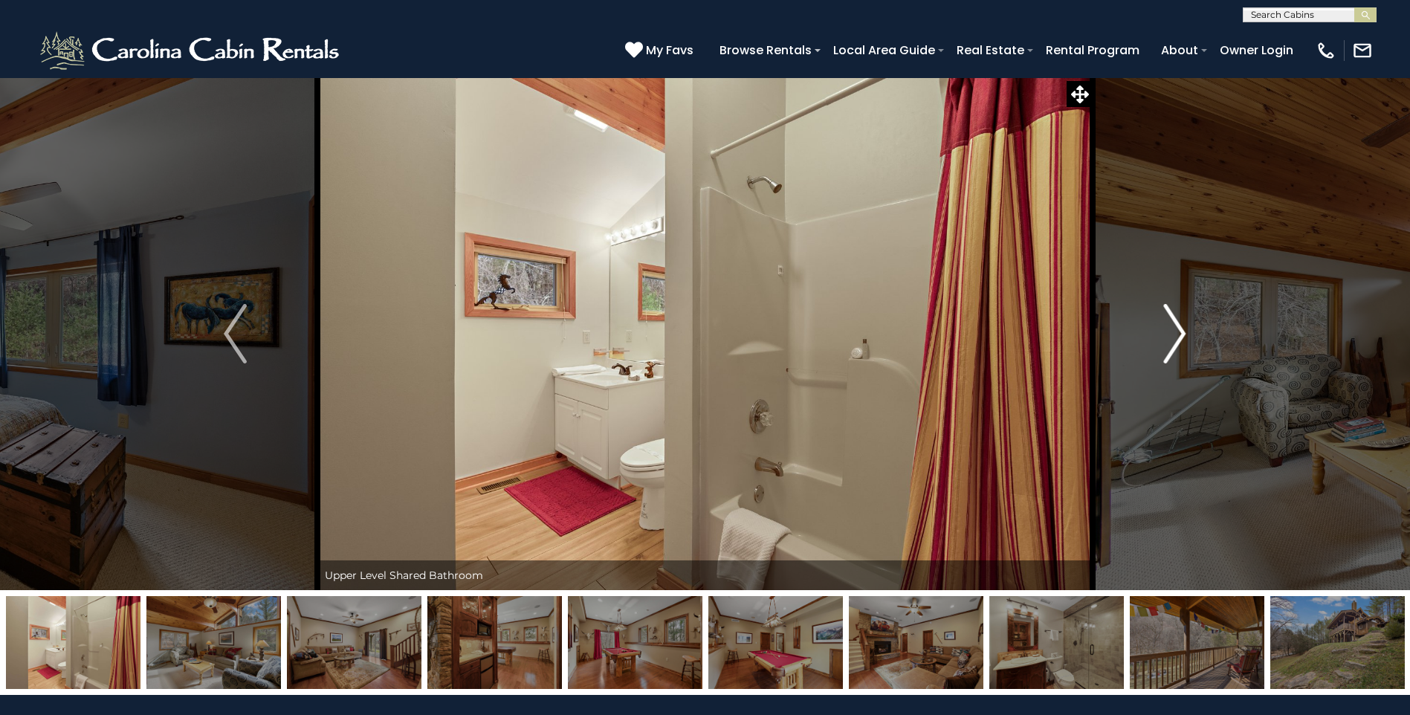
click at [1182, 328] on img "Next" at bounding box center [1174, 333] width 22 height 59
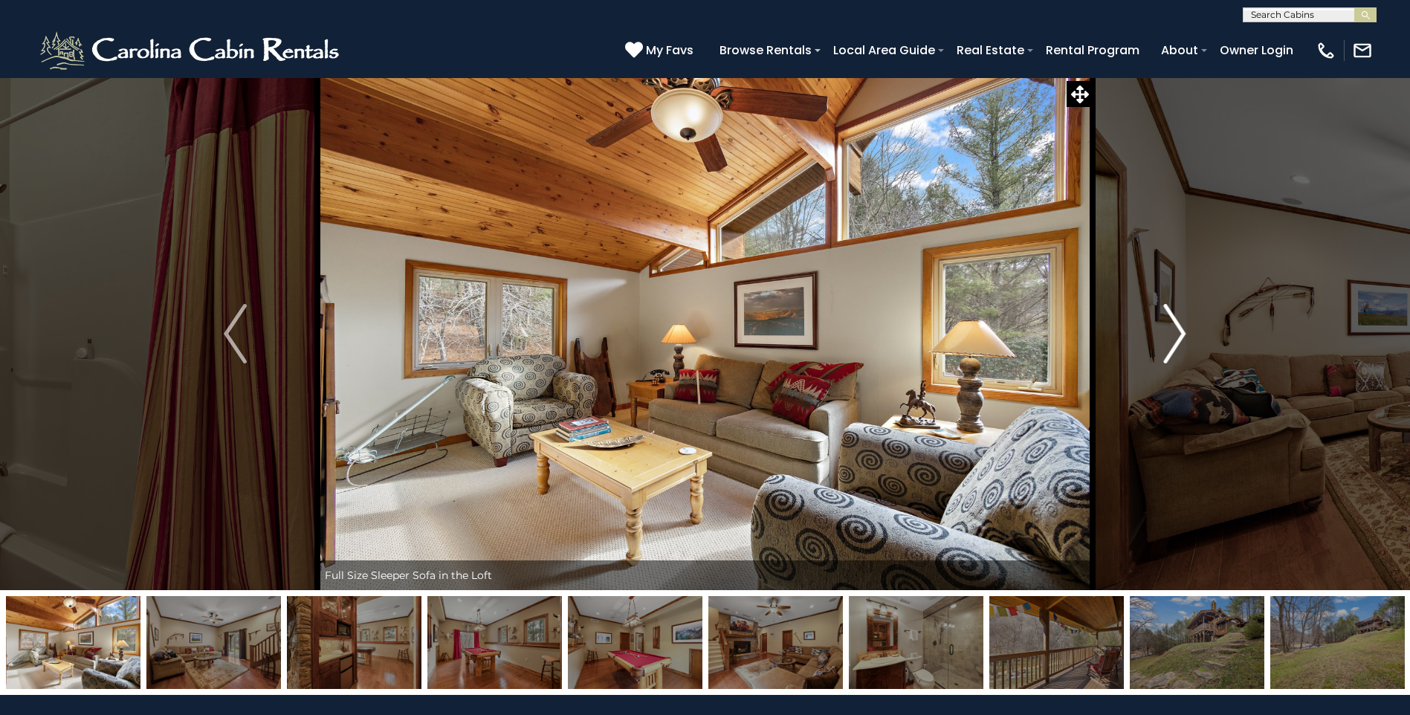
click at [1182, 328] on img "Next" at bounding box center [1174, 333] width 22 height 59
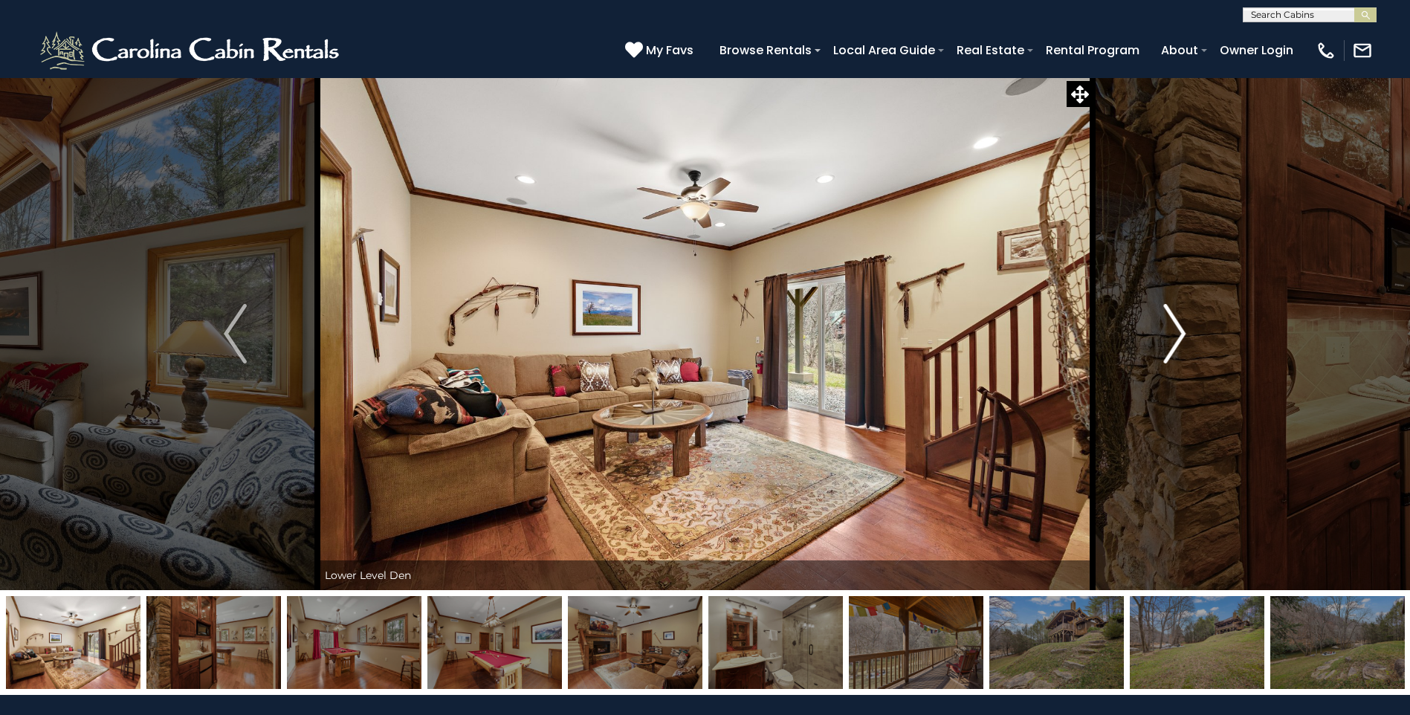
click at [1182, 328] on img "Next" at bounding box center [1174, 333] width 22 height 59
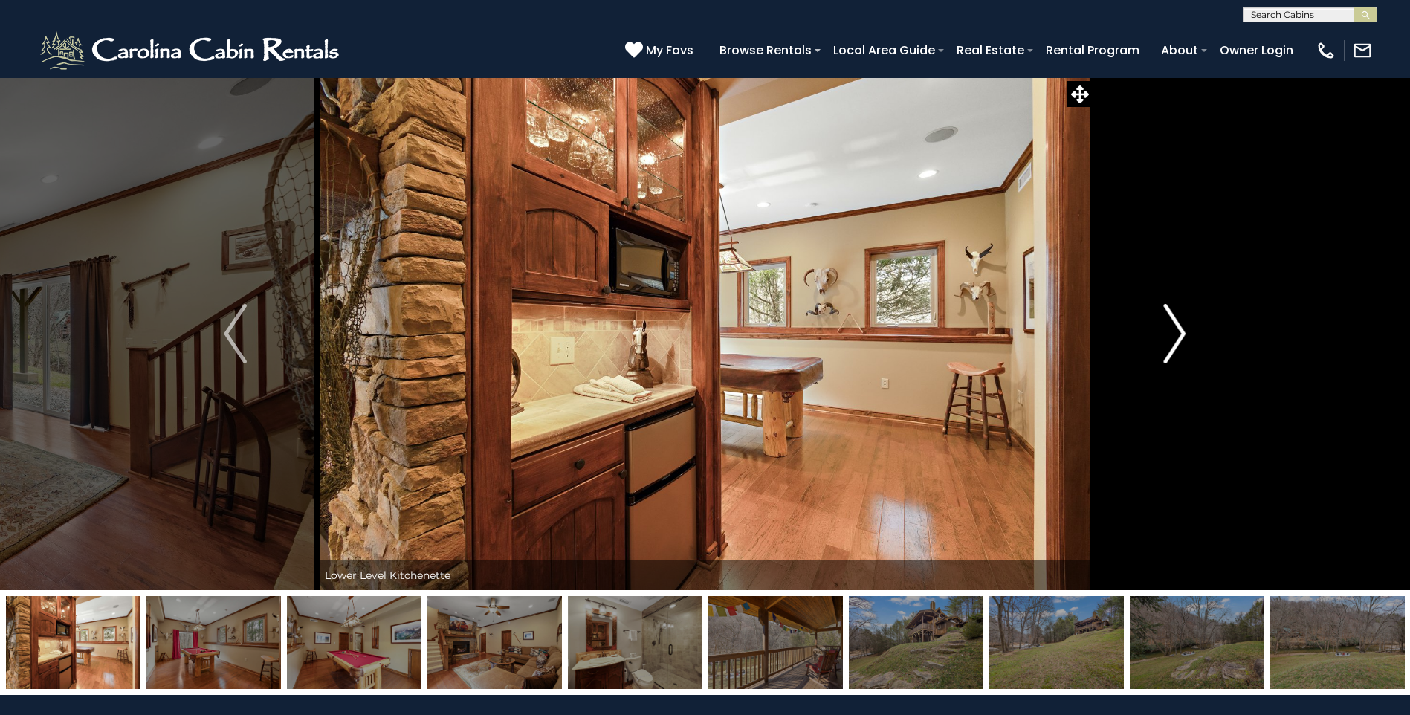
click at [1182, 328] on img "Next" at bounding box center [1174, 333] width 22 height 59
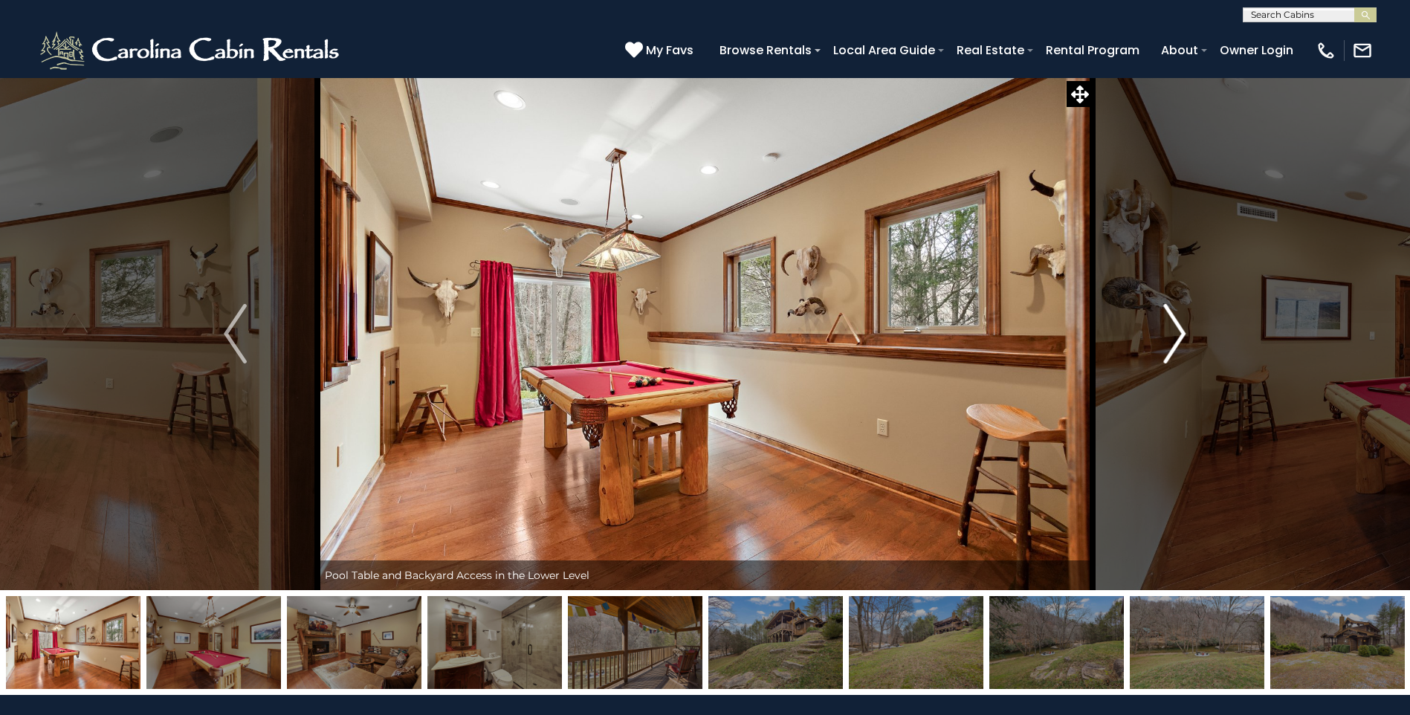
click at [1182, 328] on img "Next" at bounding box center [1174, 333] width 22 height 59
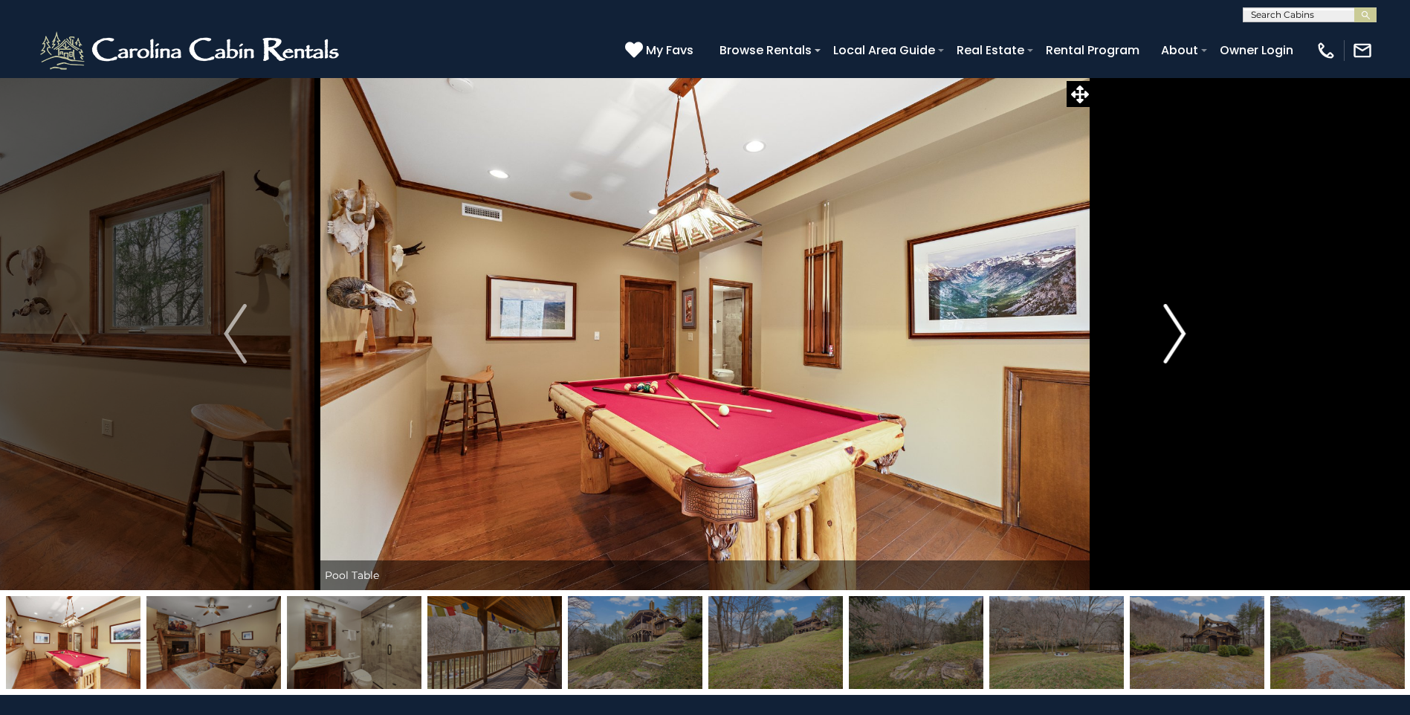
click at [1182, 328] on img "Next" at bounding box center [1174, 333] width 22 height 59
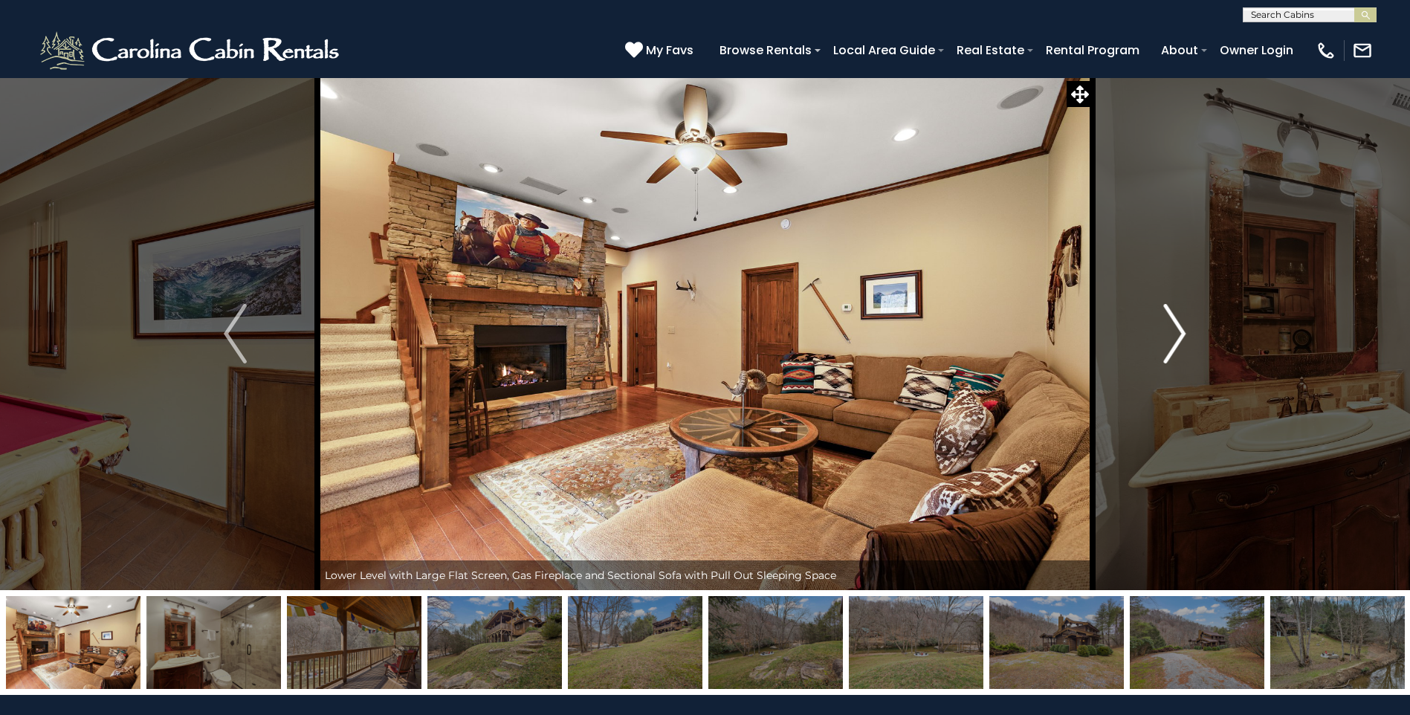
click at [1182, 328] on img "Next" at bounding box center [1174, 333] width 22 height 59
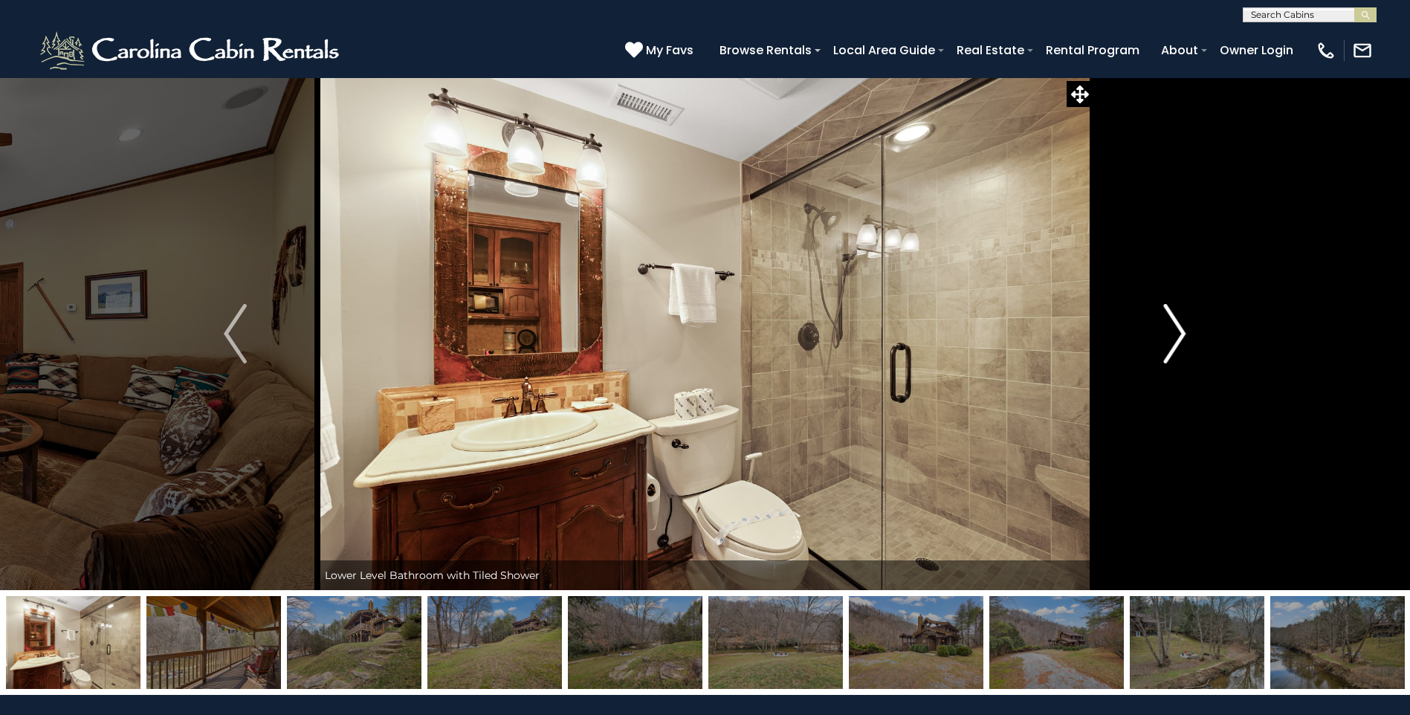
click at [1182, 328] on img "Next" at bounding box center [1174, 333] width 22 height 59
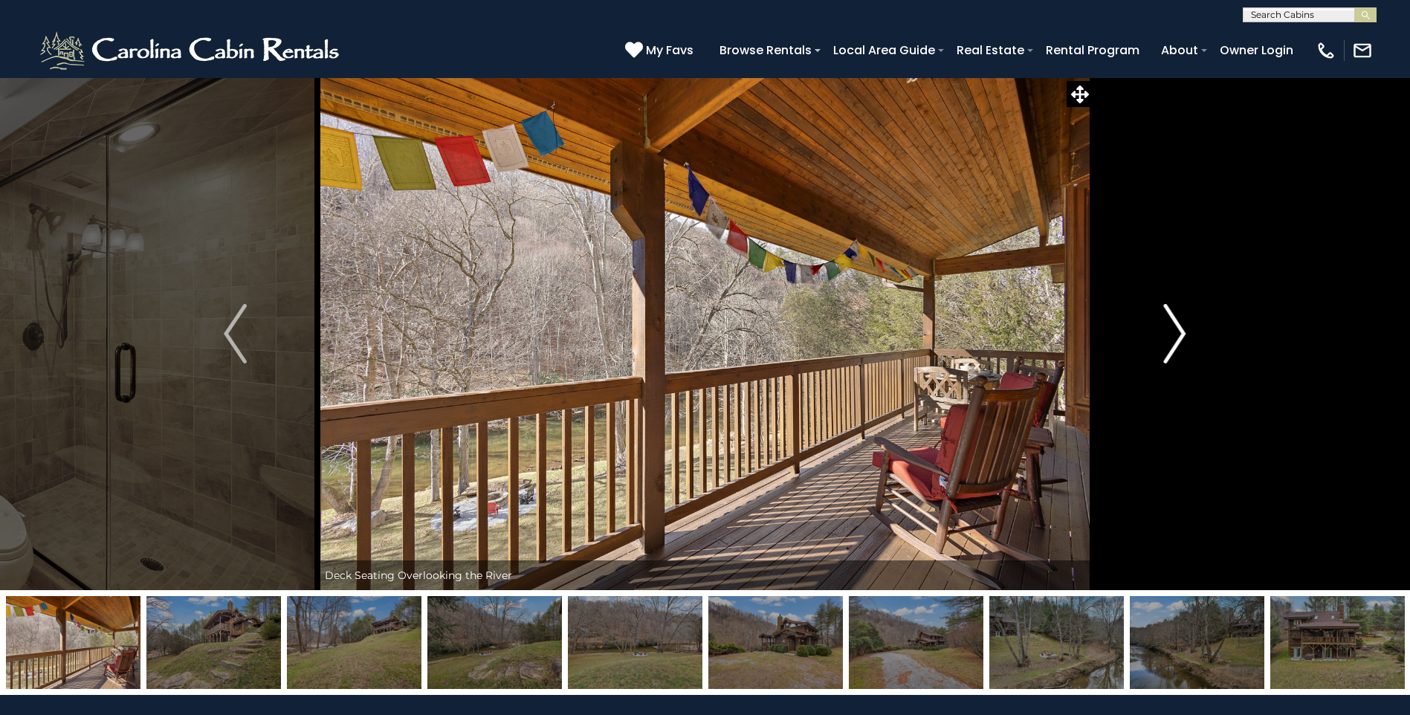
click at [1182, 328] on img "Next" at bounding box center [1174, 333] width 22 height 59
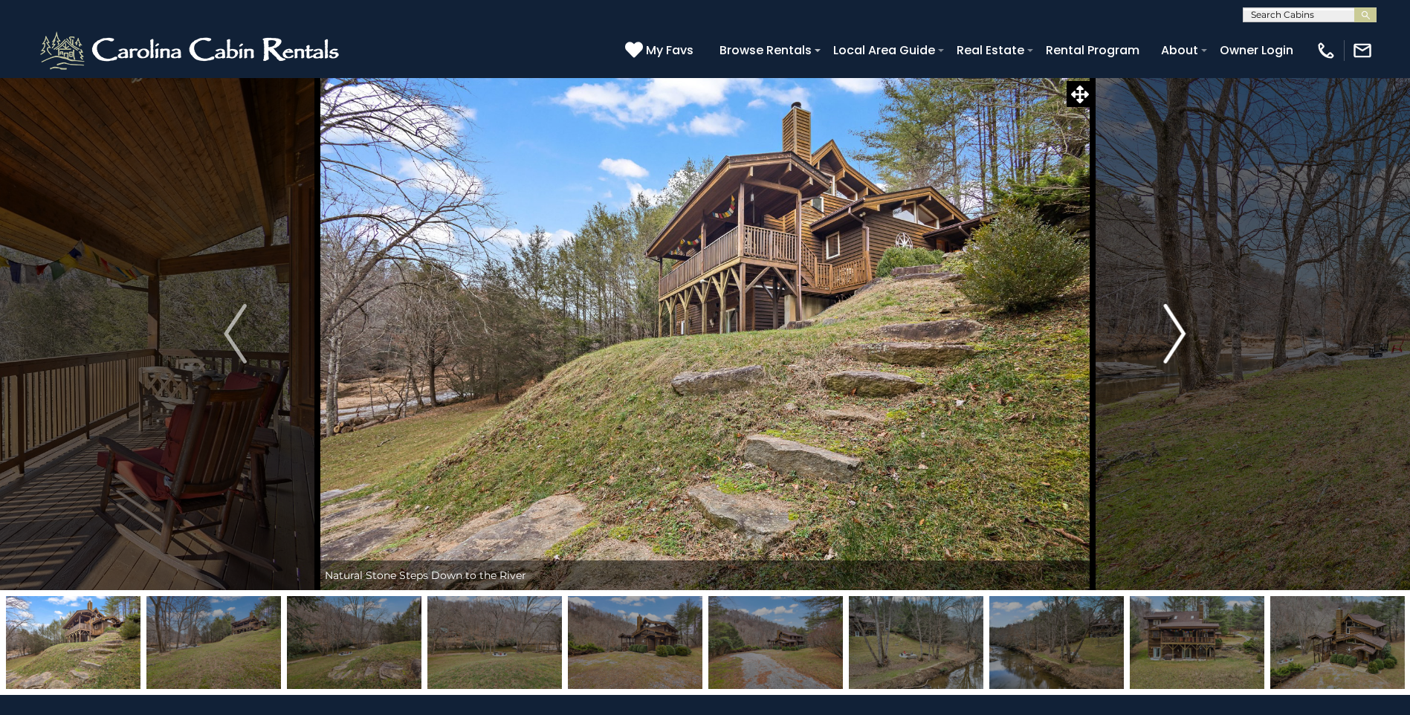
click at [1182, 328] on img "Next" at bounding box center [1174, 333] width 22 height 59
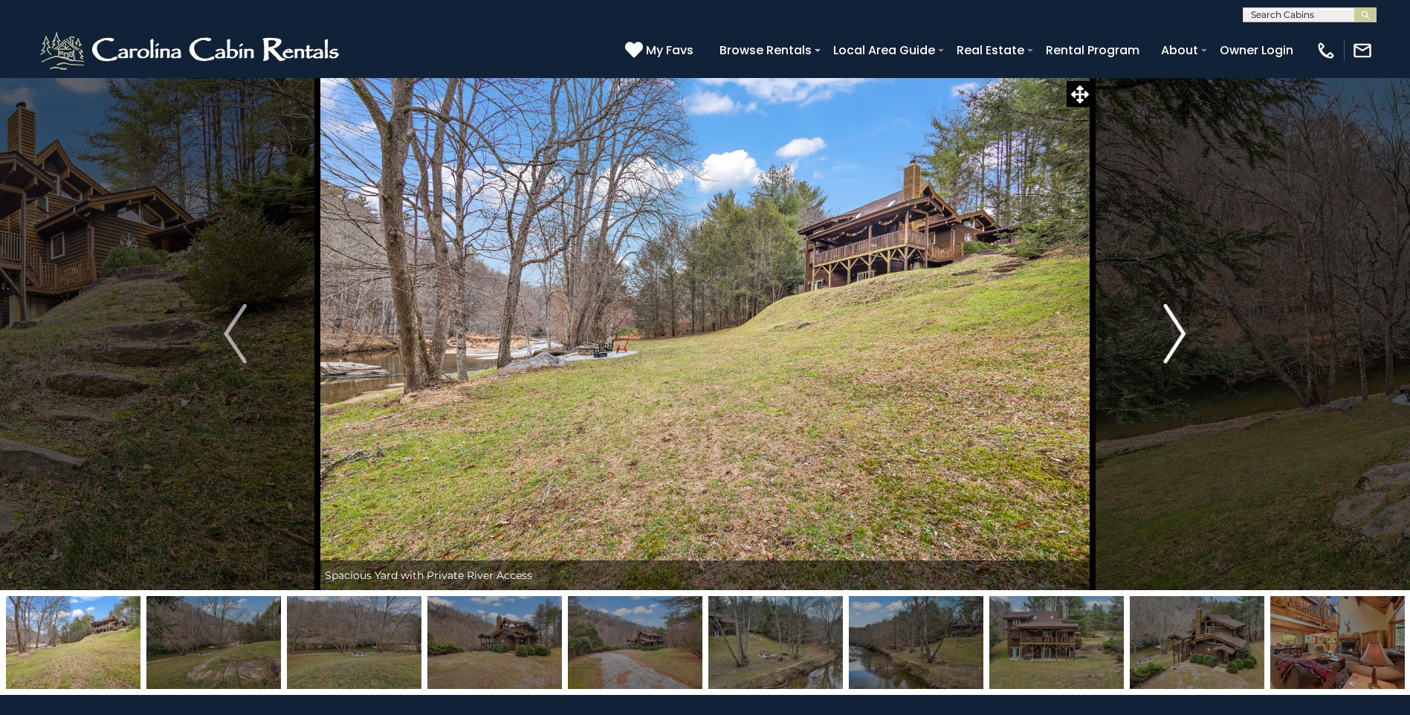
click at [1182, 328] on img "Next" at bounding box center [1174, 333] width 22 height 59
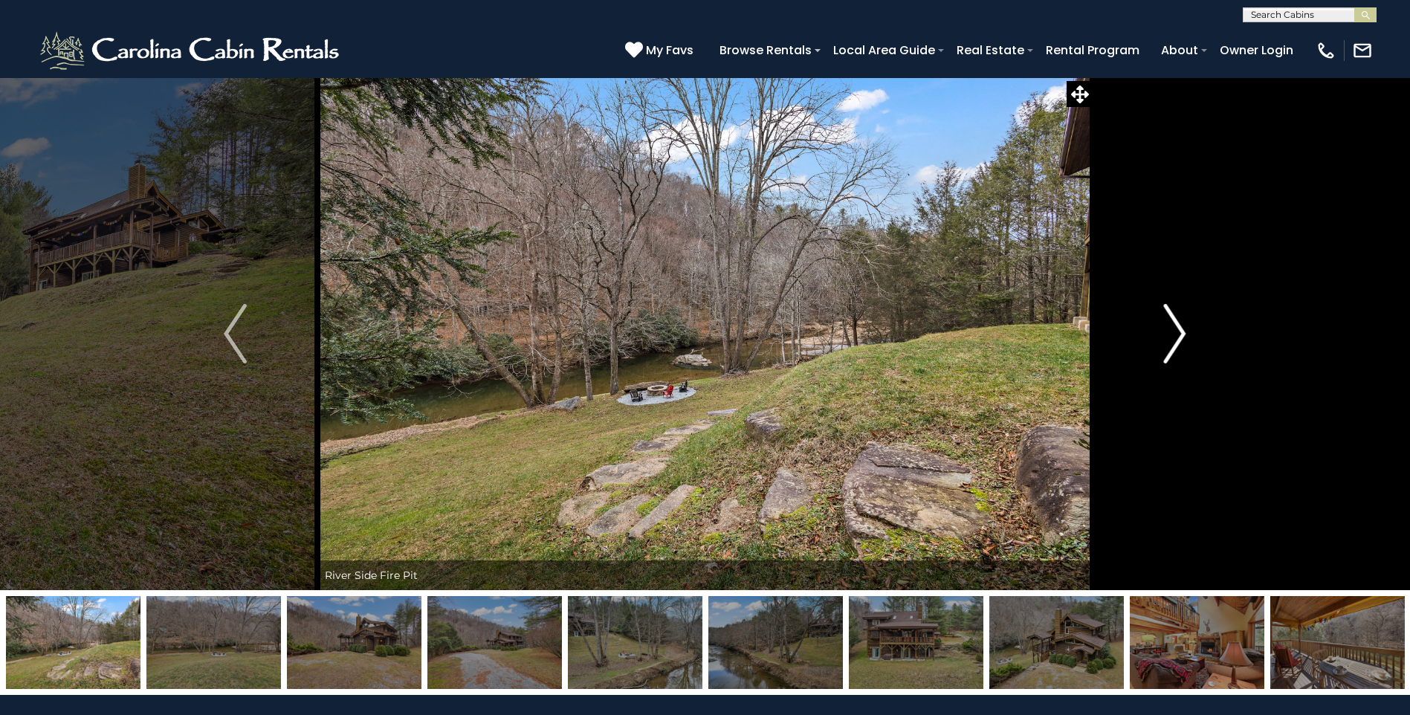
click at [1182, 328] on img "Next" at bounding box center [1174, 333] width 22 height 59
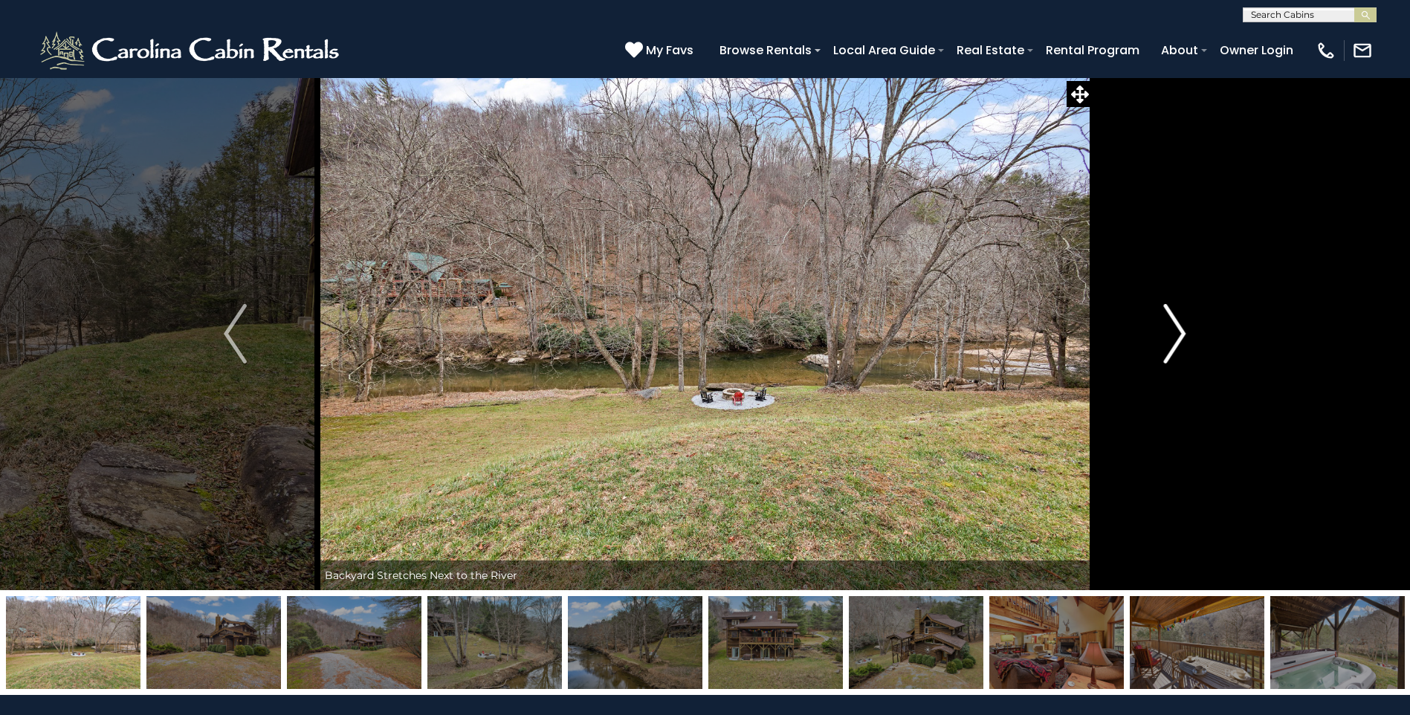
click at [1182, 328] on img "Next" at bounding box center [1174, 333] width 22 height 59
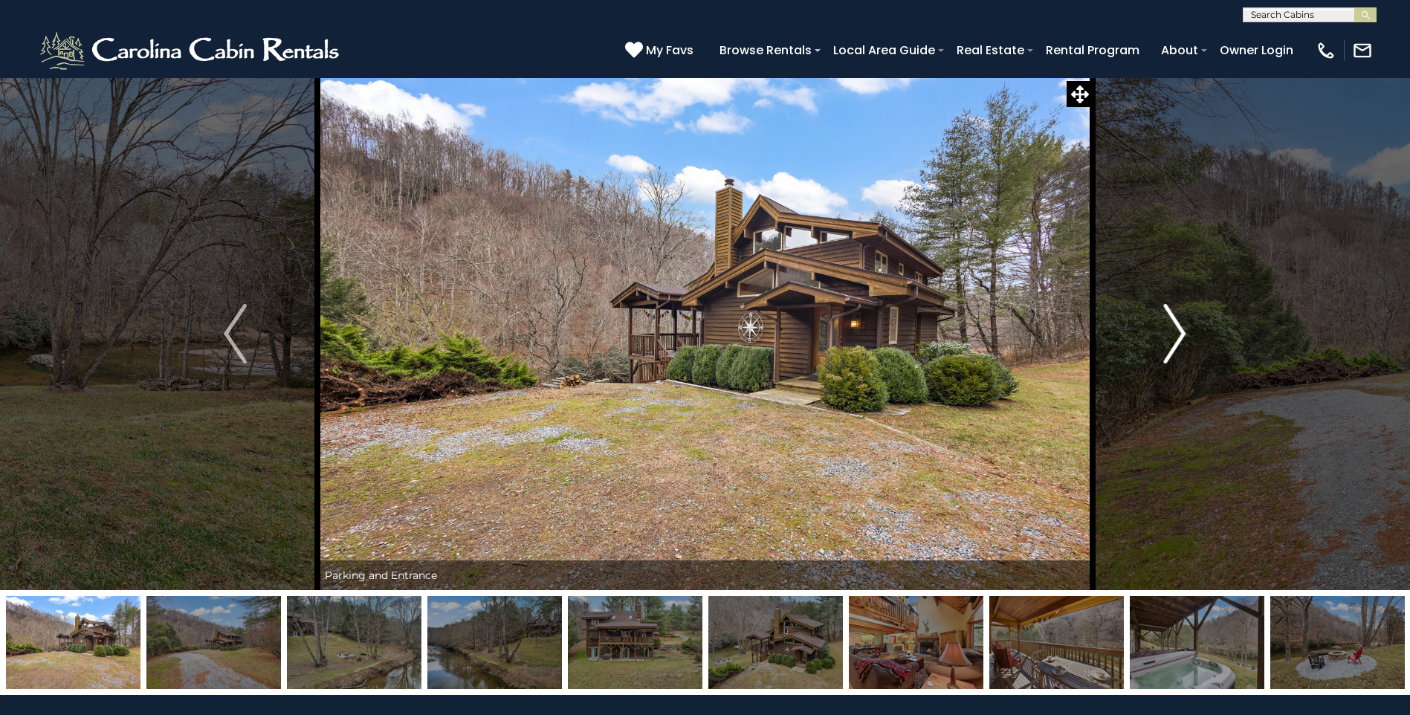
click at [1182, 328] on img "Next" at bounding box center [1174, 333] width 22 height 59
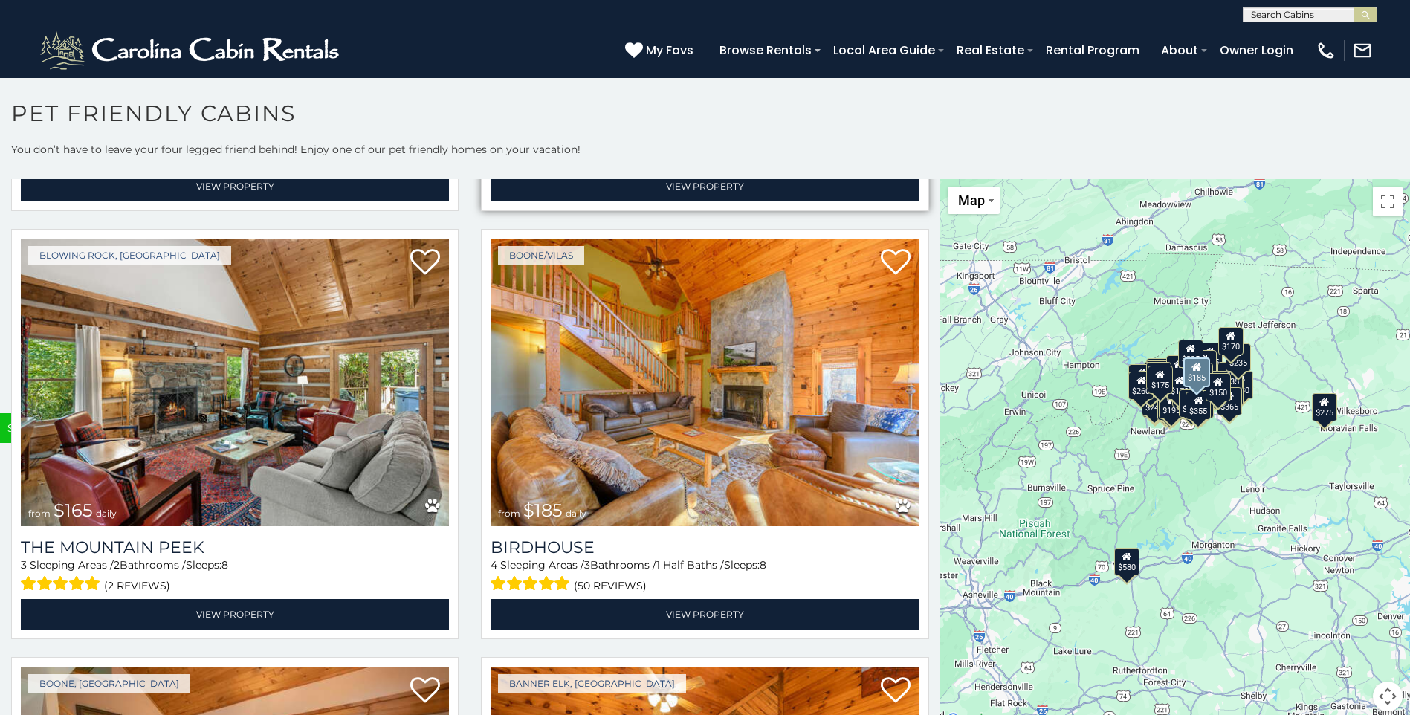
scroll to position [11928, 0]
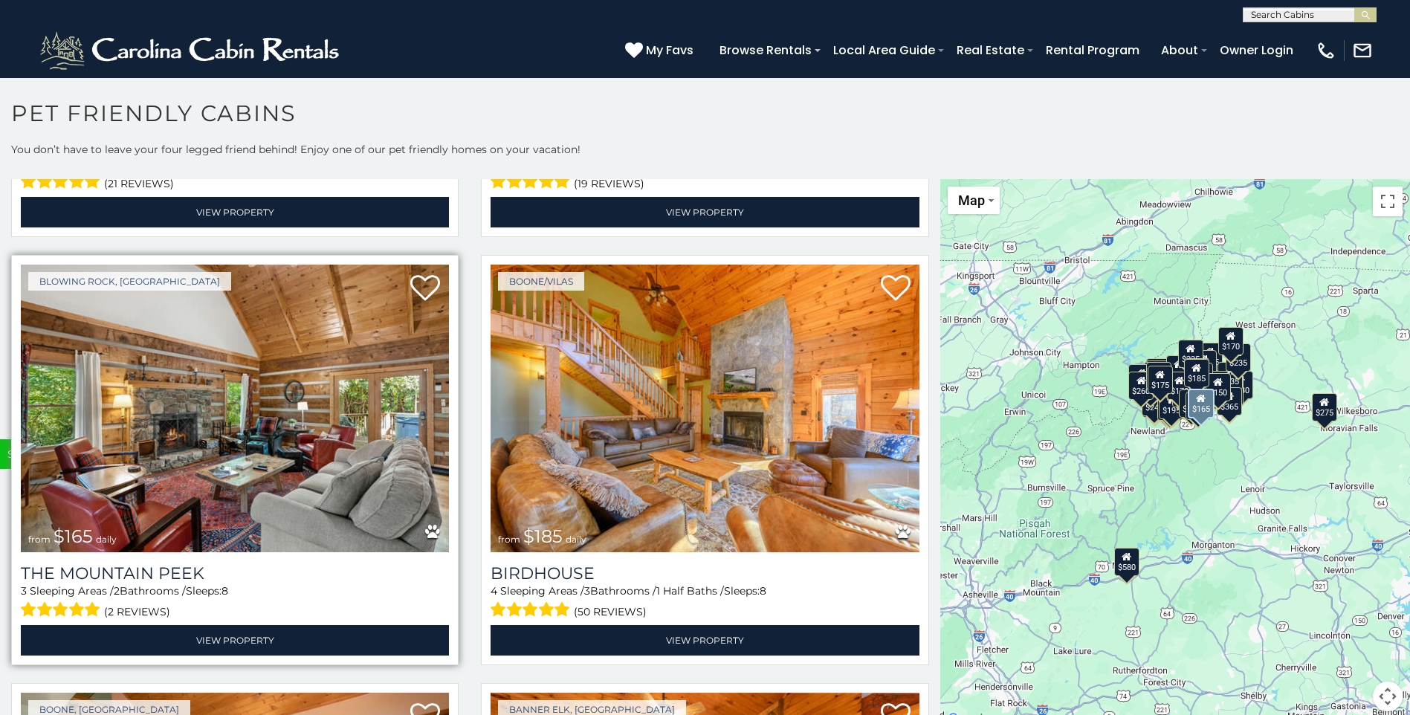
click at [270, 292] on img at bounding box center [235, 408] width 428 height 287
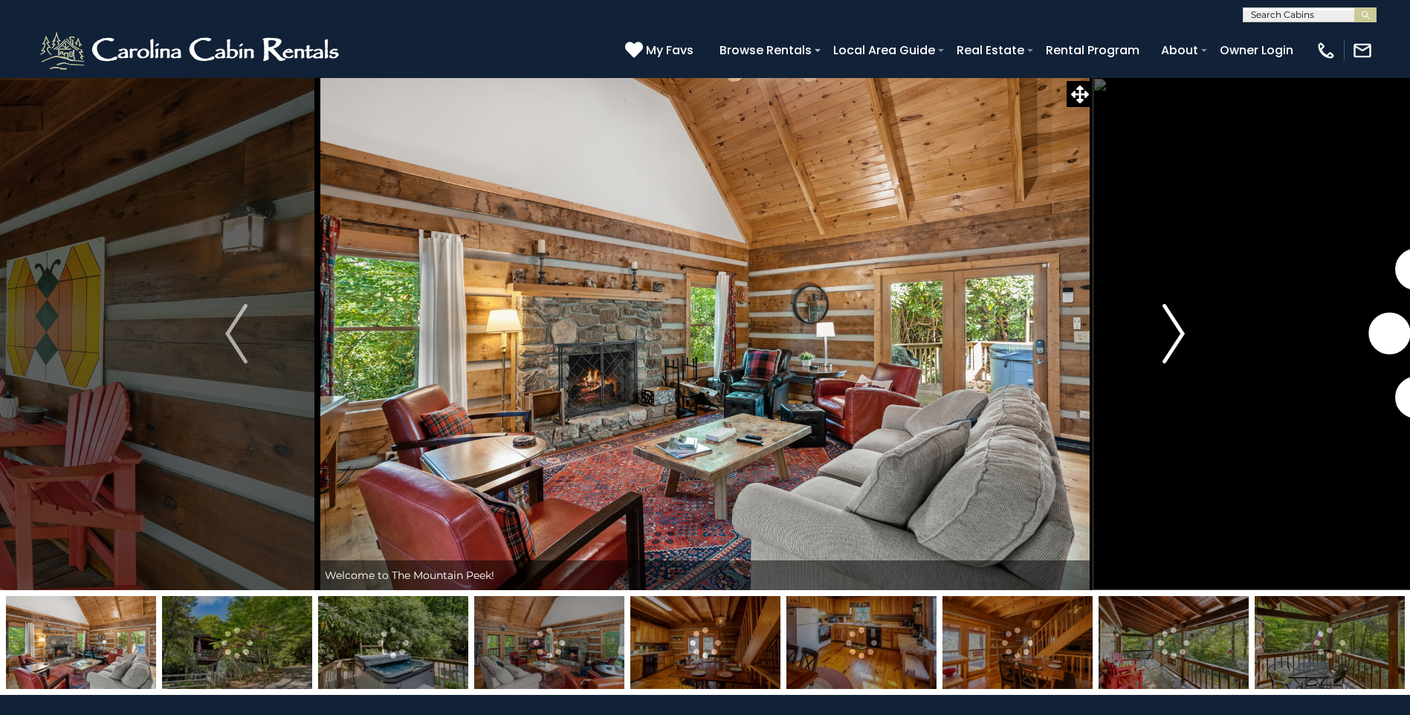
click at [1177, 332] on img "Next" at bounding box center [1173, 333] width 22 height 59
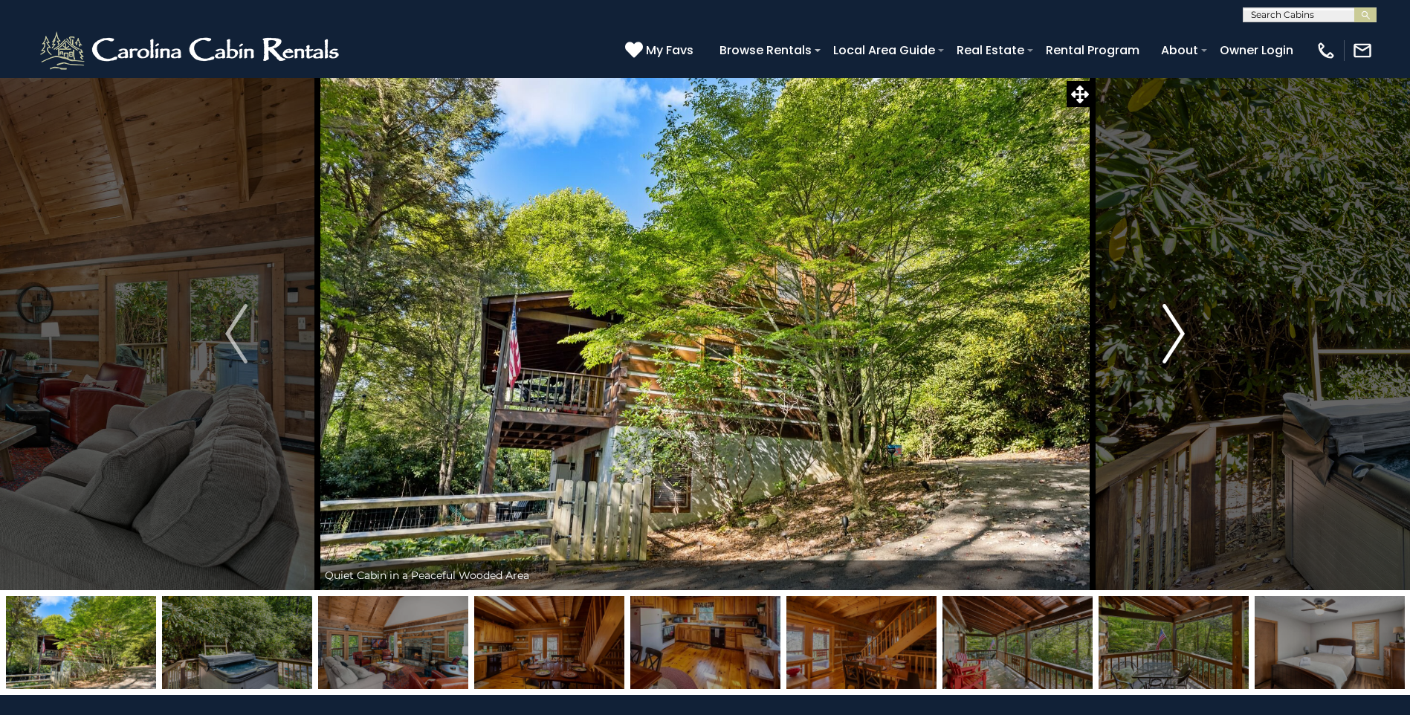
click at [1177, 332] on img "Next" at bounding box center [1173, 333] width 22 height 59
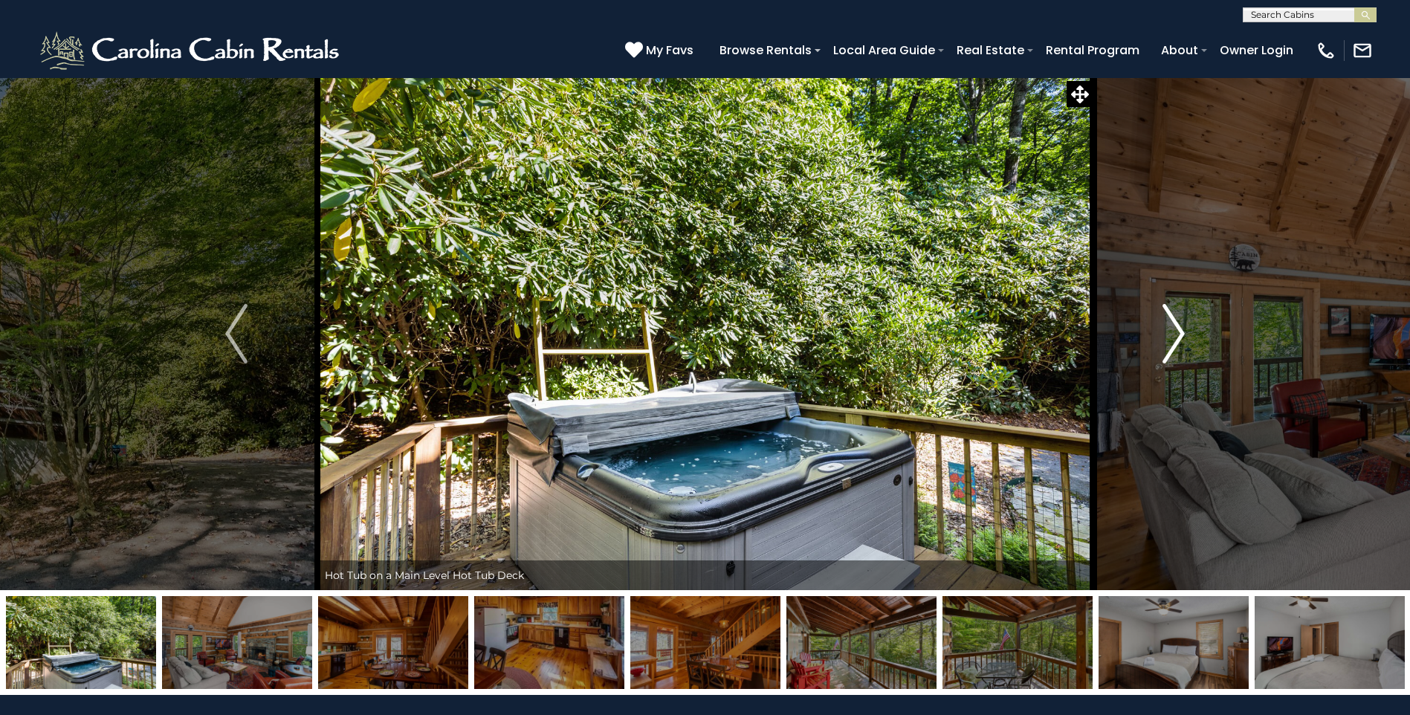
click at [1177, 331] on img "Next" at bounding box center [1173, 333] width 22 height 59
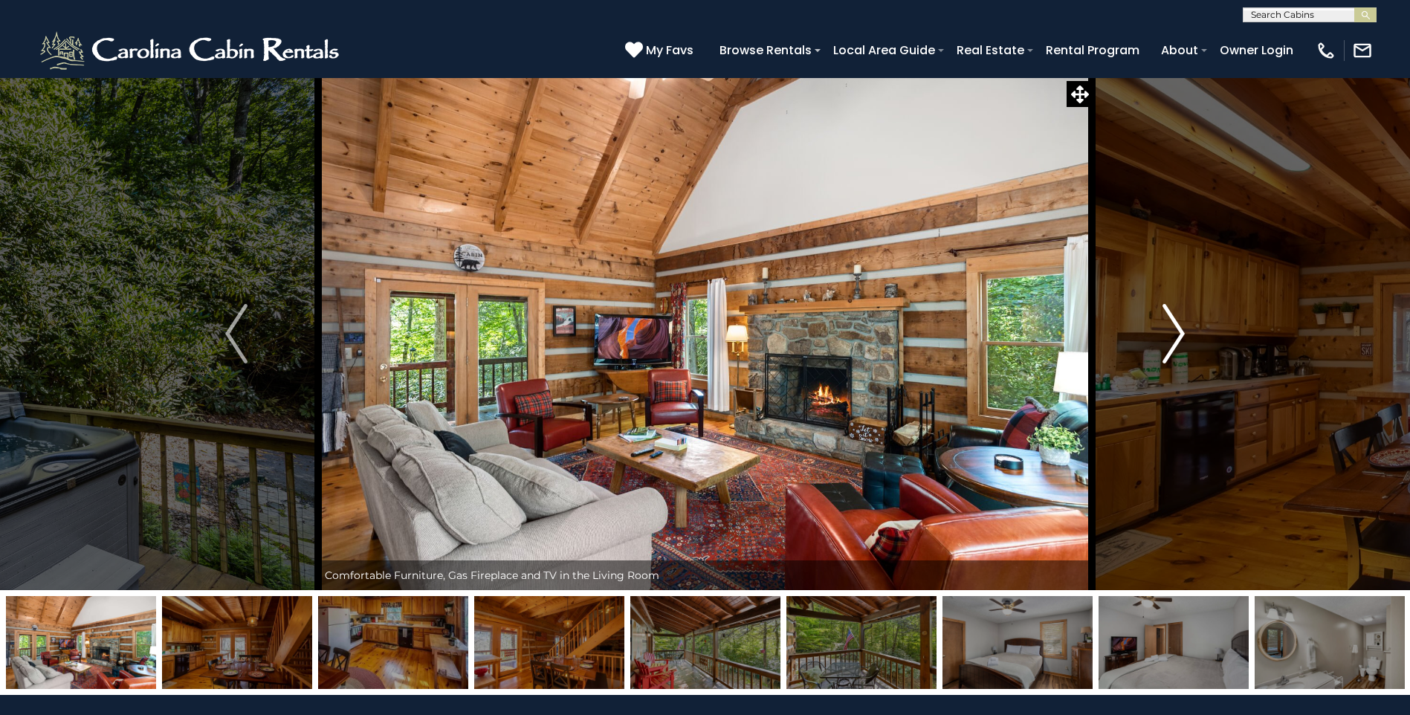
click at [1177, 331] on img "Next" at bounding box center [1173, 333] width 22 height 59
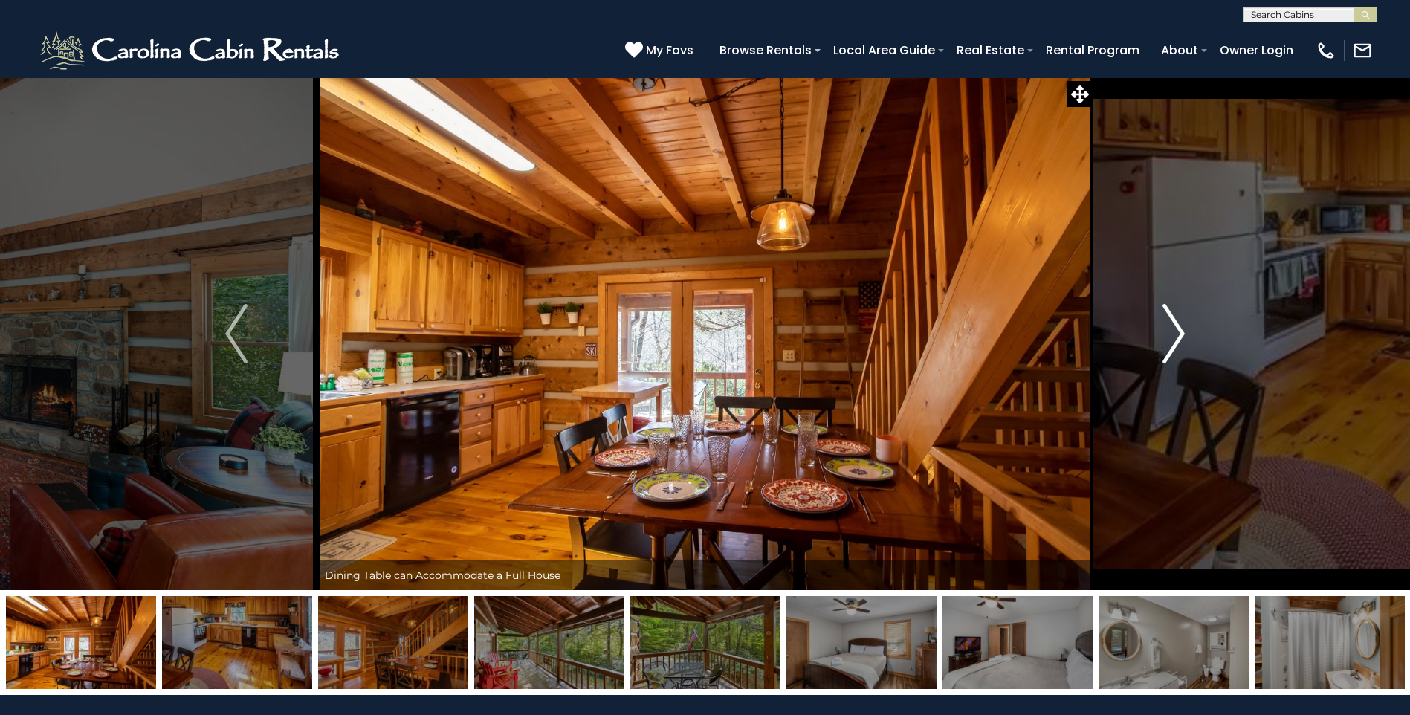
click at [1177, 331] on img "Next" at bounding box center [1173, 333] width 22 height 59
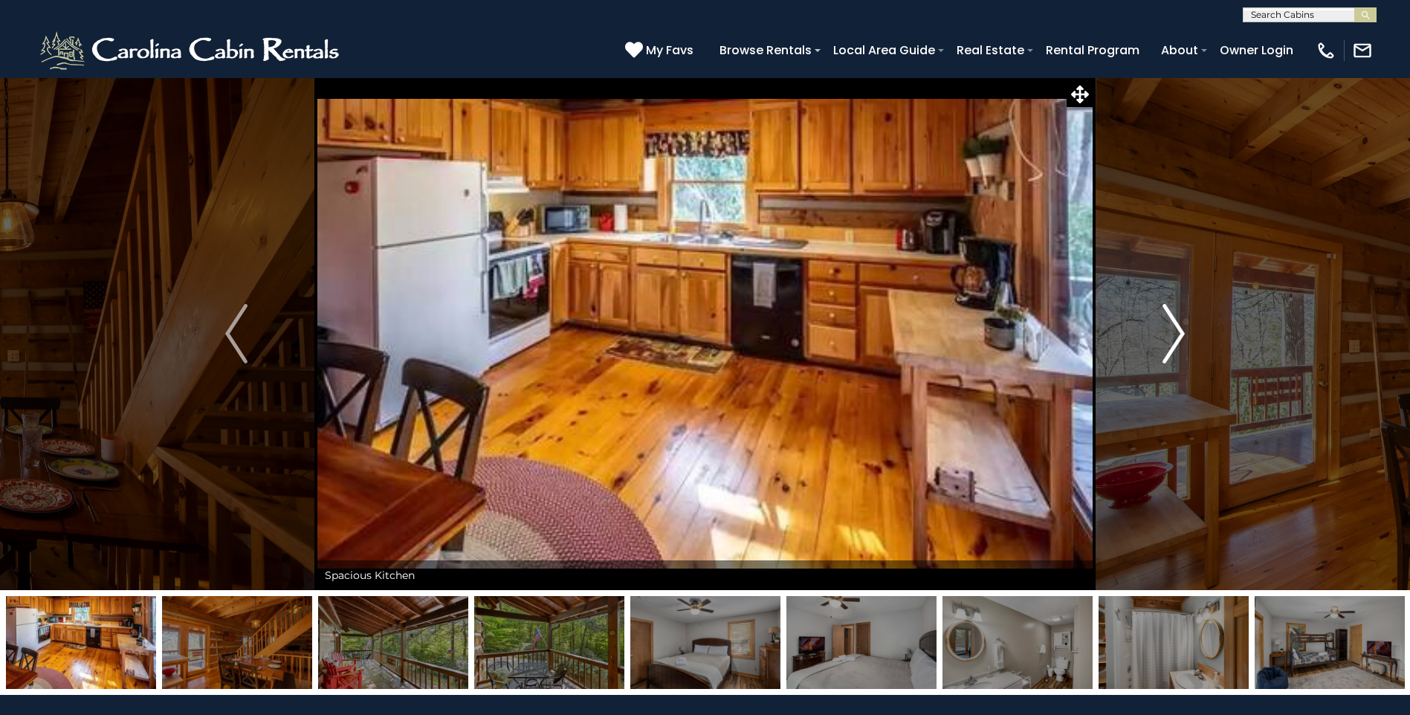
click at [1177, 331] on img "Next" at bounding box center [1173, 333] width 22 height 59
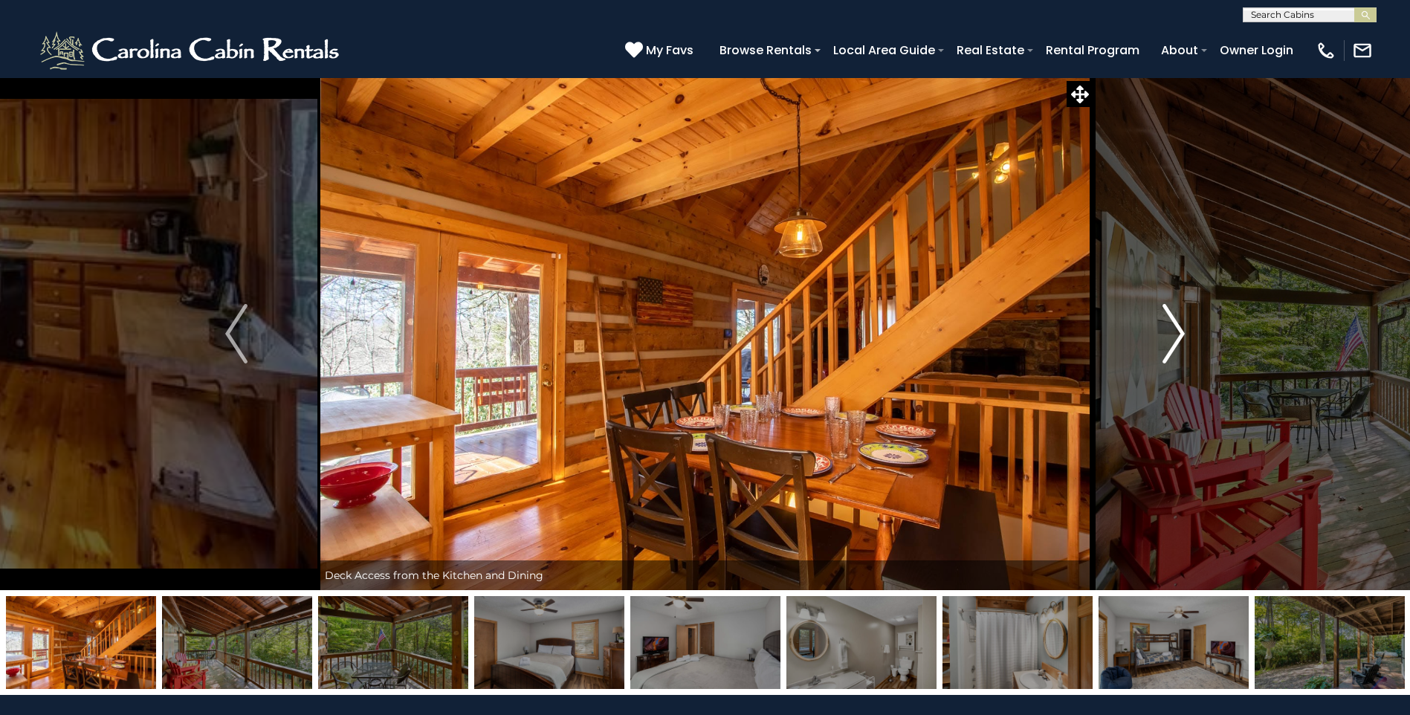
click at [1177, 331] on img "Next" at bounding box center [1173, 333] width 22 height 59
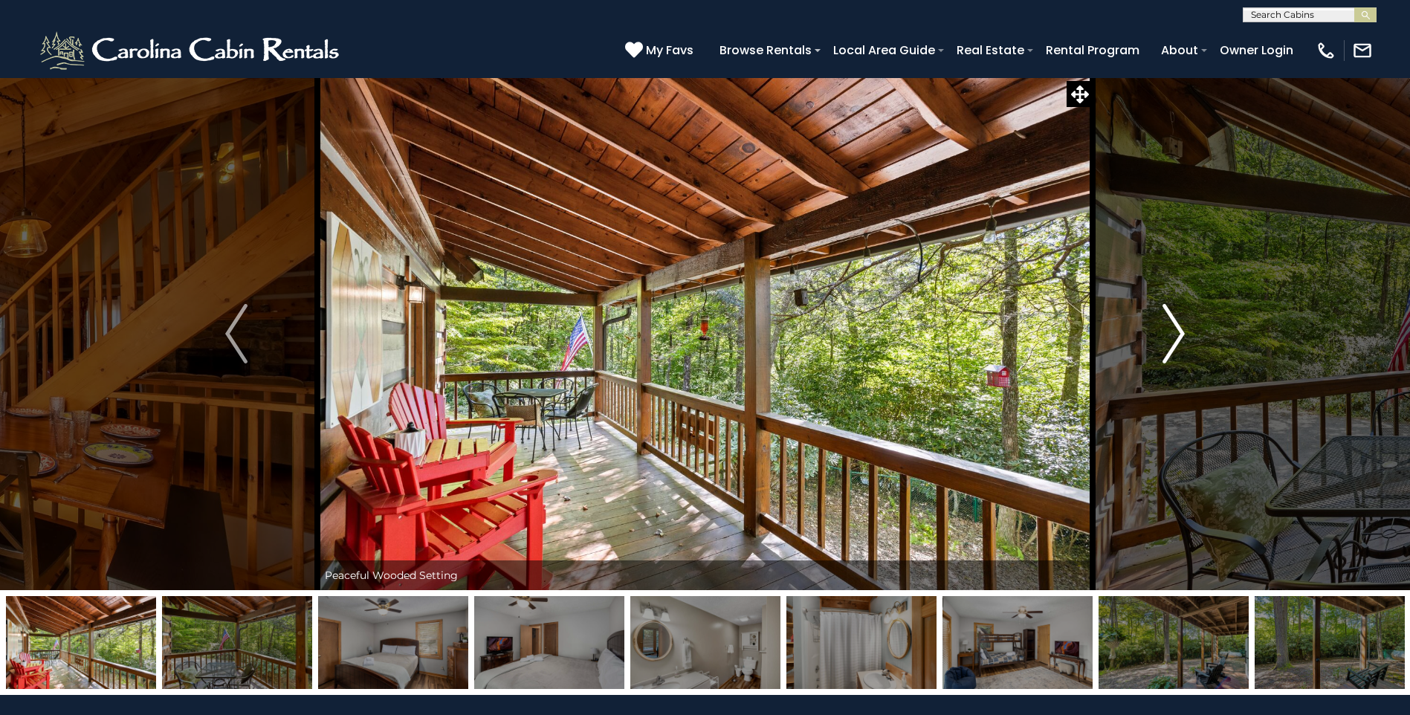
click at [1177, 331] on img "Next" at bounding box center [1173, 333] width 22 height 59
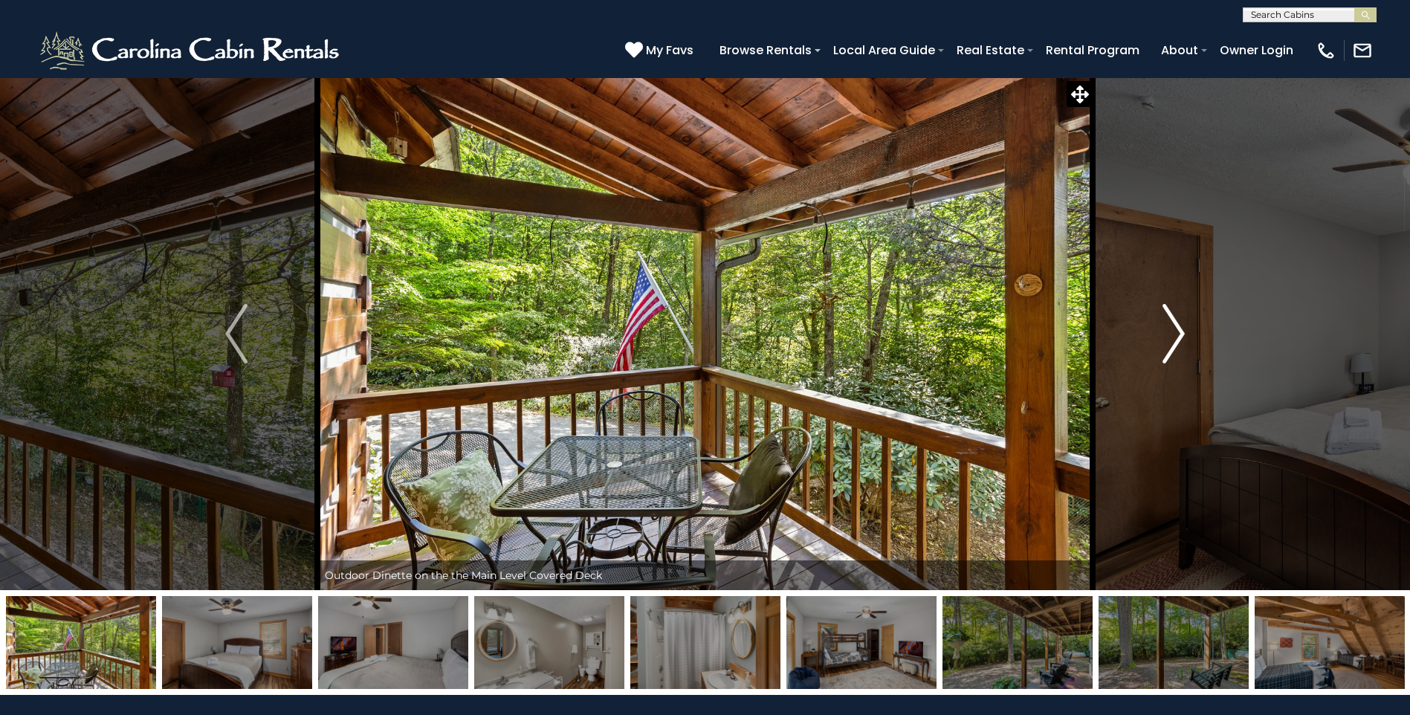
click at [1177, 331] on img "Next" at bounding box center [1173, 333] width 22 height 59
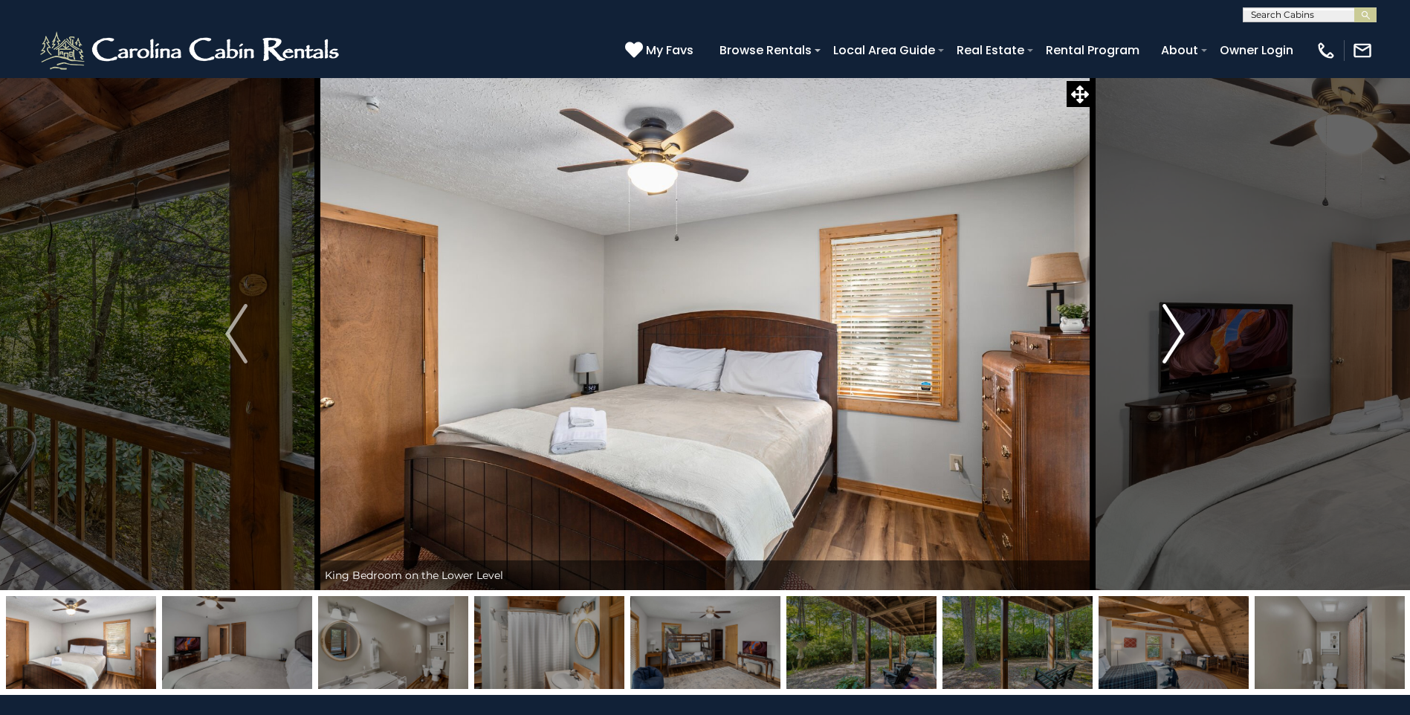
click at [1177, 331] on img "Next" at bounding box center [1173, 333] width 22 height 59
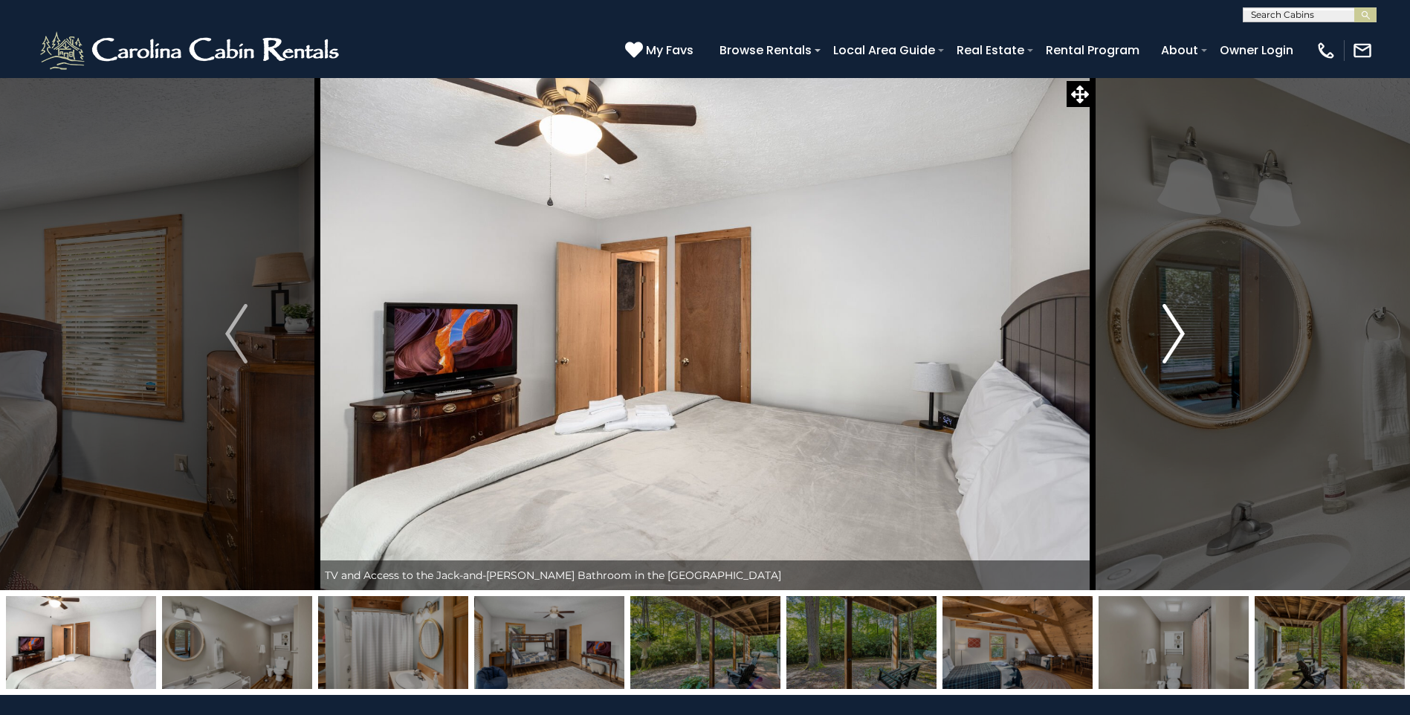
click at [1177, 331] on img "Next" at bounding box center [1173, 333] width 22 height 59
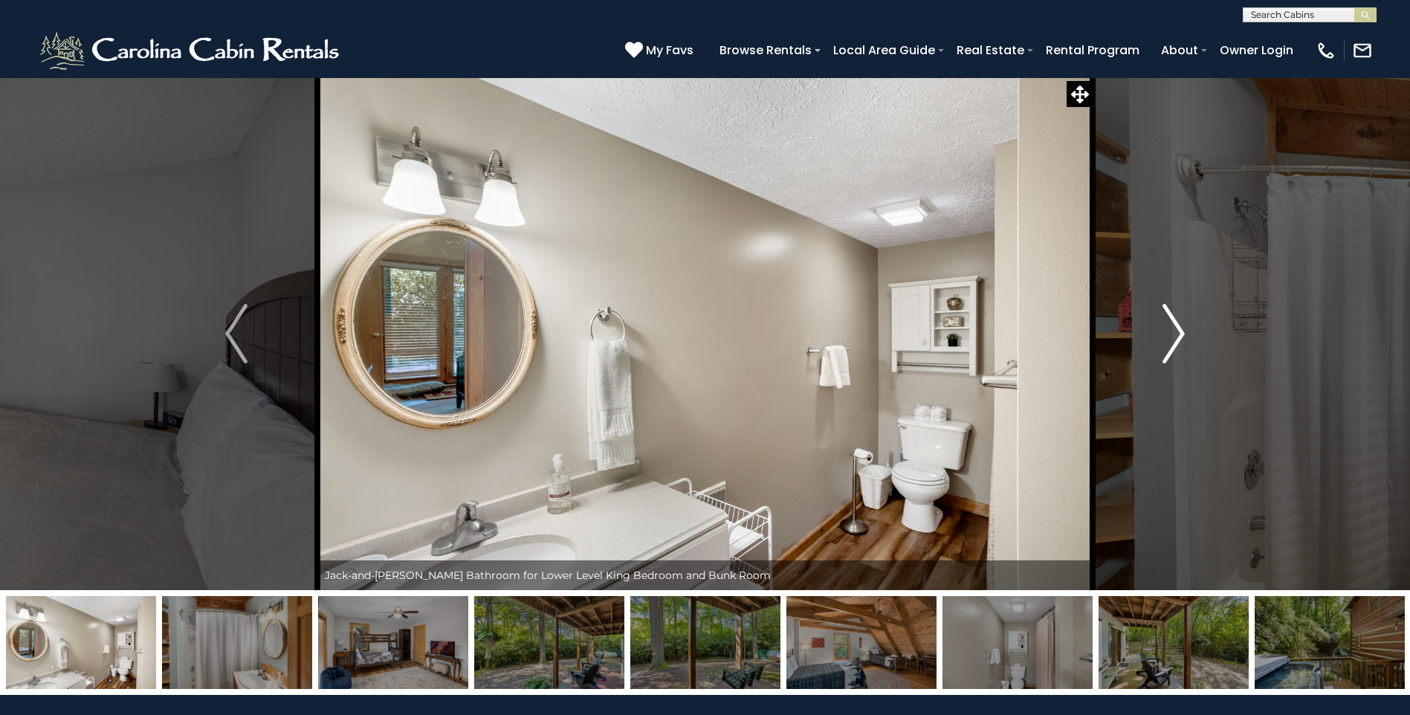
click at [1177, 331] on img "Next" at bounding box center [1173, 333] width 22 height 59
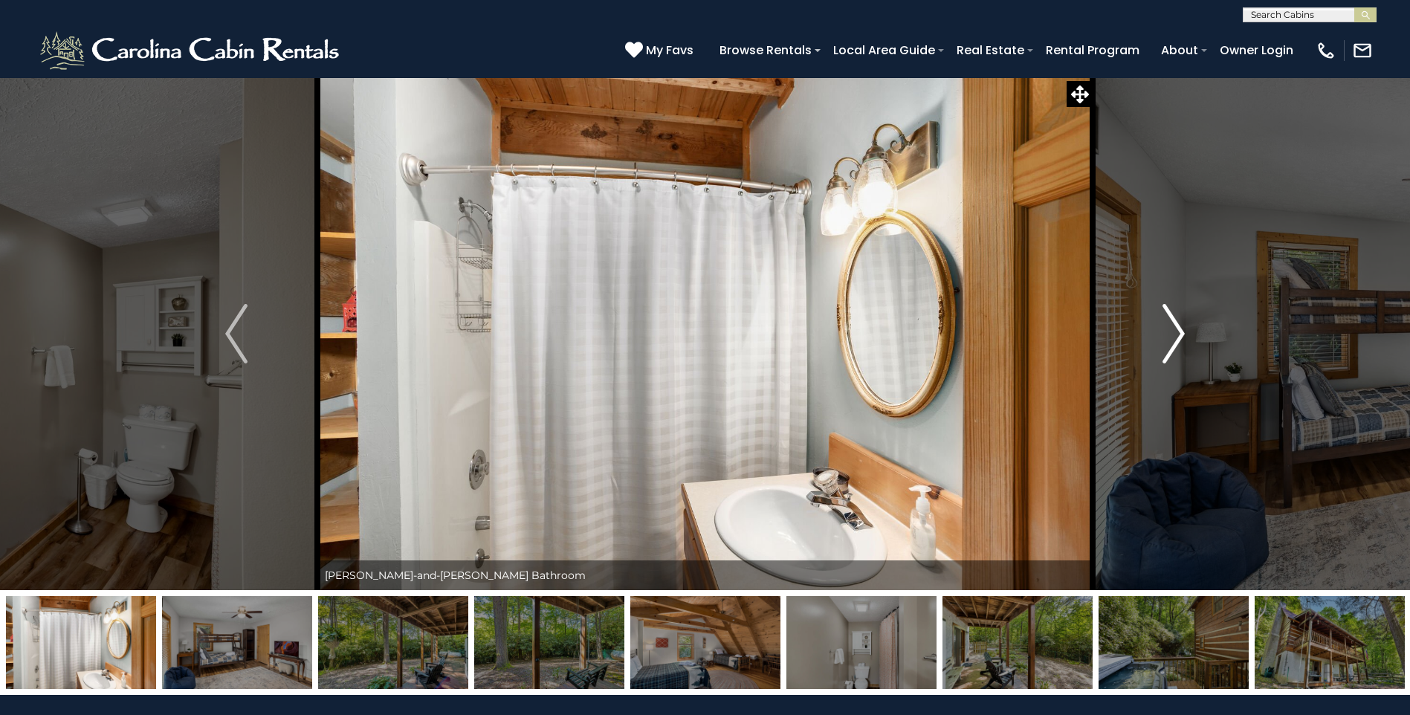
click at [1177, 331] on img "Next" at bounding box center [1173, 333] width 22 height 59
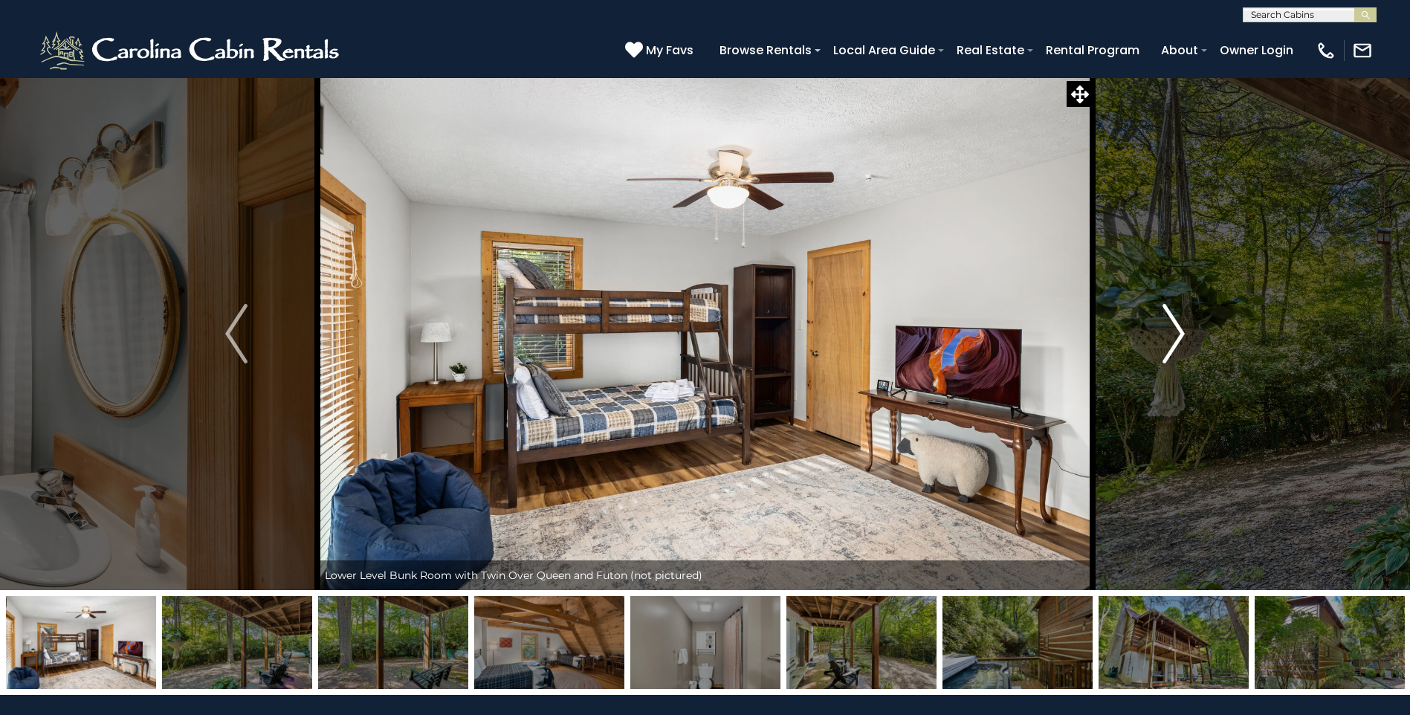
click at [1177, 331] on img "Next" at bounding box center [1173, 333] width 22 height 59
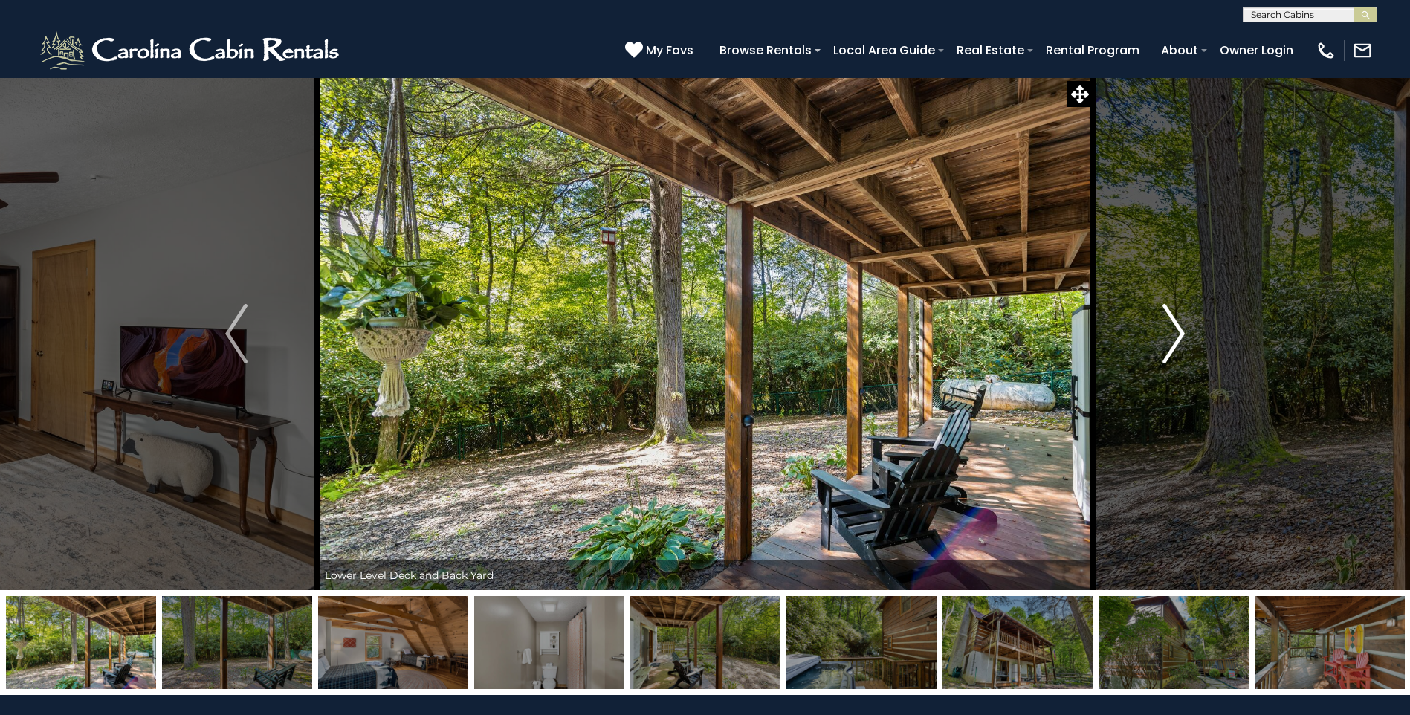
click at [1177, 331] on img "Next" at bounding box center [1173, 333] width 22 height 59
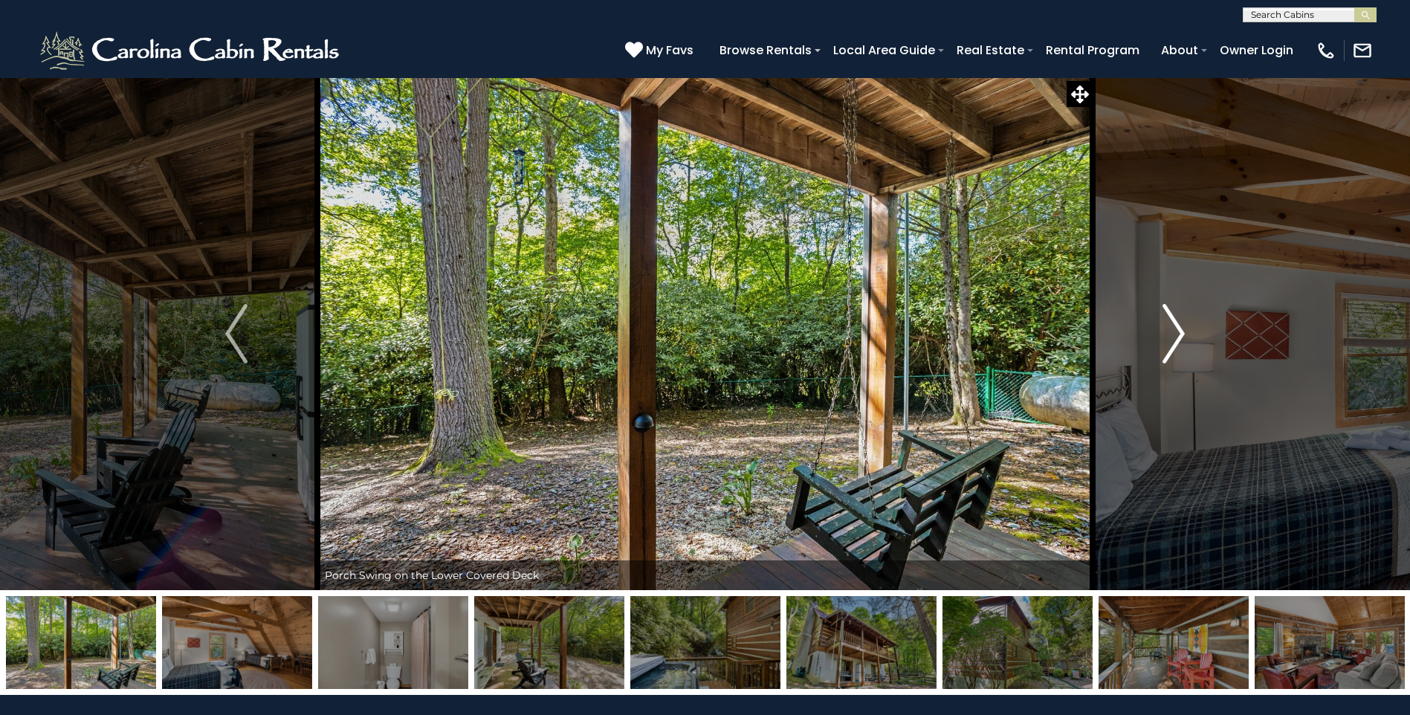
click at [1177, 331] on img "Next" at bounding box center [1173, 333] width 22 height 59
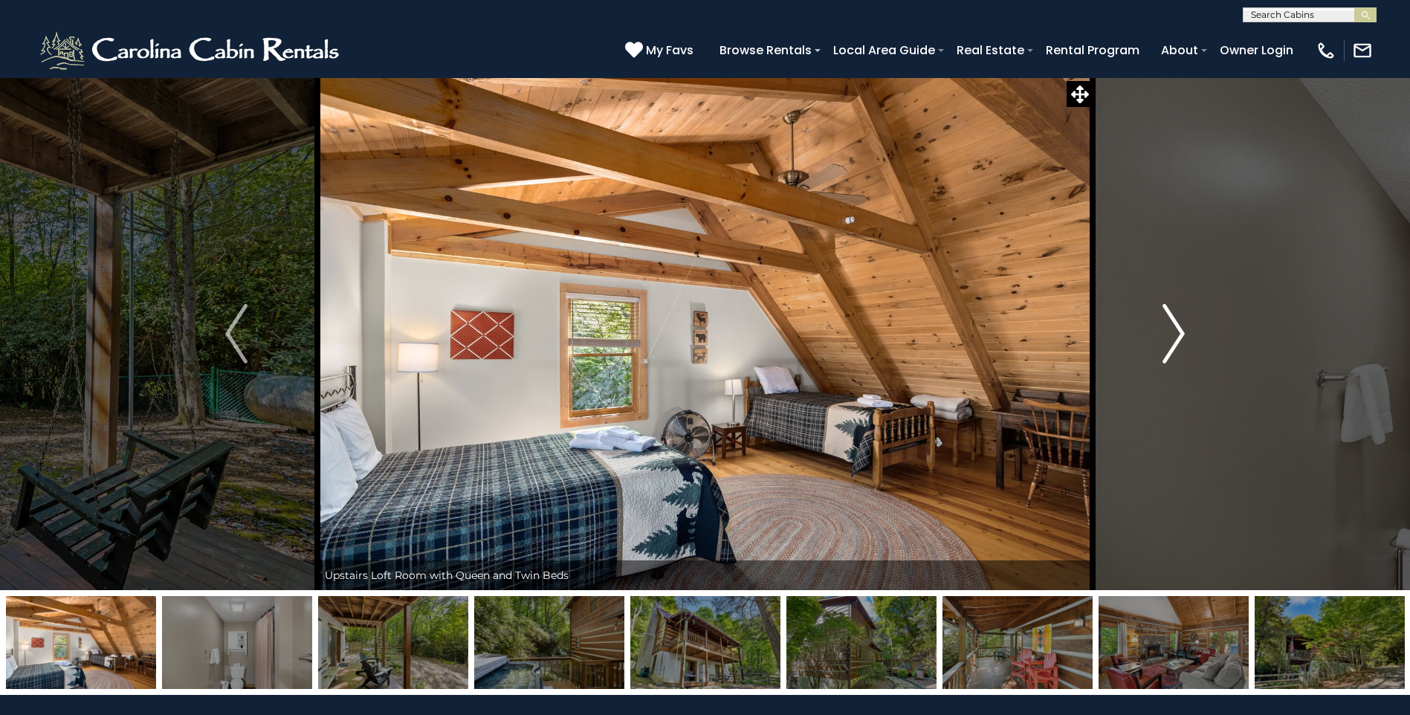
click at [1177, 331] on img "Next" at bounding box center [1173, 333] width 22 height 59
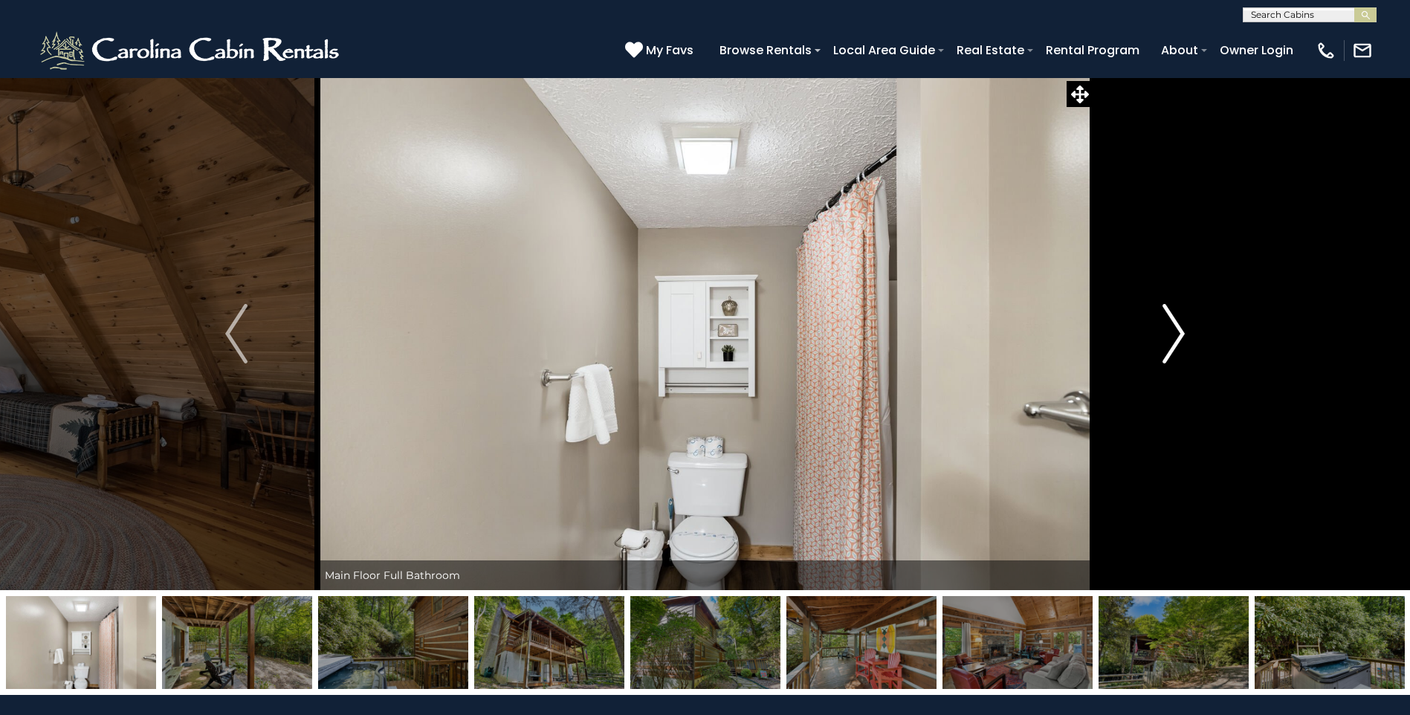
click at [1177, 331] on img "Next" at bounding box center [1173, 333] width 22 height 59
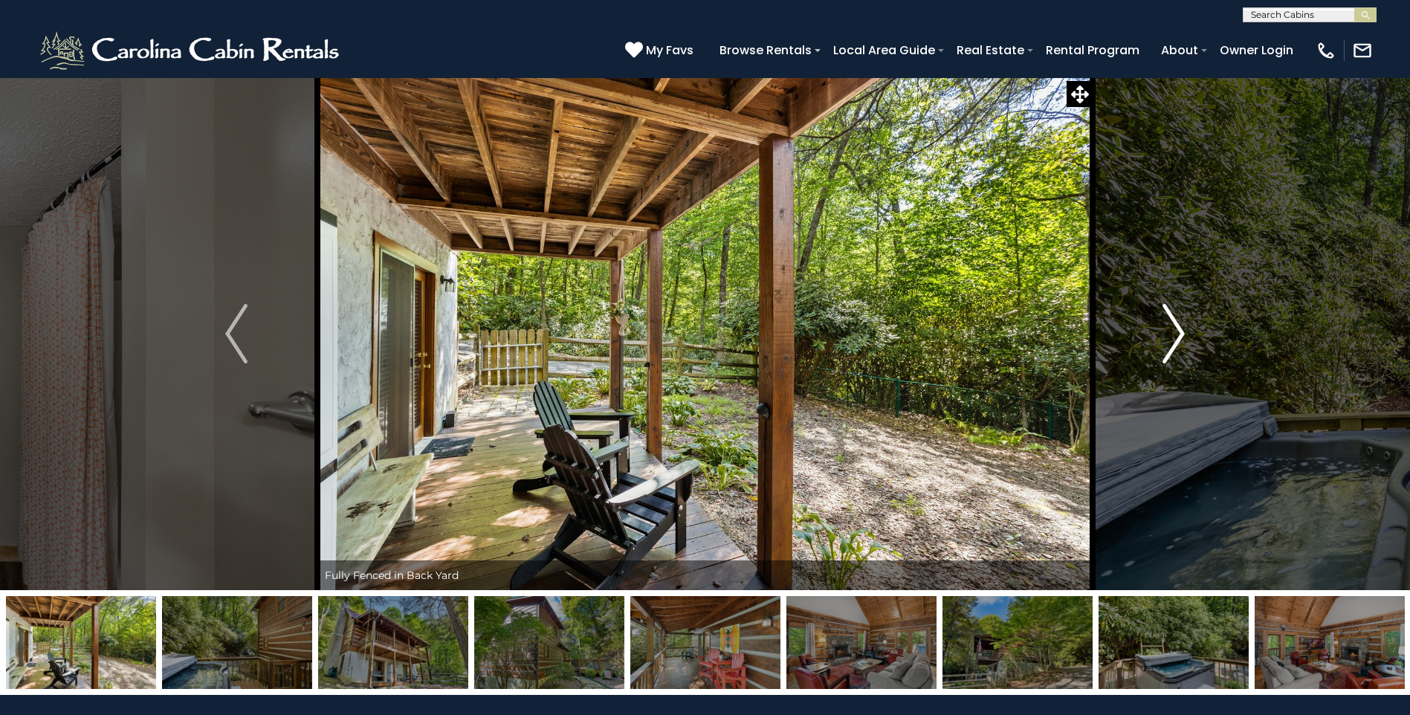
click at [1177, 331] on img "Next" at bounding box center [1173, 333] width 22 height 59
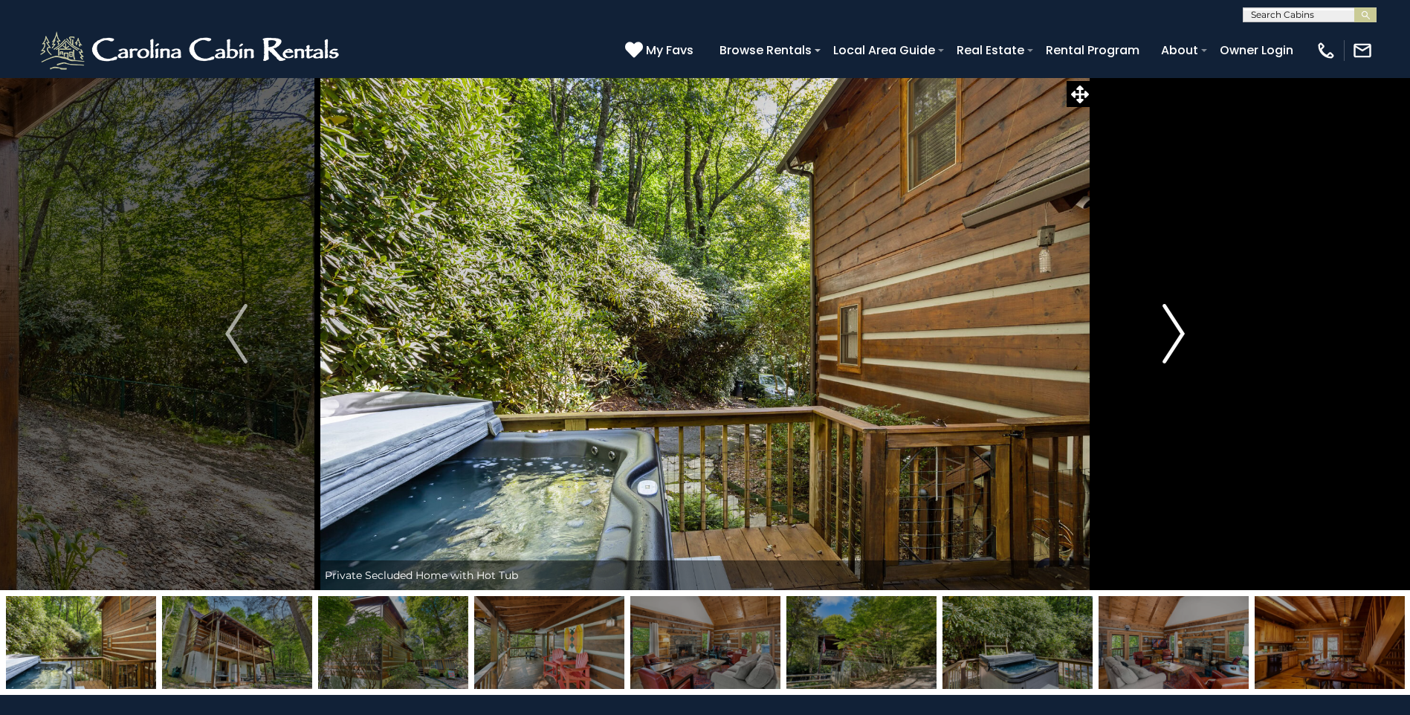
click at [1177, 331] on img "Next" at bounding box center [1173, 333] width 22 height 59
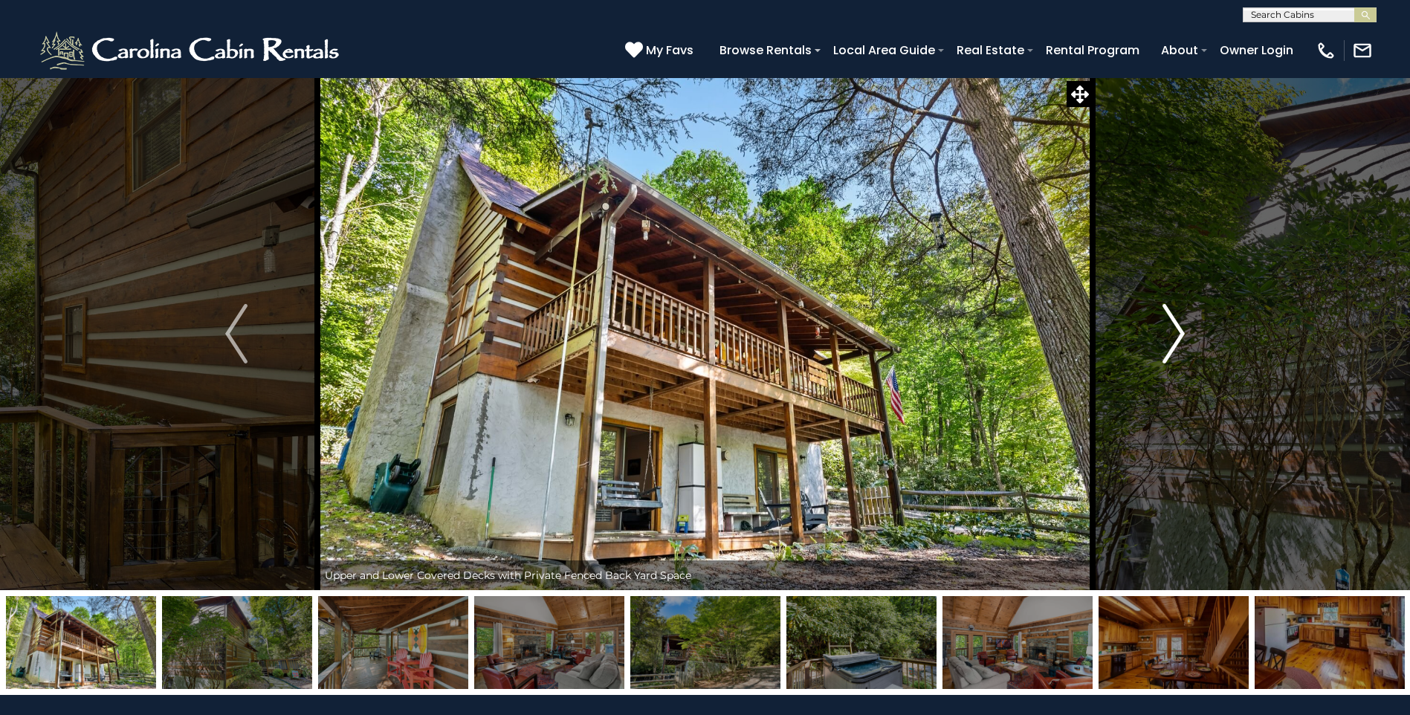
click at [1177, 331] on img "Next" at bounding box center [1173, 333] width 22 height 59
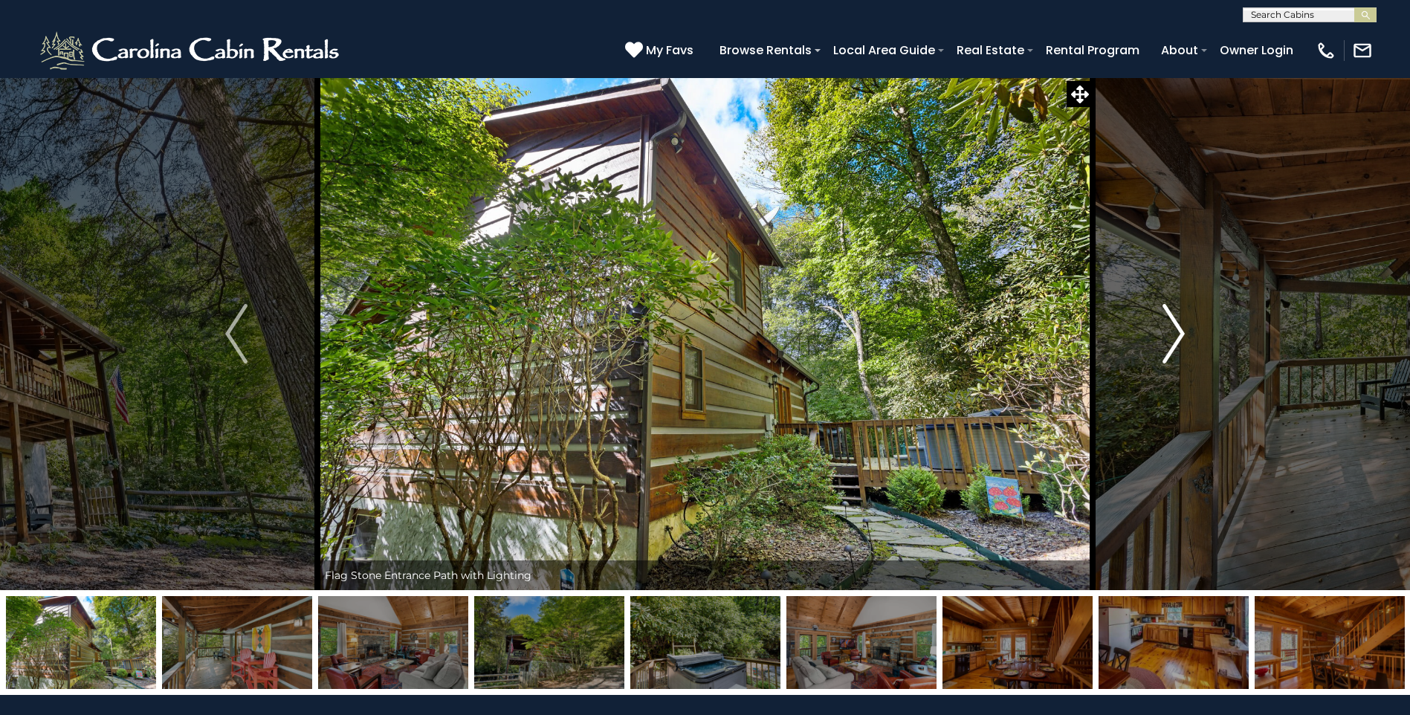
click at [1177, 331] on img "Next" at bounding box center [1173, 333] width 22 height 59
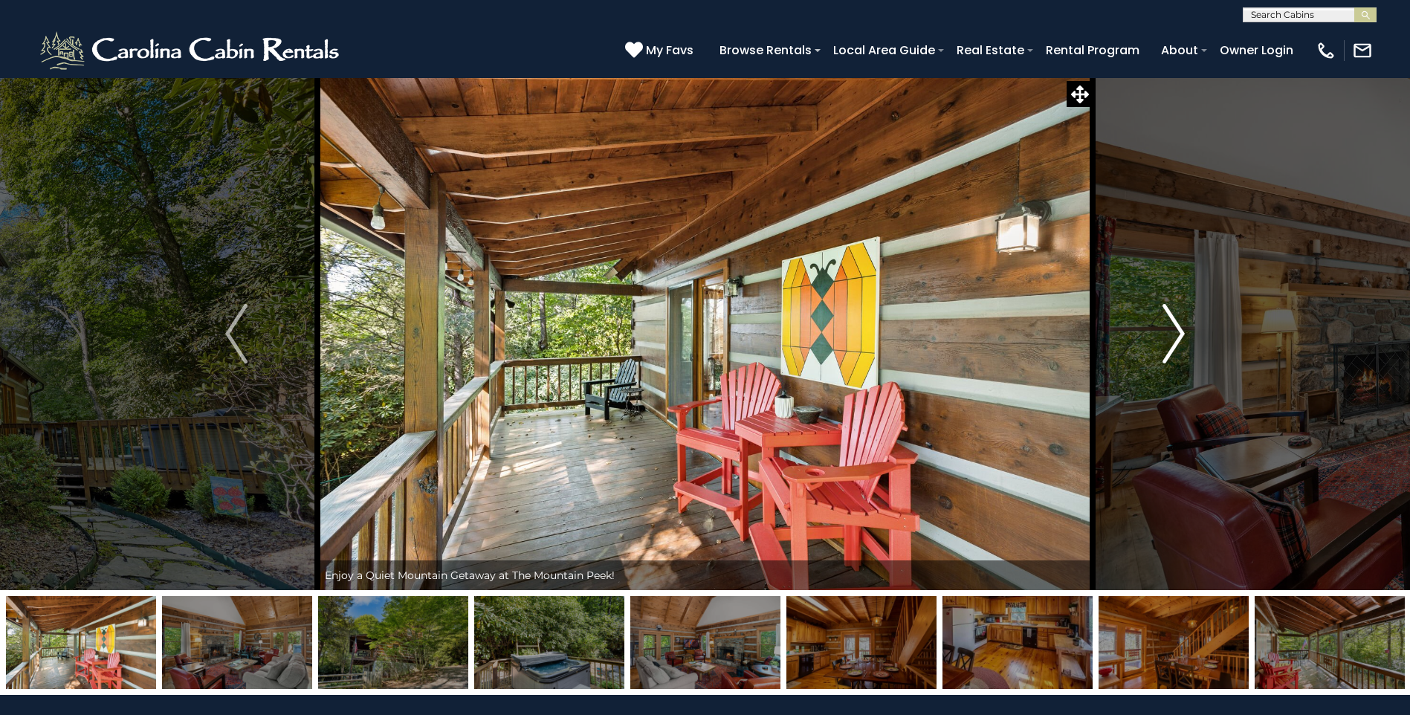
click at [1177, 331] on img "Next" at bounding box center [1173, 333] width 22 height 59
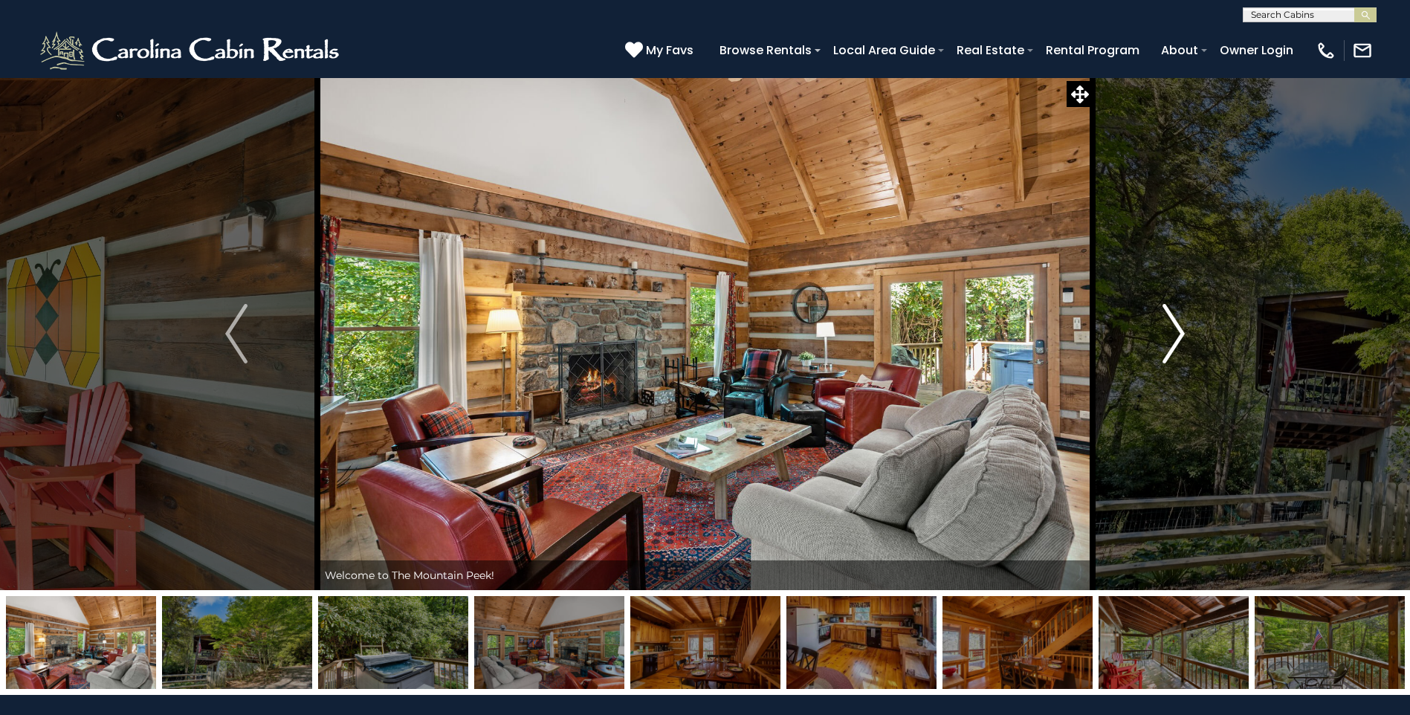
click at [1177, 331] on img "Next" at bounding box center [1173, 333] width 22 height 59
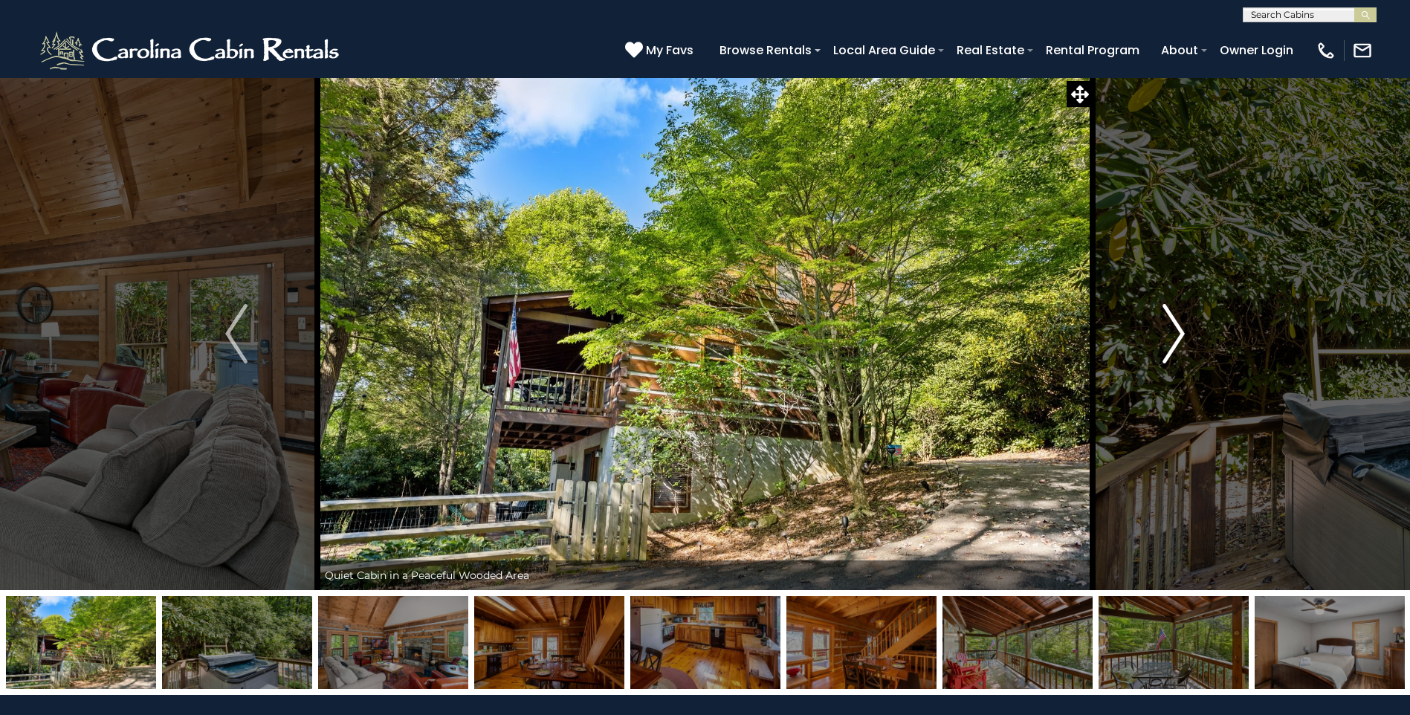
click at [1177, 331] on img "Next" at bounding box center [1173, 333] width 22 height 59
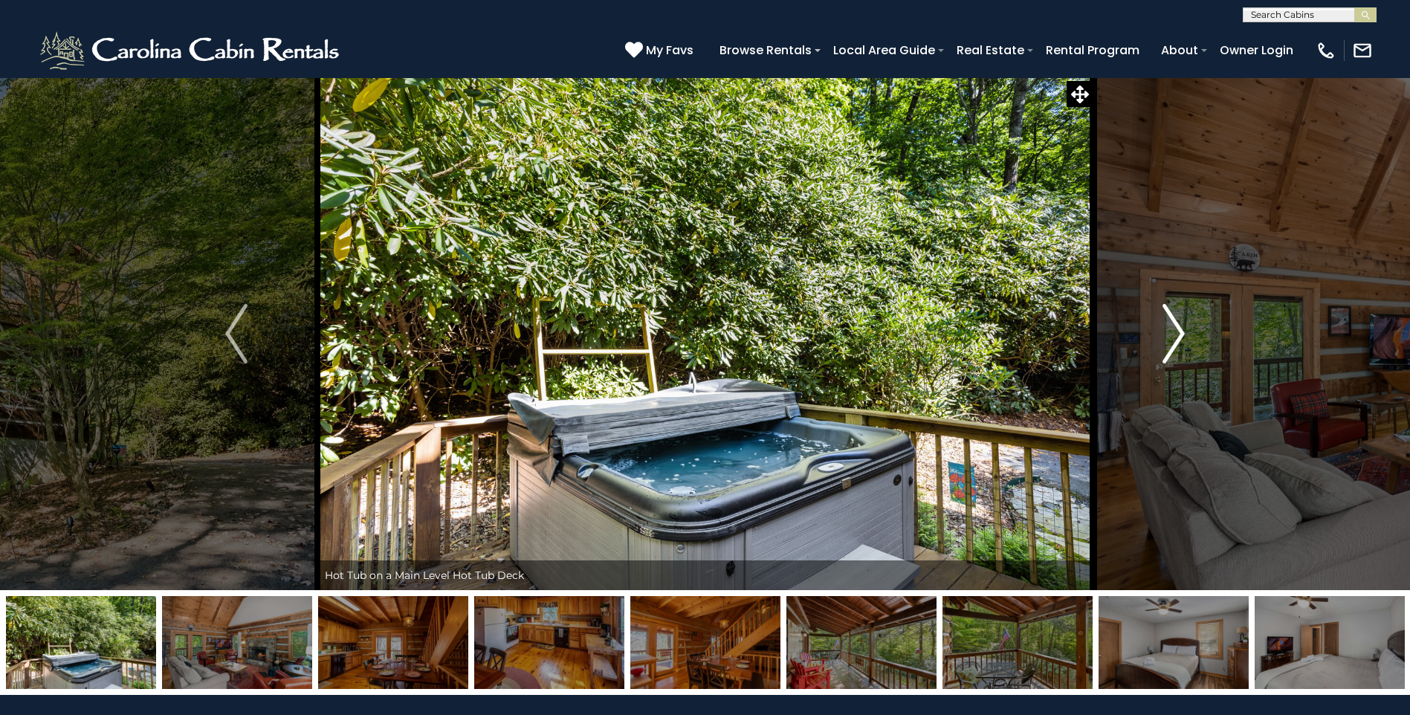
click at [1177, 331] on img "Next" at bounding box center [1173, 333] width 22 height 59
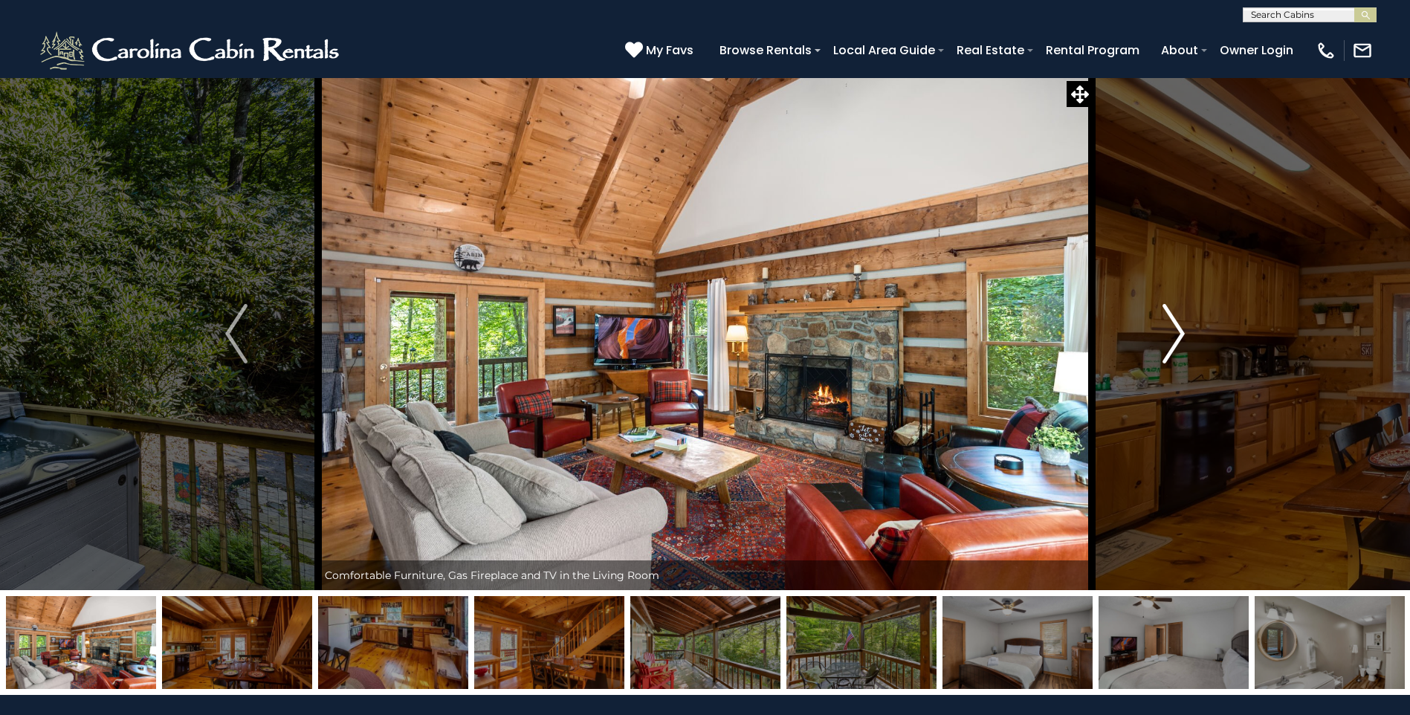
click at [1177, 331] on img "Next" at bounding box center [1173, 333] width 22 height 59
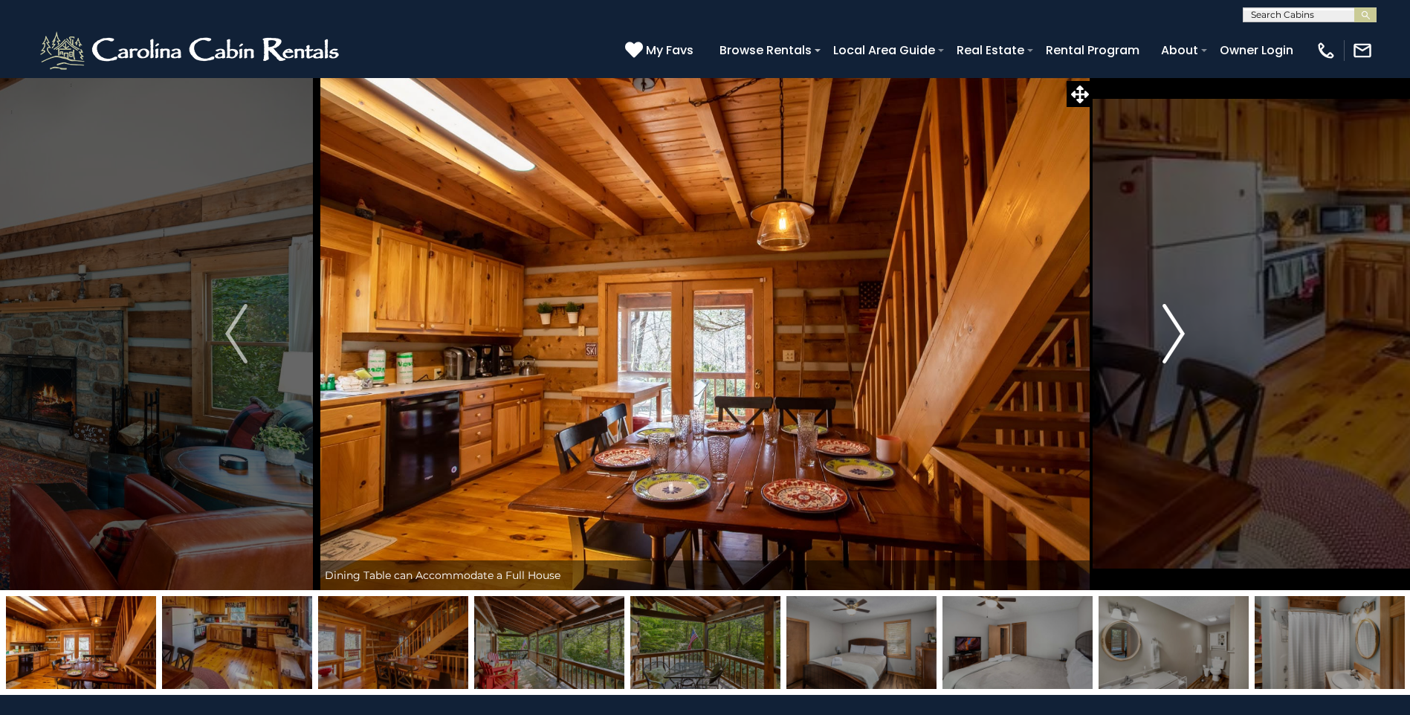
click at [1177, 331] on img "Next" at bounding box center [1173, 333] width 22 height 59
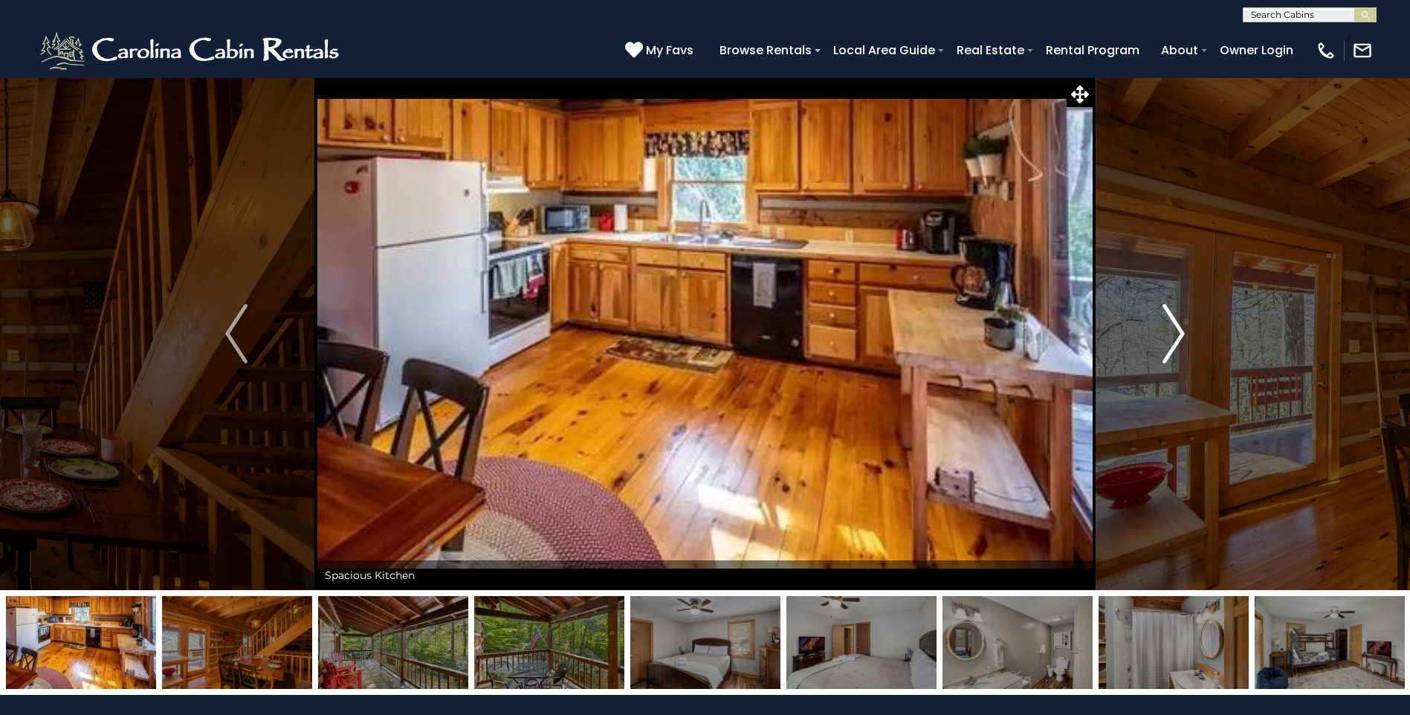
click at [1177, 331] on img "Next" at bounding box center [1173, 333] width 22 height 59
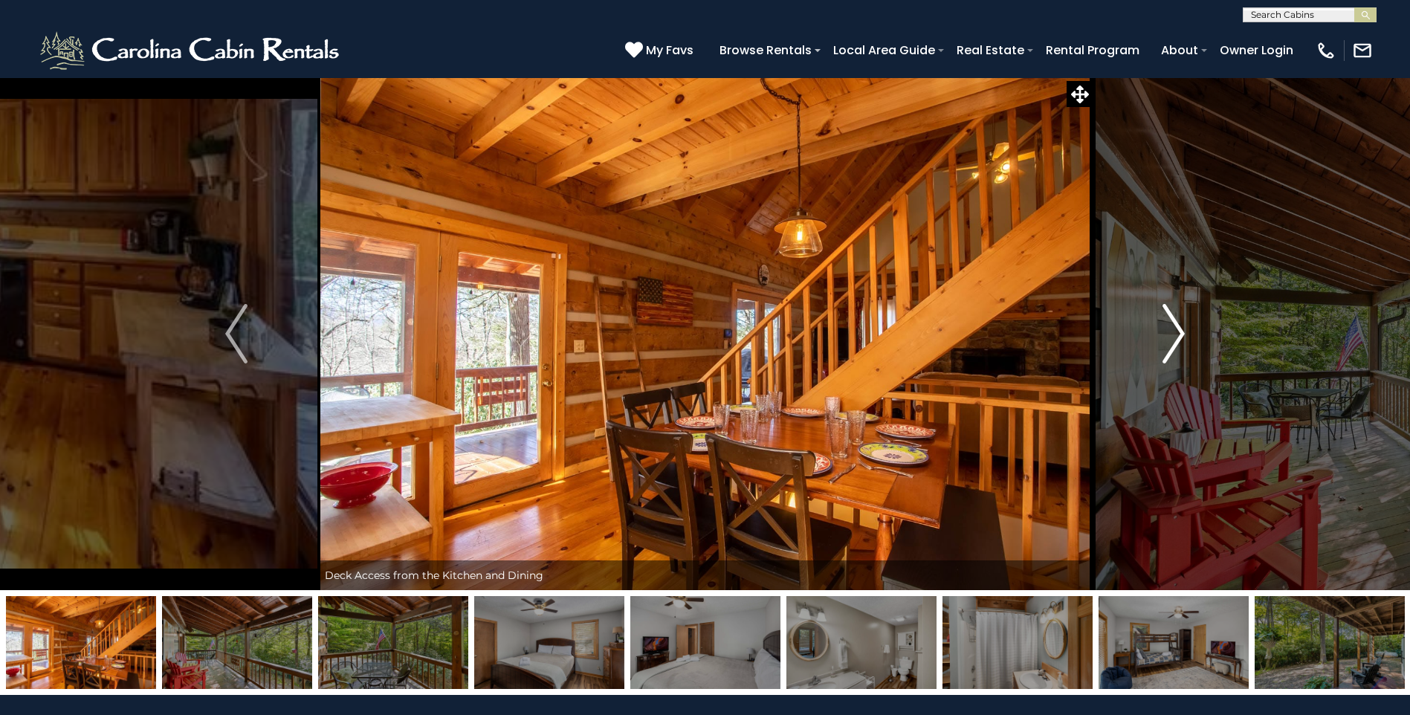
click at [1177, 331] on img "Next" at bounding box center [1173, 333] width 22 height 59
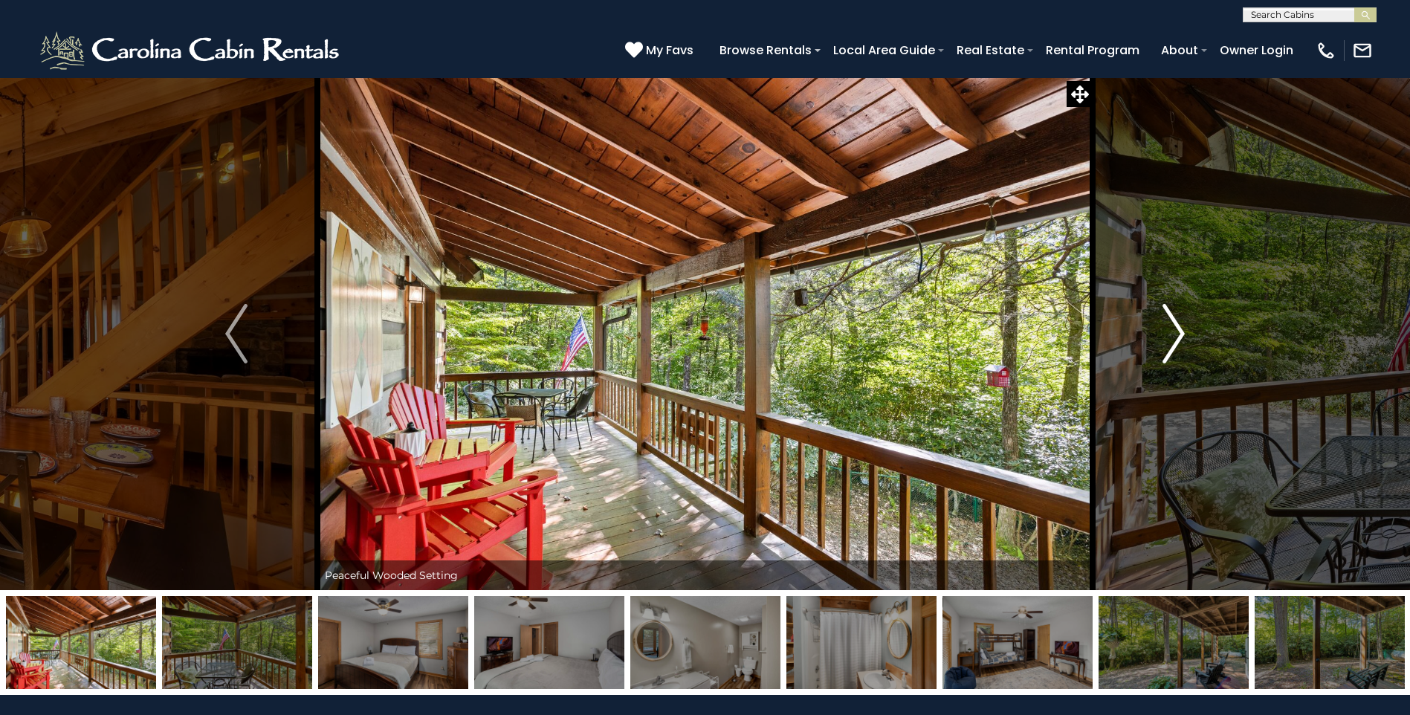
click at [1177, 331] on img "Next" at bounding box center [1173, 333] width 22 height 59
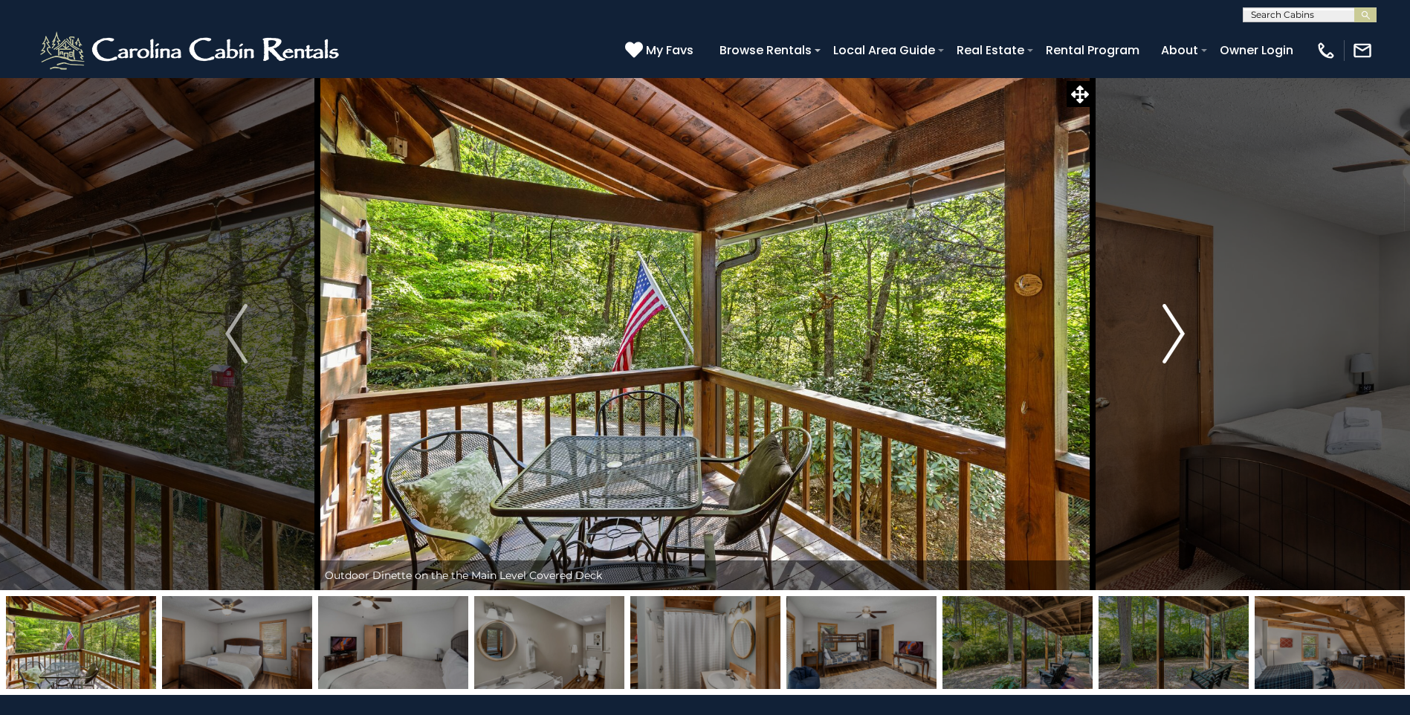
click at [1177, 331] on img "Next" at bounding box center [1173, 333] width 22 height 59
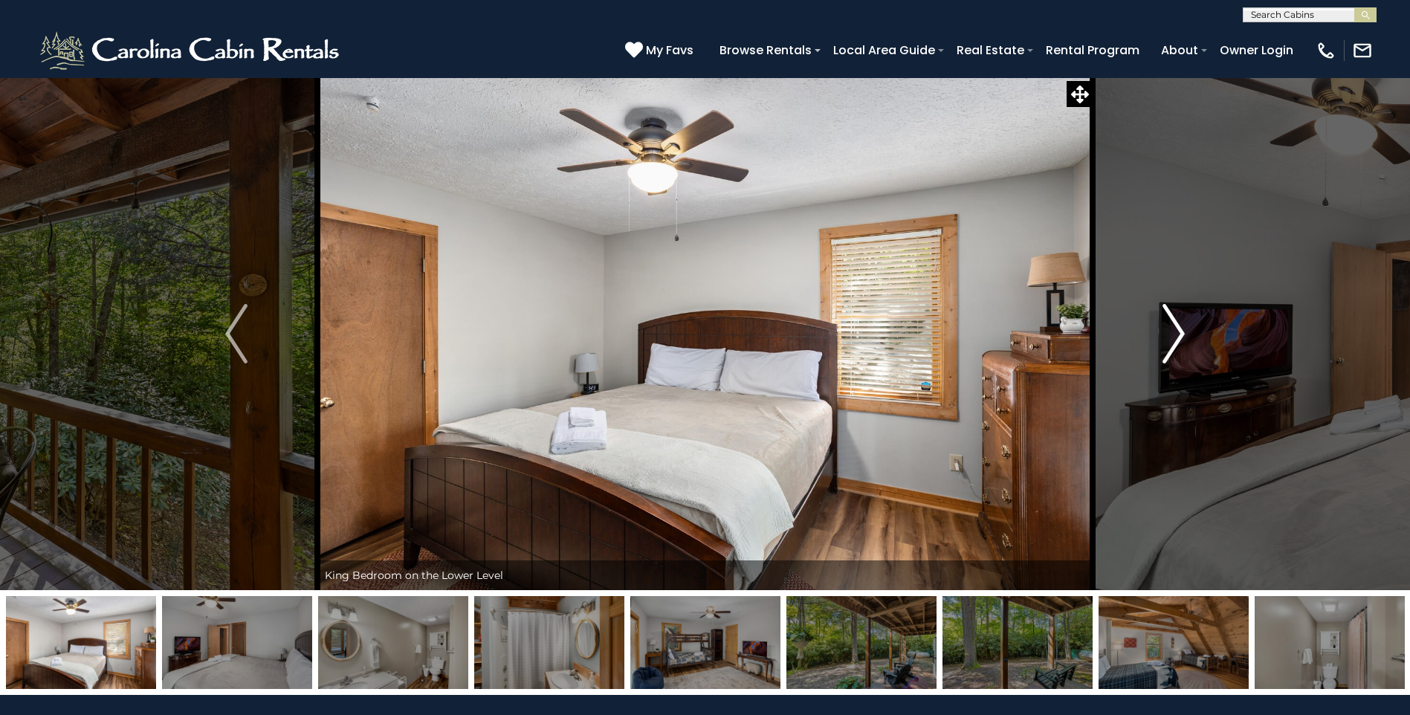
click at [1177, 331] on img "Next" at bounding box center [1173, 333] width 22 height 59
